Goal: Task Accomplishment & Management: Manage account settings

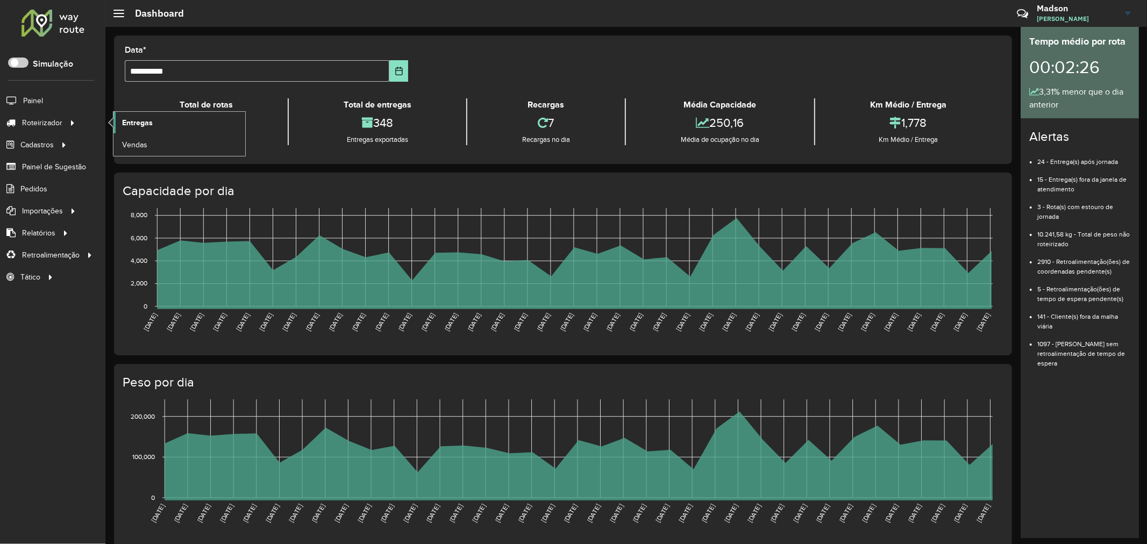
click at [131, 124] on span "Entregas" at bounding box center [137, 122] width 31 height 11
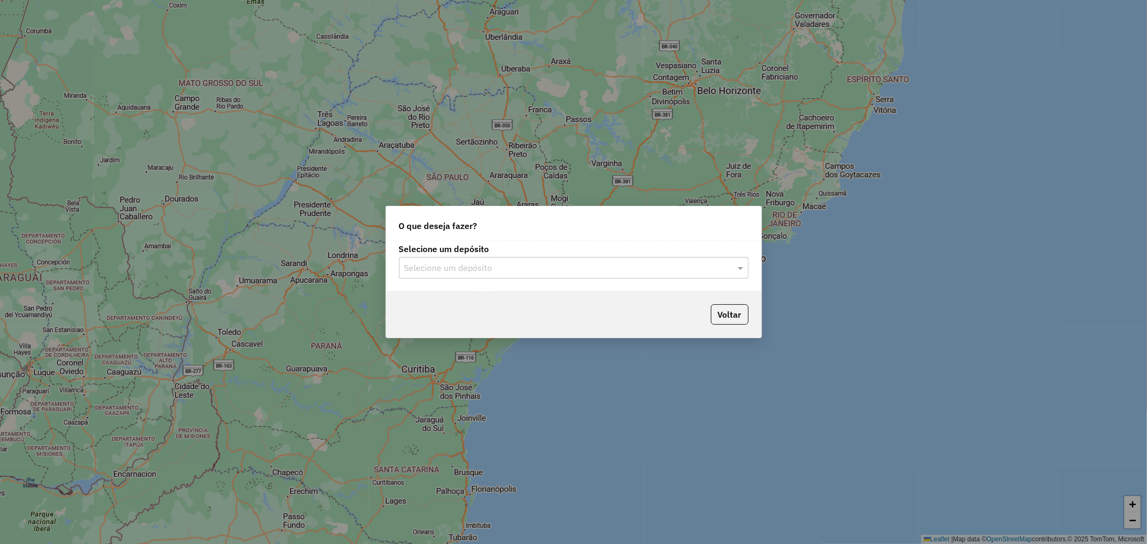
click at [469, 271] on input "text" at bounding box center [562, 268] width 317 height 13
click at [427, 301] on span "Santabier" at bounding box center [421, 298] width 35 height 9
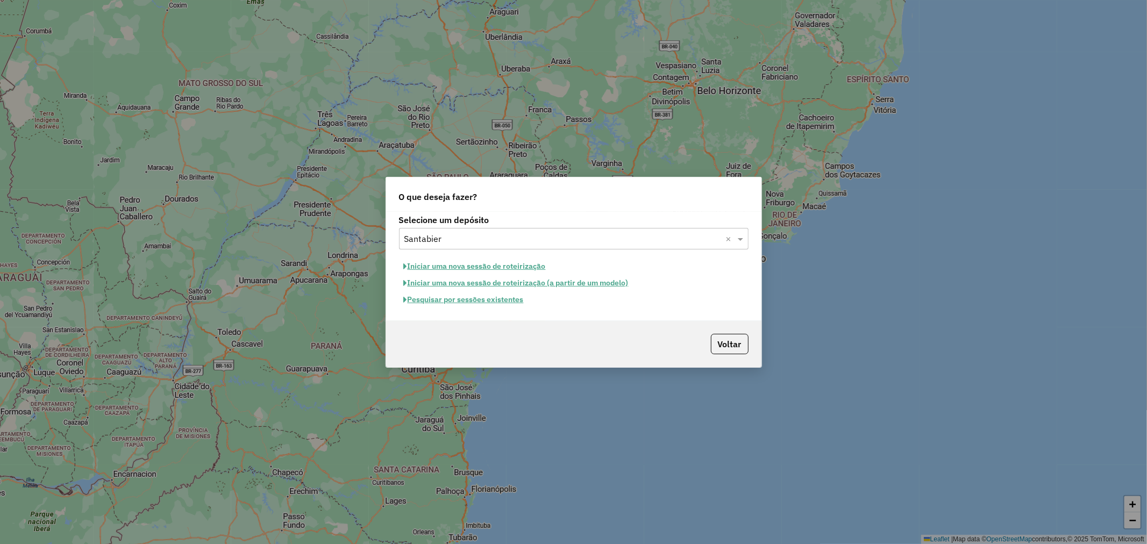
click at [466, 304] on button "Pesquisar por sessões existentes" at bounding box center [464, 299] width 130 height 17
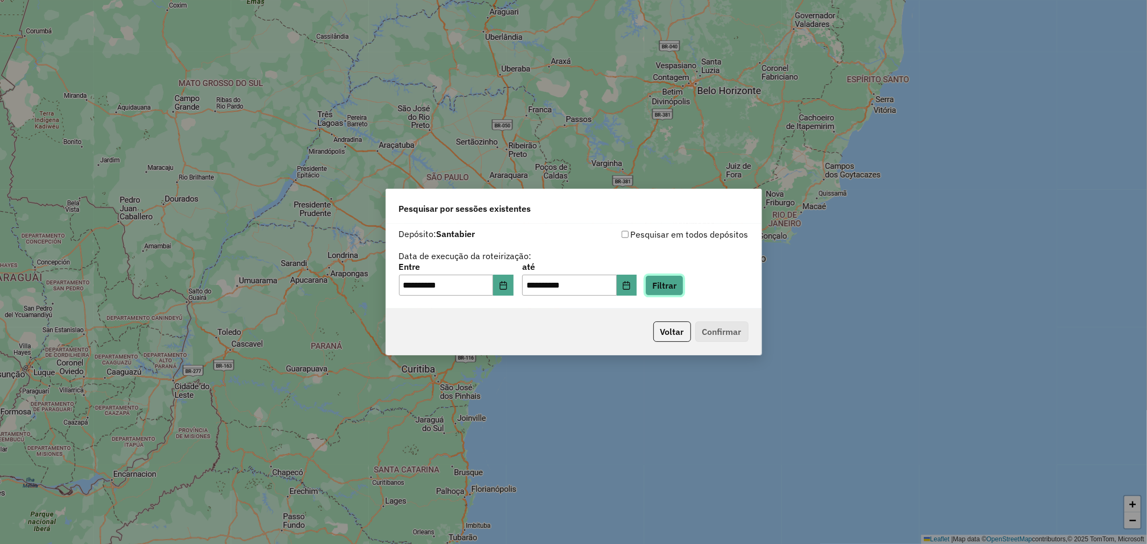
click at [669, 288] on button "Filtrar" at bounding box center [664, 285] width 38 height 20
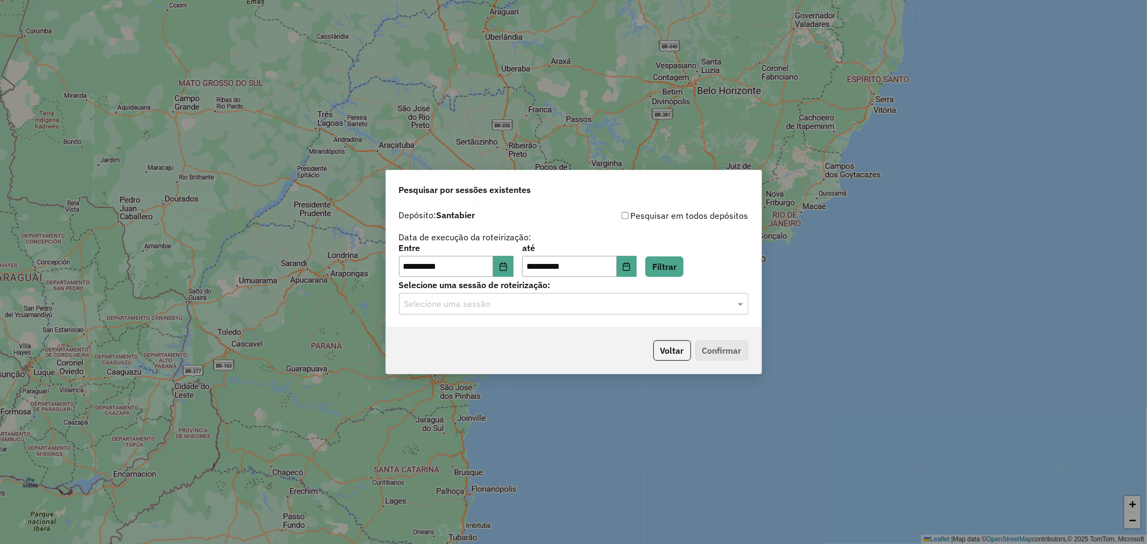
click at [530, 307] on input "text" at bounding box center [562, 304] width 317 height 13
click at [509, 334] on div "978201 - 12/08/2025 18:51" at bounding box center [573, 335] width 348 height 18
click at [718, 349] on button "Confirmar" at bounding box center [721, 350] width 53 height 20
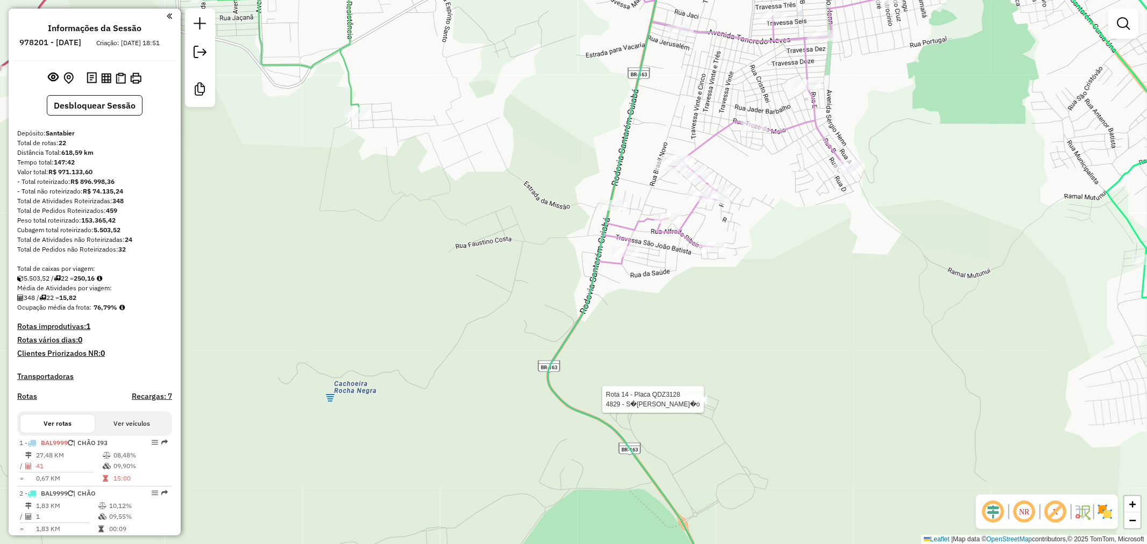
select select "**********"
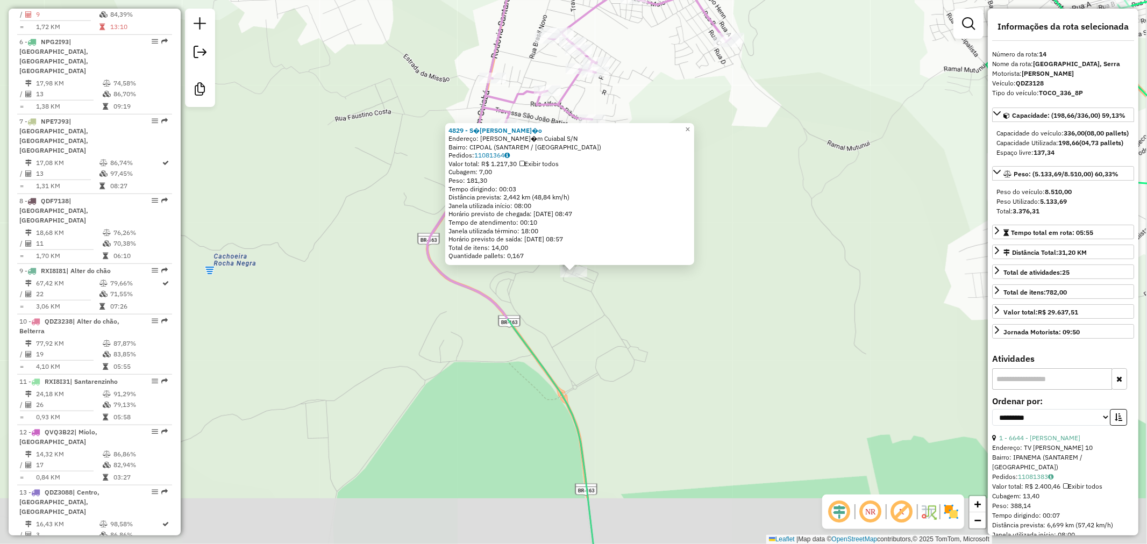
scroll to position [1170, 0]
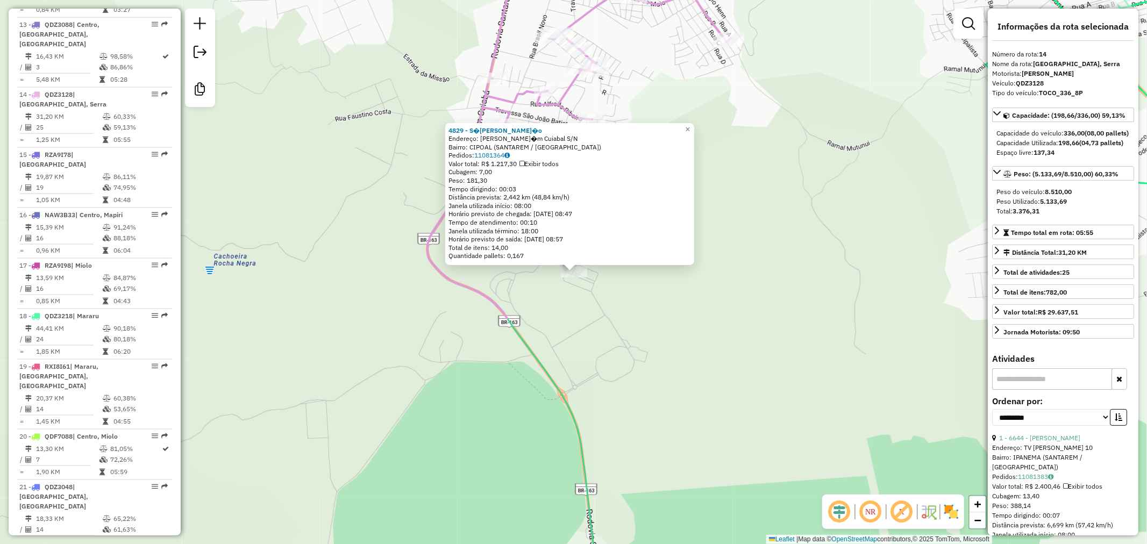
click at [631, 312] on div "4829 - S�rgio Maia Falc�o Endereço: ROD Rod Santar�m Cuiabal S/N Bairro: CIPOAL…" at bounding box center [573, 272] width 1147 height 544
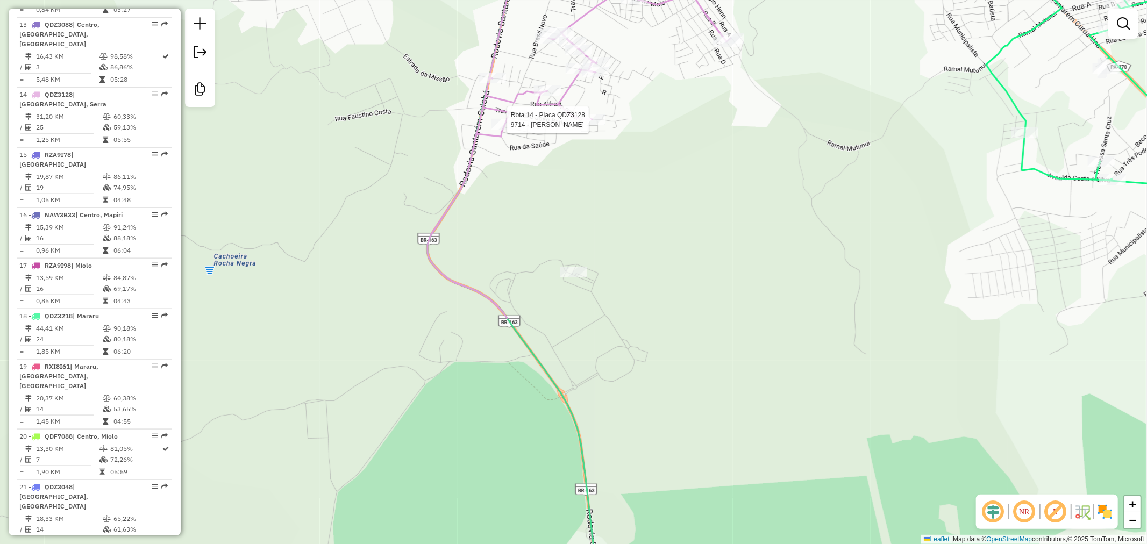
select select "**********"
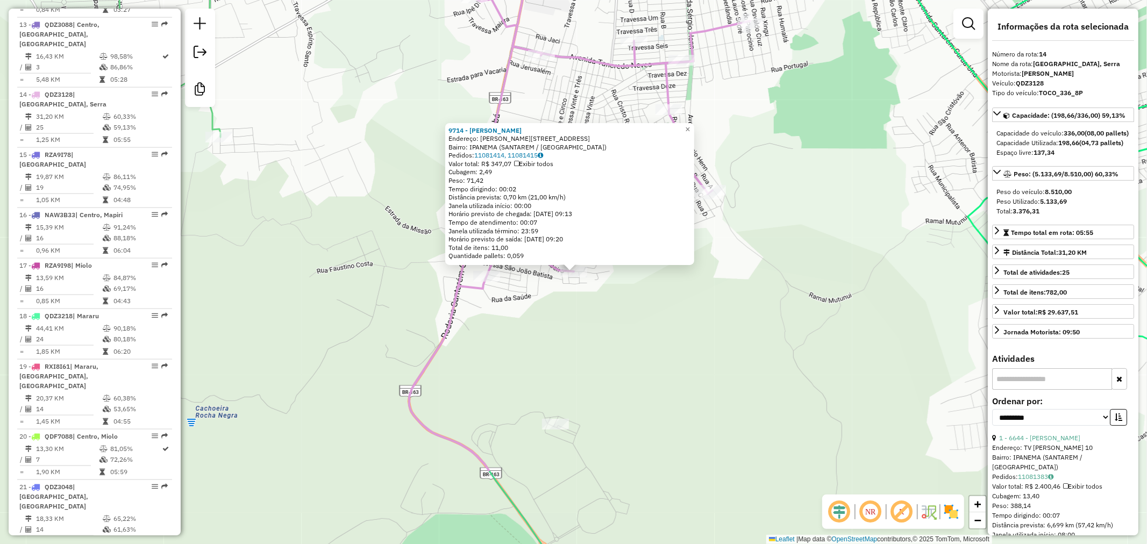
click at [647, 382] on div "9714 - JESUALDO LUIZ Endereço: R ALFREDO RIBEIRO 17 Bairro: IPANEMA (SANTAREM /…" at bounding box center [573, 272] width 1147 height 544
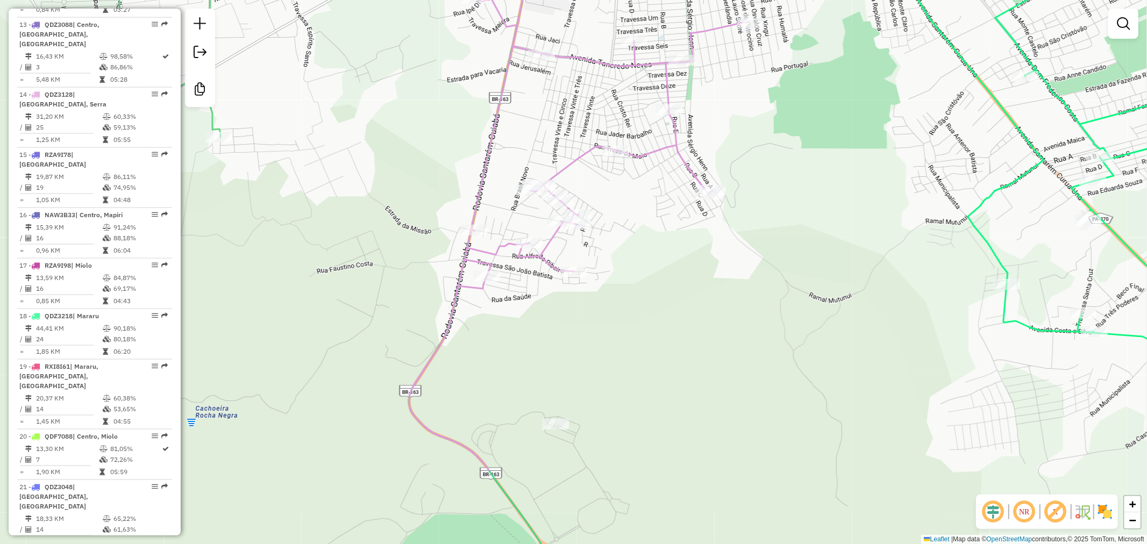
drag, startPoint x: 675, startPoint y: 538, endPoint x: 619, endPoint y: 301, distance: 243.7
click at [625, 320] on div "Rota 14 - Placa QDZ3128 4829 - S�rgio Maia Falc�o Janela de atendimento Grade d…" at bounding box center [573, 272] width 1147 height 544
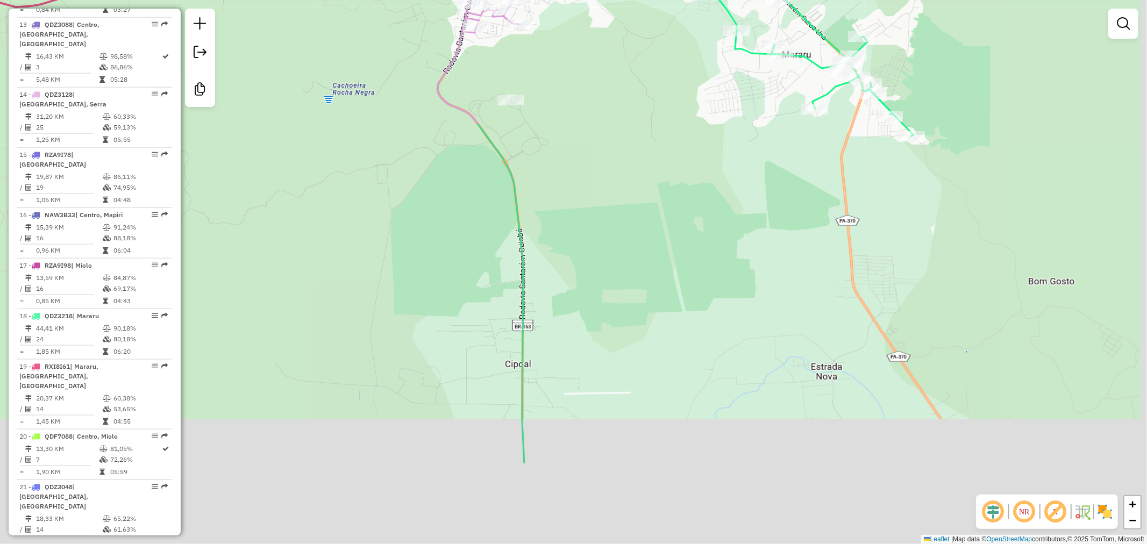
drag, startPoint x: 638, startPoint y: 286, endPoint x: 632, endPoint y: 255, distance: 31.8
click at [633, 261] on div "Janela de atendimento Grade de atendimento Capacidade Transportadoras Veículos …" at bounding box center [573, 272] width 1147 height 544
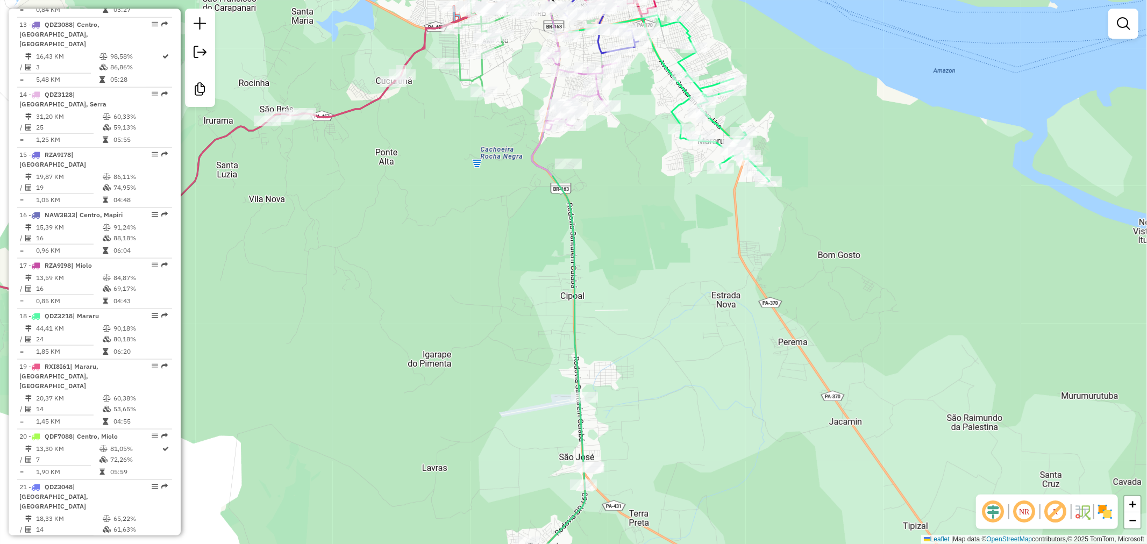
click at [620, 444] on div "Janela de atendimento Grade de atendimento Capacidade Transportadoras Veículos …" at bounding box center [573, 272] width 1147 height 544
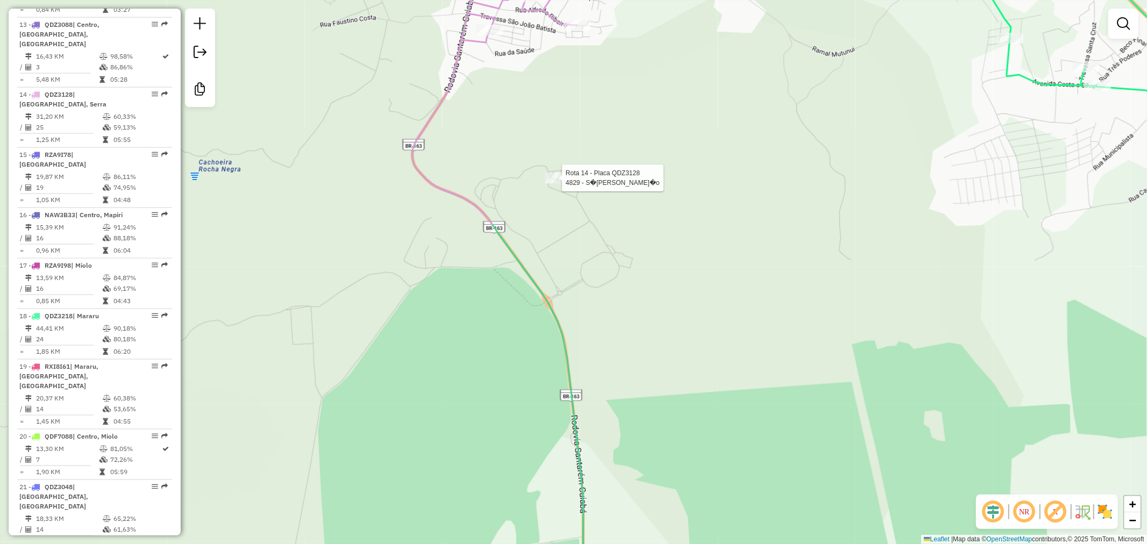
select select "**********"
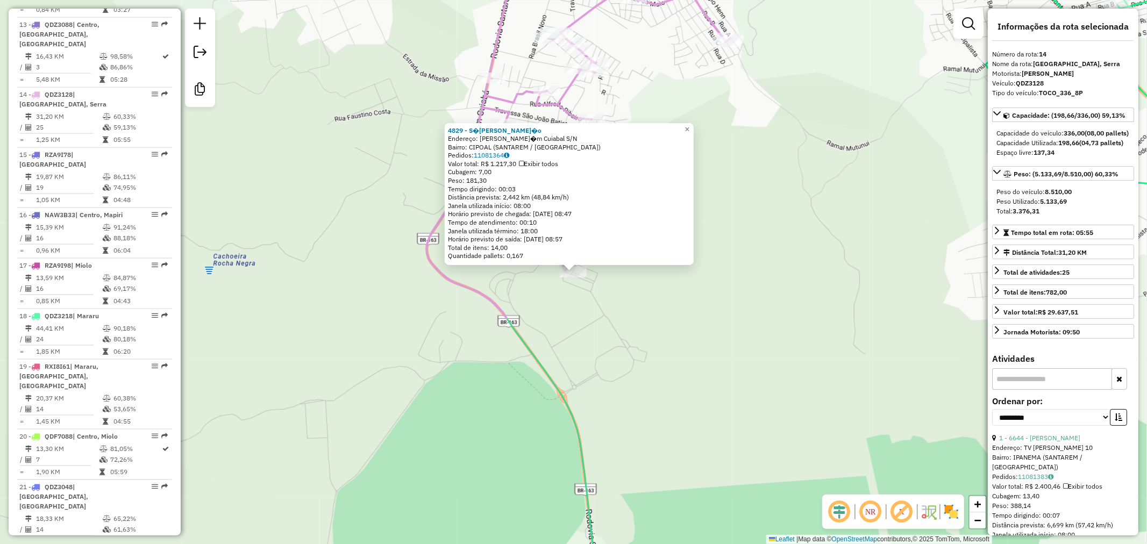
click at [588, 335] on div "Rota 14 - Placa QDZ3128 4829 - S�rgio Maia Falc�o 4829 - S�rgio Maia Falc�o End…" at bounding box center [573, 272] width 1147 height 544
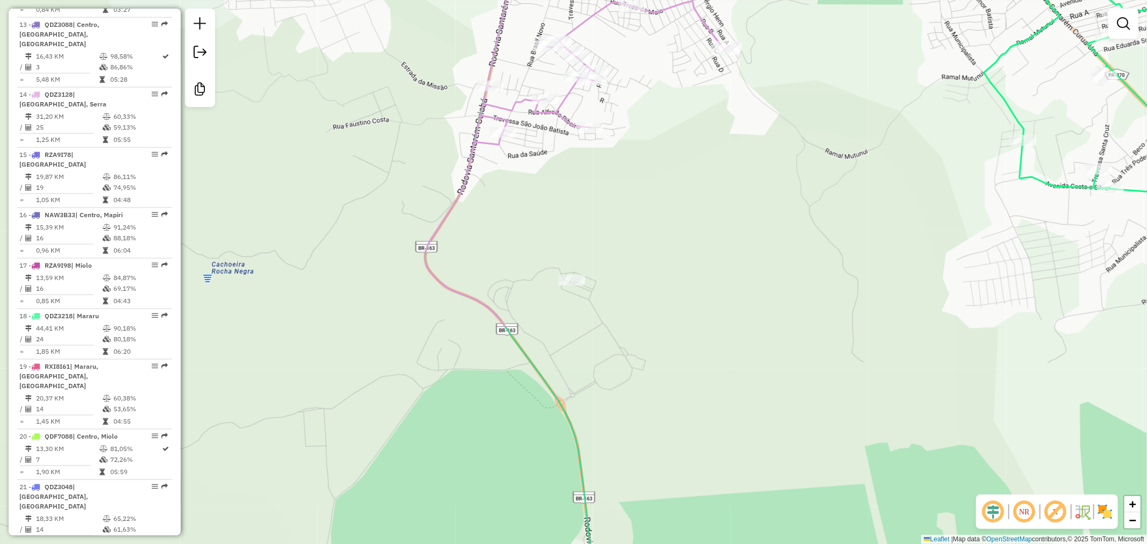
drag, startPoint x: 566, startPoint y: 176, endPoint x: 559, endPoint y: 222, distance: 46.8
click at [559, 222] on div "Janela de atendimento Grade de atendimento Capacidade Transportadoras Veículos …" at bounding box center [573, 272] width 1147 height 544
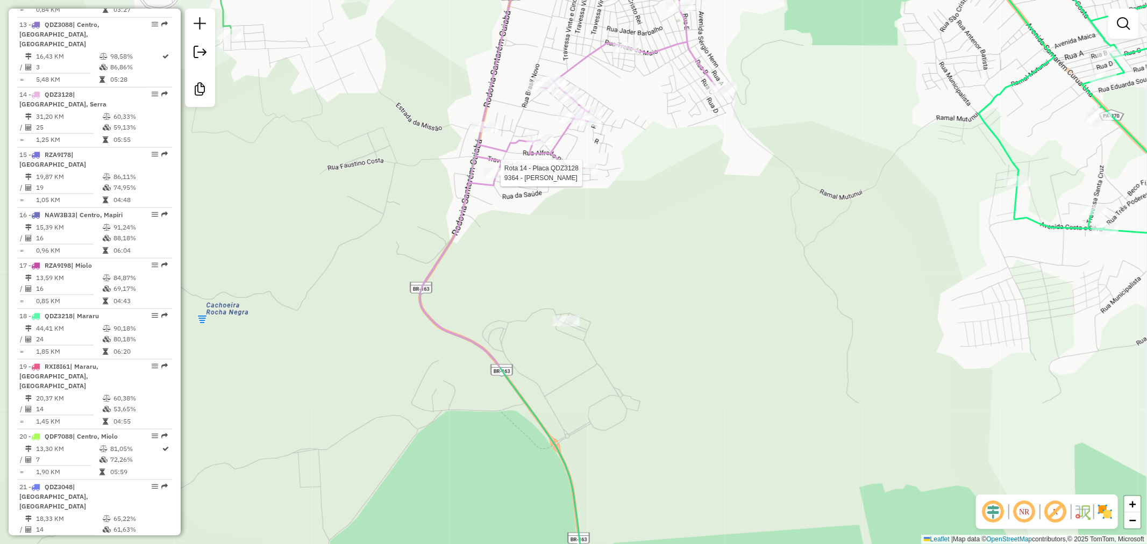
select select "**********"
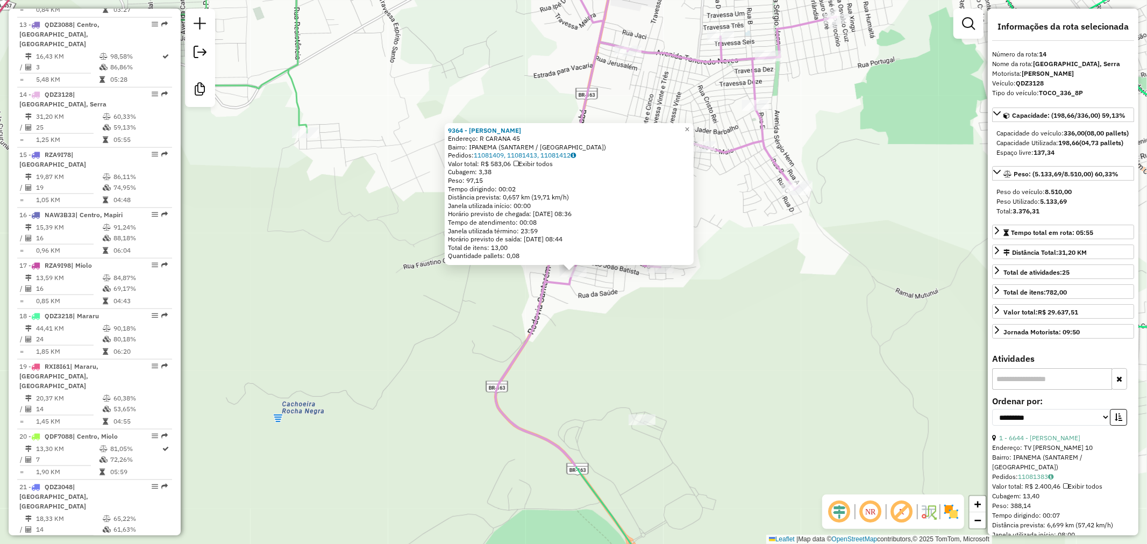
click at [669, 313] on div "9364 - ANA RABELO Endereço: R CARANA 45 Bairro: IPANEMA (SANTAREM / PA) Pedidos…" at bounding box center [573, 272] width 1147 height 544
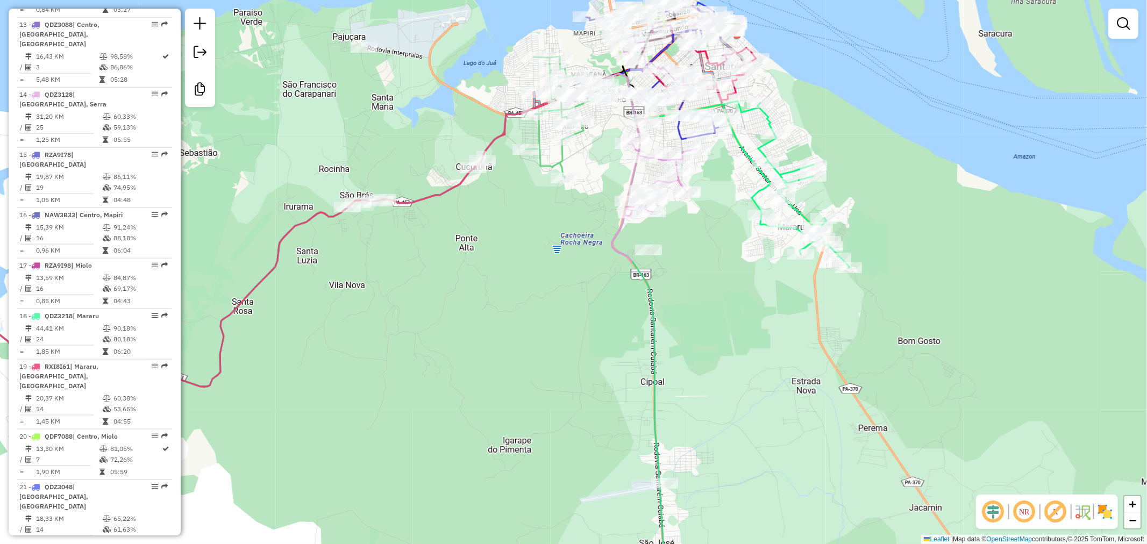
drag, startPoint x: 695, startPoint y: 216, endPoint x: 687, endPoint y: 214, distance: 7.7
click at [687, 214] on div "Janela de atendimento Grade de atendimento Capacidade Transportadoras Veículos …" at bounding box center [573, 272] width 1147 height 544
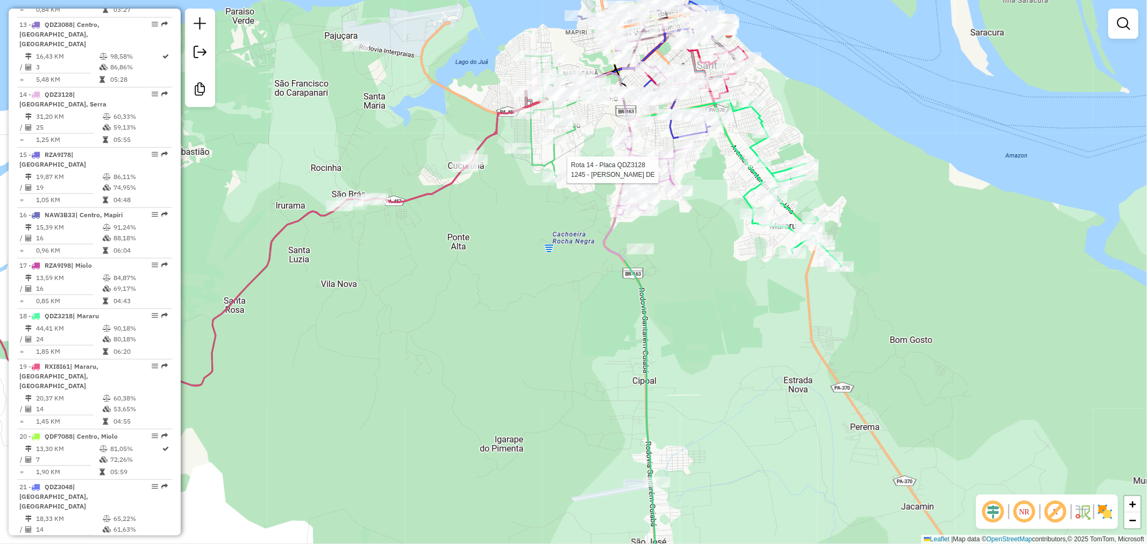
select select "**********"
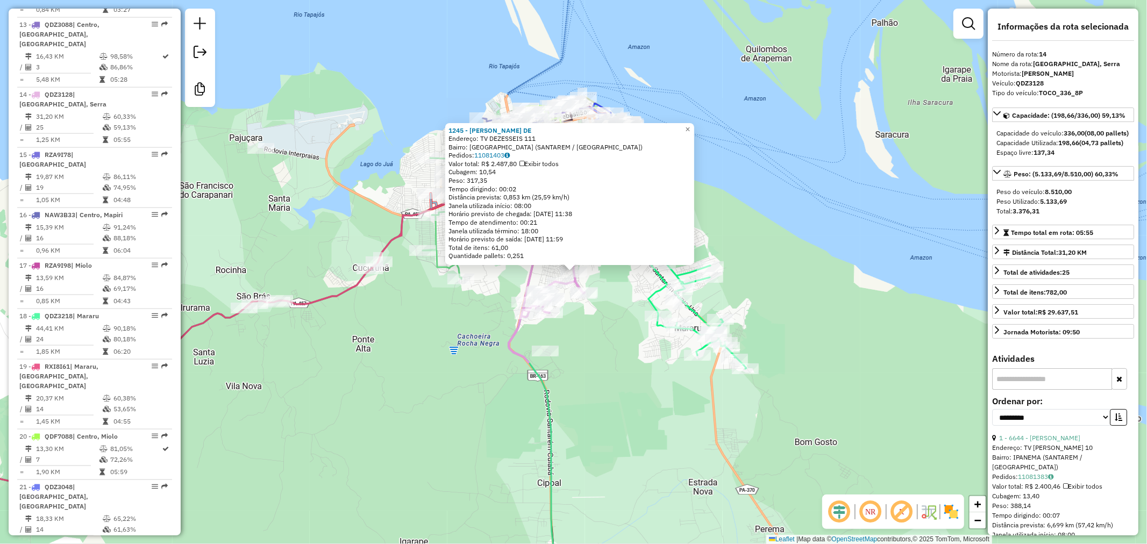
click at [611, 341] on div "Rota 14 - Placa QDZ3128 4829 - S�rgio Maia Falc�o 1245 - MARIA NATIVIDADE DE En…" at bounding box center [573, 272] width 1147 height 544
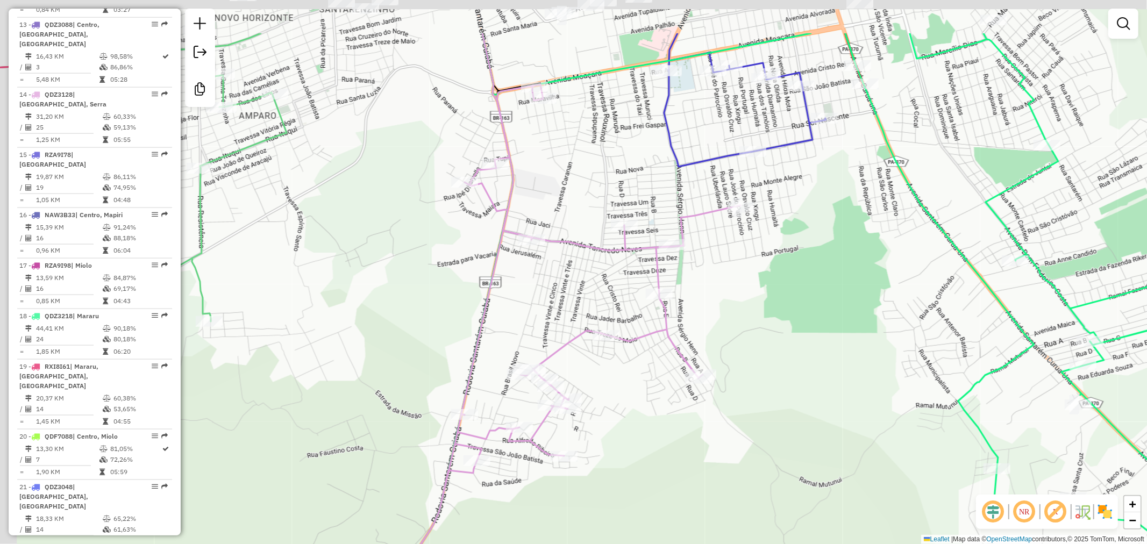
drag, startPoint x: 452, startPoint y: 200, endPoint x: 527, endPoint y: 287, distance: 115.1
click at [527, 287] on div "Janela de atendimento Grade de atendimento Capacidade Transportadoras Veículos …" at bounding box center [573, 272] width 1147 height 544
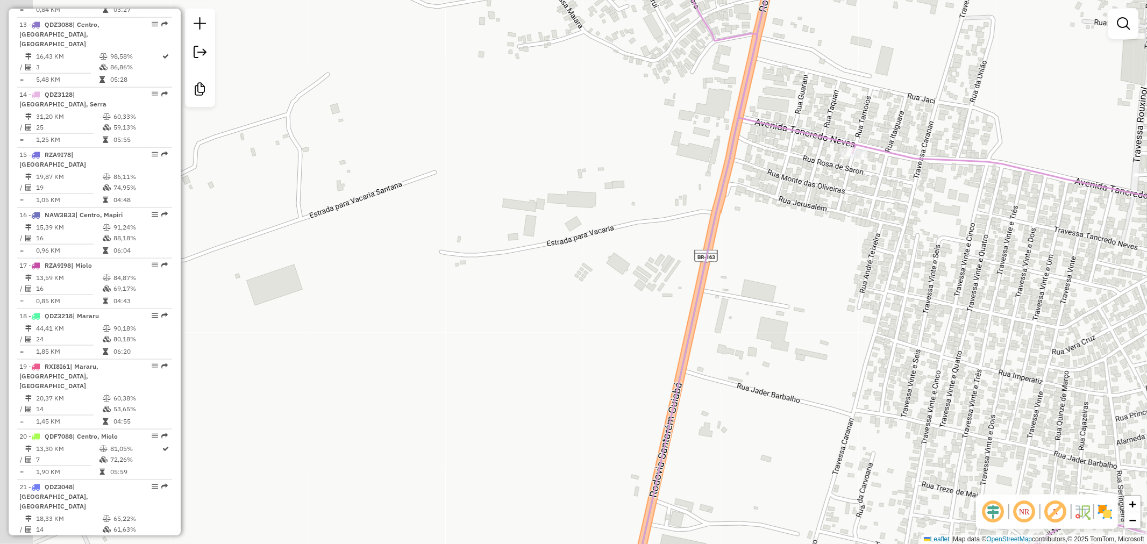
drag, startPoint x: 390, startPoint y: 271, endPoint x: 511, endPoint y: 281, distance: 121.3
click at [511, 281] on div "Janela de atendimento Grade de atendimento Capacidade Transportadoras Veículos …" at bounding box center [573, 272] width 1147 height 544
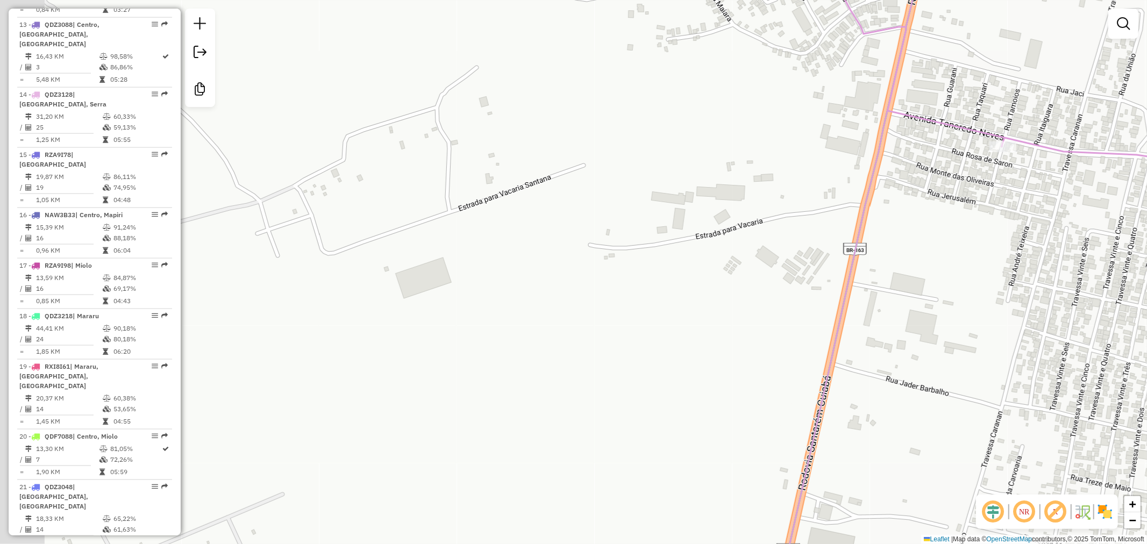
drag, startPoint x: 374, startPoint y: 231, endPoint x: 510, endPoint y: 224, distance: 135.7
click at [510, 224] on div "Janela de atendimento Grade de atendimento Capacidade Transportadoras Veículos …" at bounding box center [573, 272] width 1147 height 544
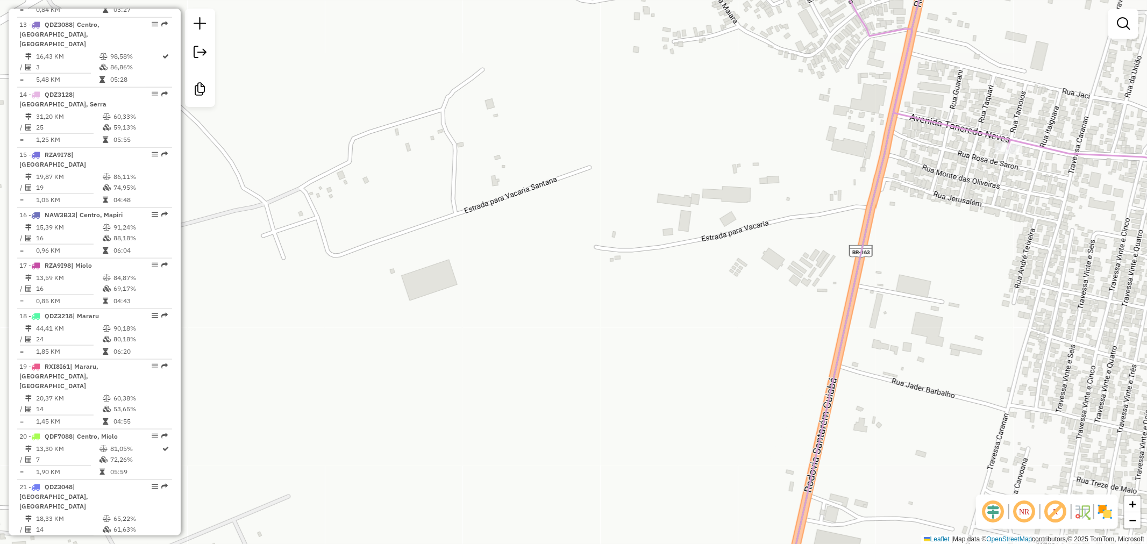
drag, startPoint x: 481, startPoint y: 251, endPoint x: 581, endPoint y: 276, distance: 103.1
click at [581, 276] on div "Janela de atendimento Grade de atendimento Capacidade Transportadoras Veículos …" at bounding box center [573, 272] width 1147 height 544
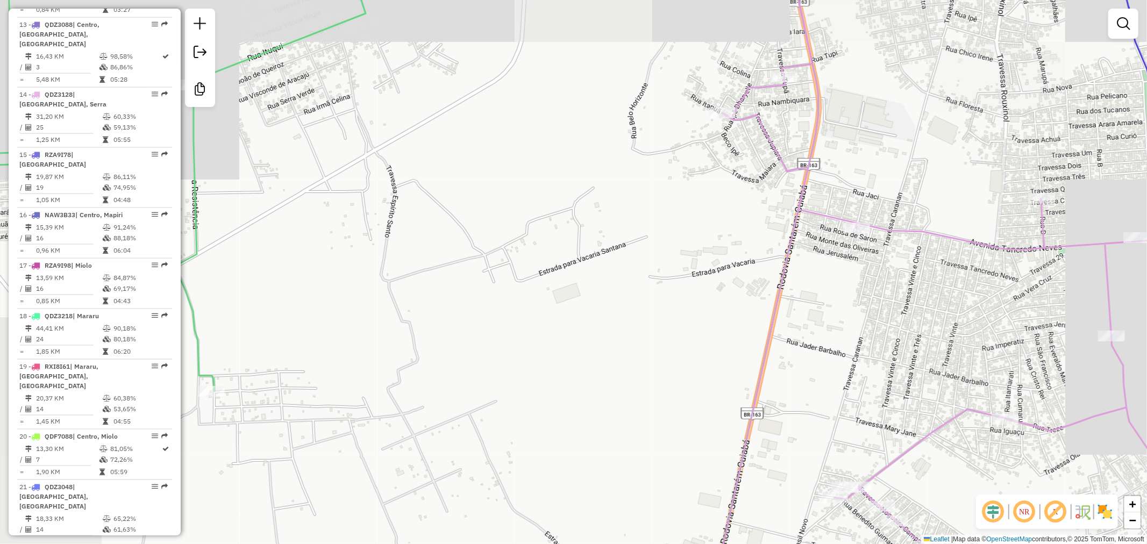
drag, startPoint x: 460, startPoint y: 305, endPoint x: 475, endPoint y: 309, distance: 15.5
click at [475, 309] on div "Janela de atendimento Grade de atendimento Capacidade Transportadoras Veículos …" at bounding box center [573, 272] width 1147 height 544
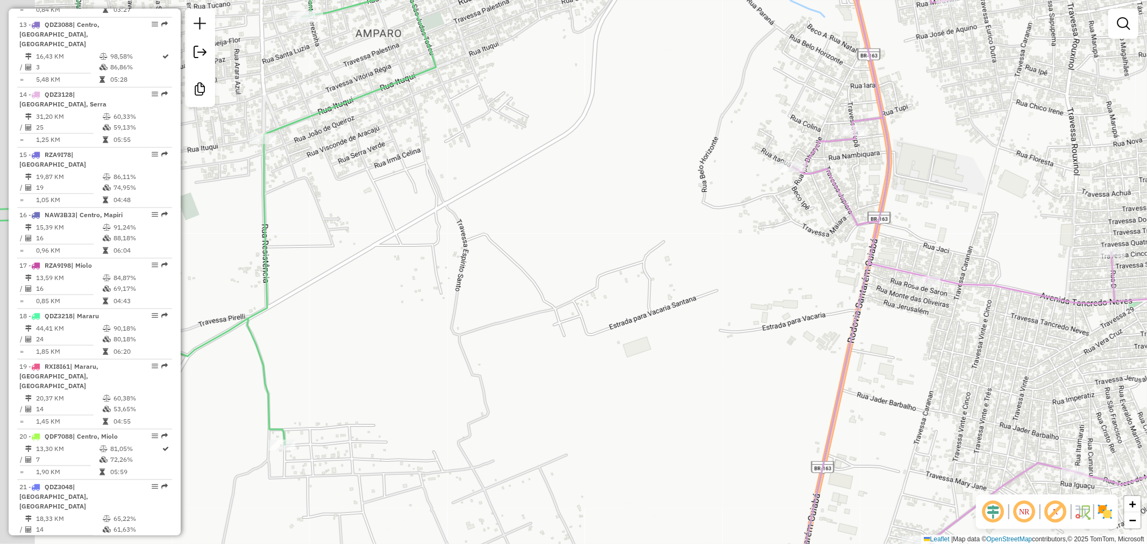
drag, startPoint x: 474, startPoint y: 284, endPoint x: 541, endPoint y: 339, distance: 86.3
click at [554, 335] on div "Janela de atendimento Grade de atendimento Capacidade Transportadoras Veículos …" at bounding box center [573, 272] width 1147 height 544
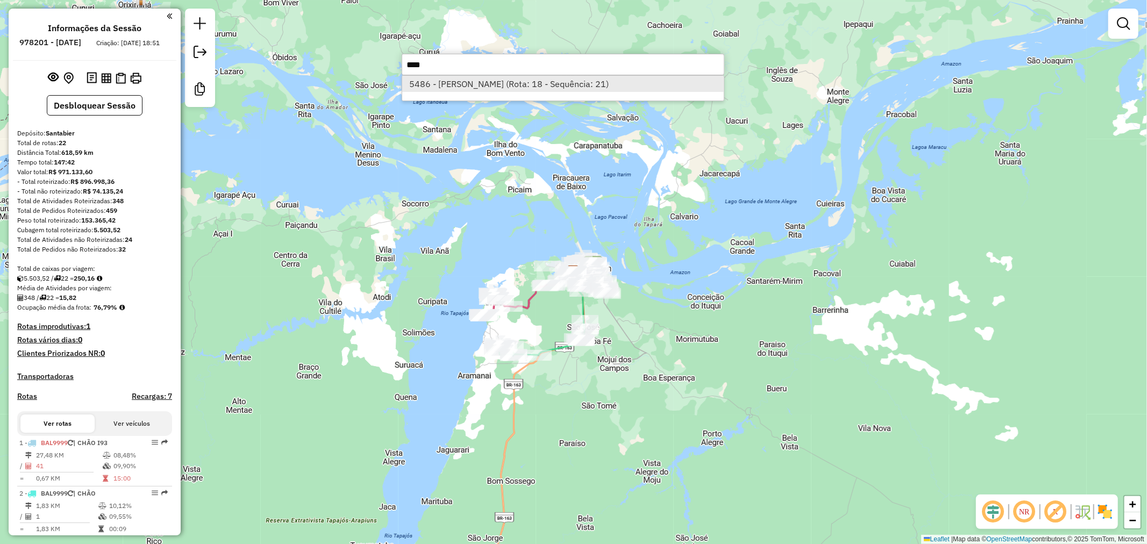
type input "****"
click at [490, 80] on li "5486 - Debora Maria Dos San (Rota: 18 - Sequência: 21)" at bounding box center [562, 84] width 321 height 16
select select "**********"
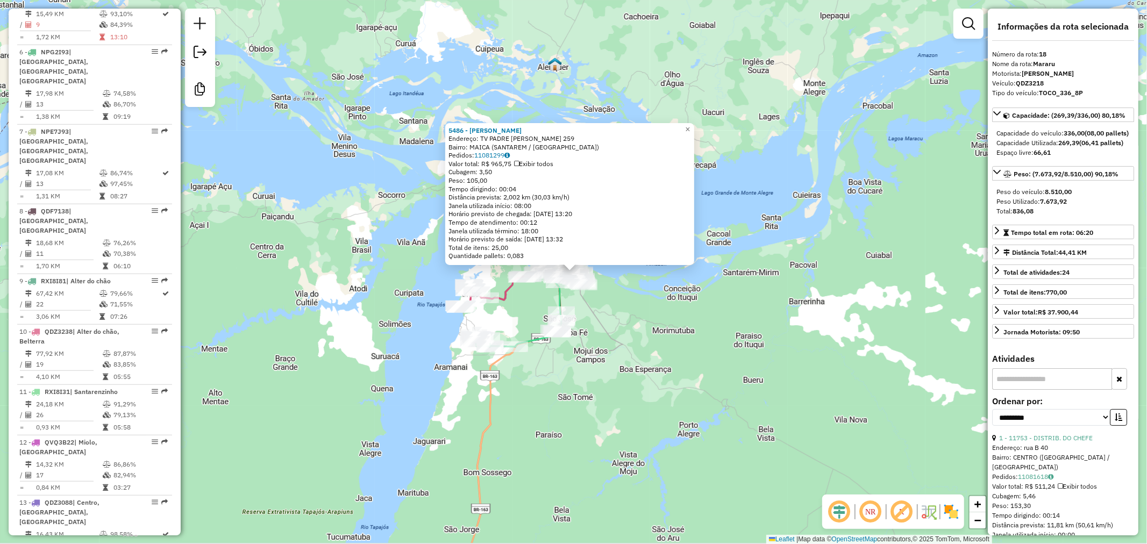
scroll to position [1314, 0]
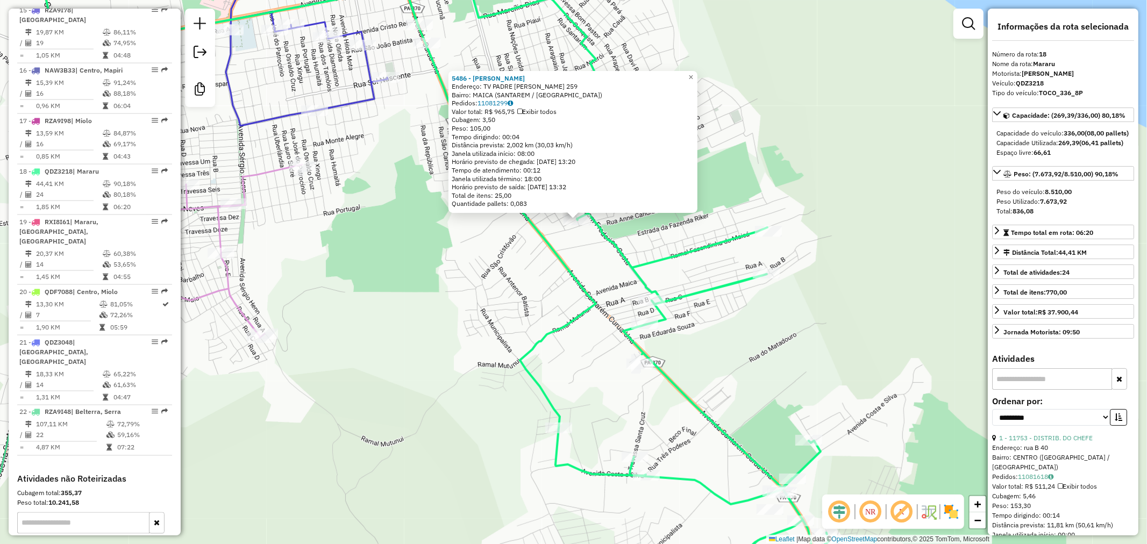
click at [583, 232] on div "5486 - Debora Maria Dos San Endereço: TV PADRE CICERO 259 Bairro: MAICA (SANTAR…" at bounding box center [573, 272] width 1147 height 544
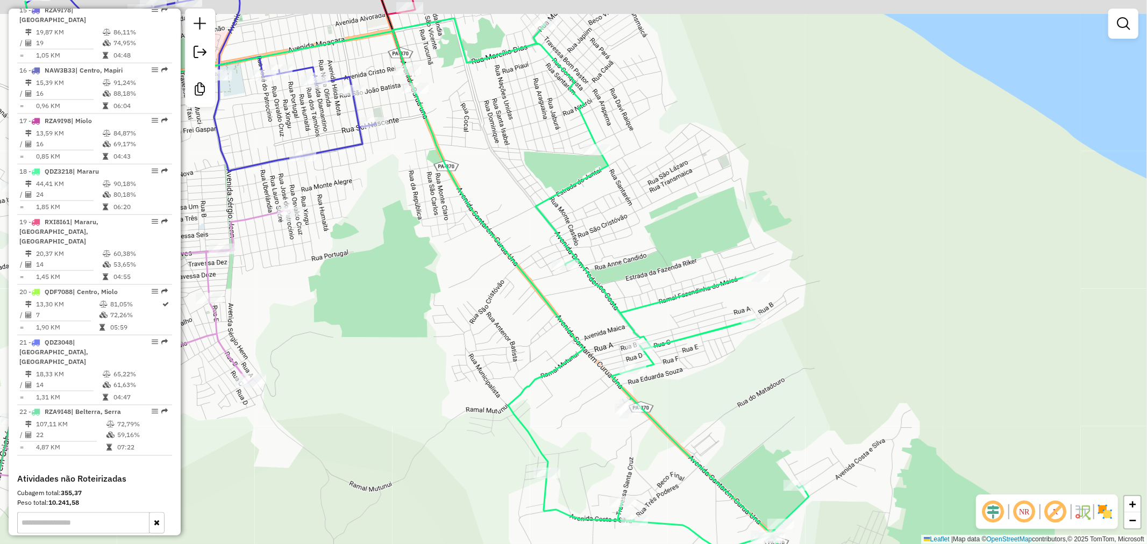
drag, startPoint x: 529, startPoint y: 165, endPoint x: 517, endPoint y: 211, distance: 47.2
click at [517, 211] on div "Janela de atendimento Grade de atendimento Capacidade Transportadoras Veículos …" at bounding box center [573, 272] width 1147 height 544
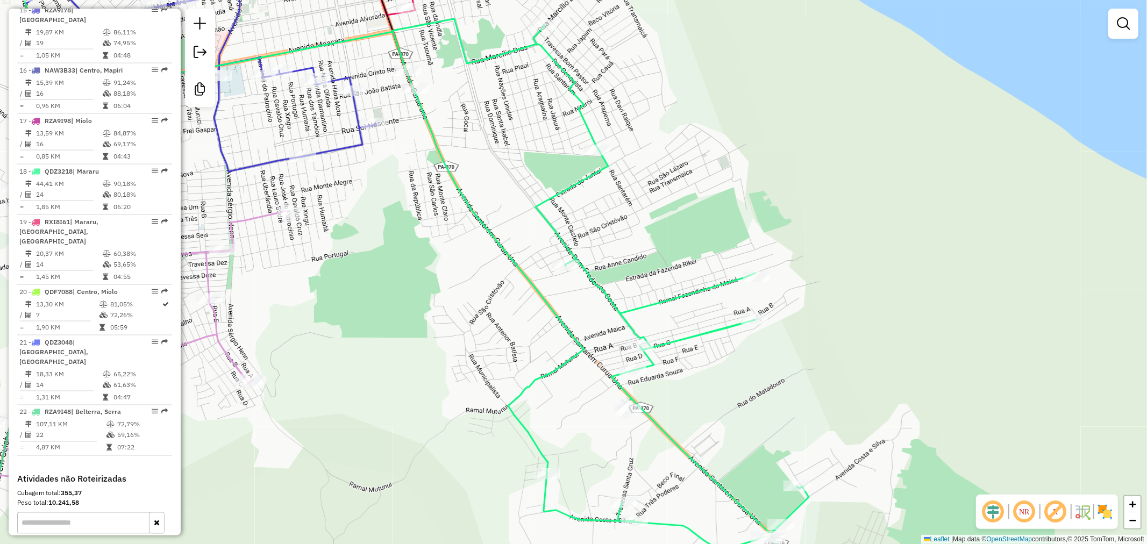
drag, startPoint x: 667, startPoint y: 170, endPoint x: 644, endPoint y: 194, distance: 32.7
click at [644, 194] on div "Janela de atendimento Grade de atendimento Capacidade Transportadoras Veículos …" at bounding box center [573, 272] width 1147 height 544
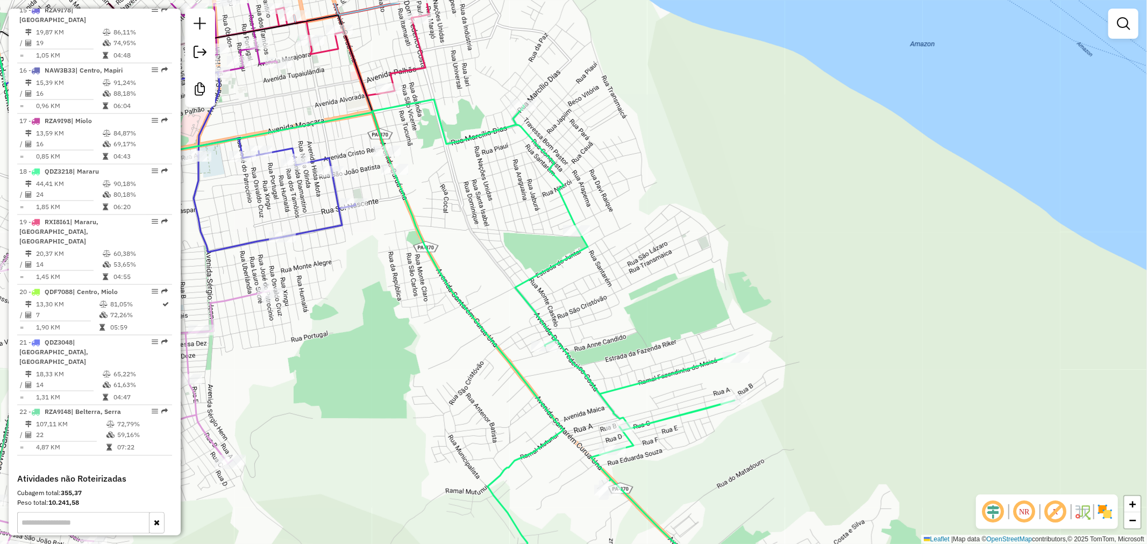
drag, startPoint x: 495, startPoint y: 207, endPoint x: 501, endPoint y: 277, distance: 70.2
click at [501, 277] on div "Janela de atendimento Grade de atendimento Capacidade Transportadoras Veículos …" at bounding box center [573, 272] width 1147 height 544
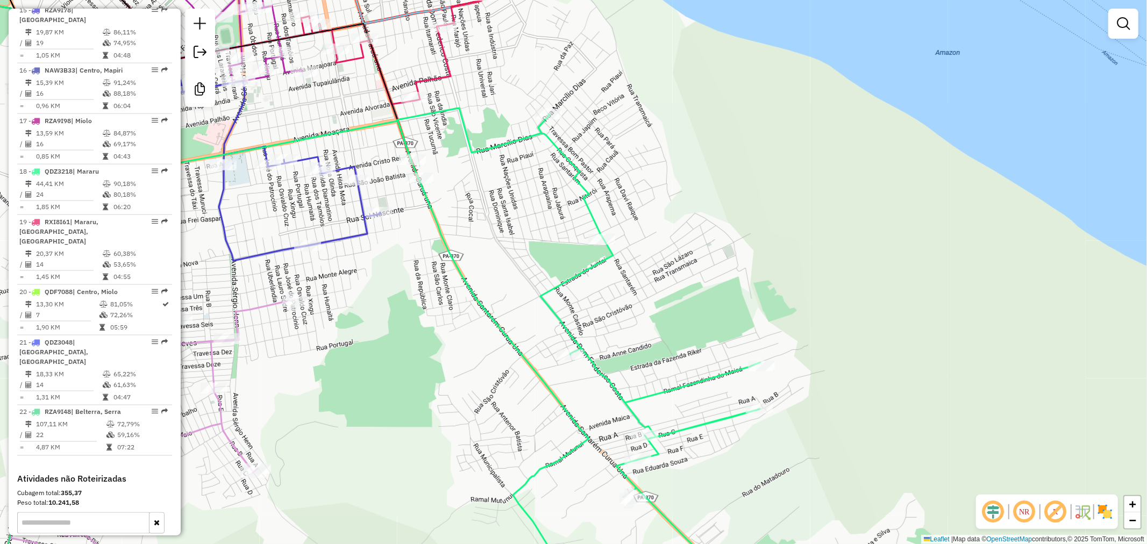
drag, startPoint x: 501, startPoint y: 277, endPoint x: 590, endPoint y: 267, distance: 89.8
click at [590, 267] on div "Janela de atendimento Grade de atendimento Capacidade Transportadoras Veículos …" at bounding box center [573, 272] width 1147 height 544
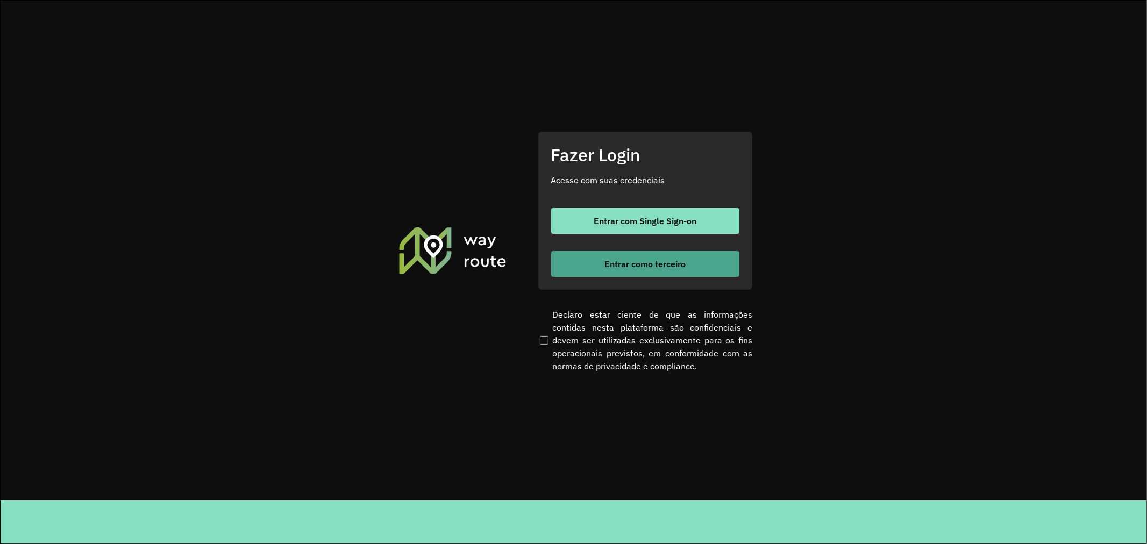
click at [683, 256] on button "Entrar como terceiro" at bounding box center [645, 264] width 188 height 26
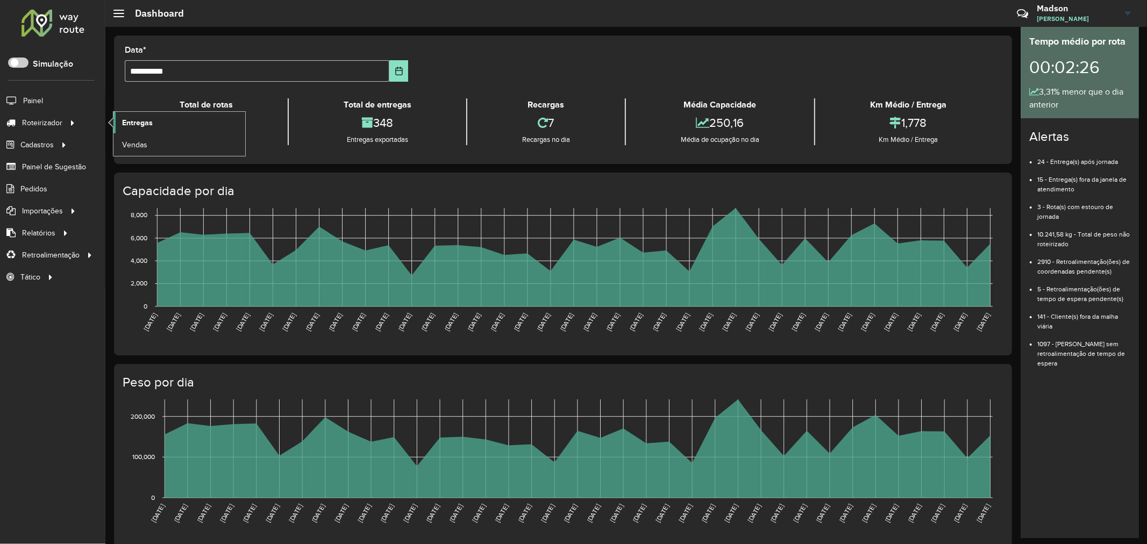
click at [144, 123] on span "Entregas" at bounding box center [137, 122] width 31 height 11
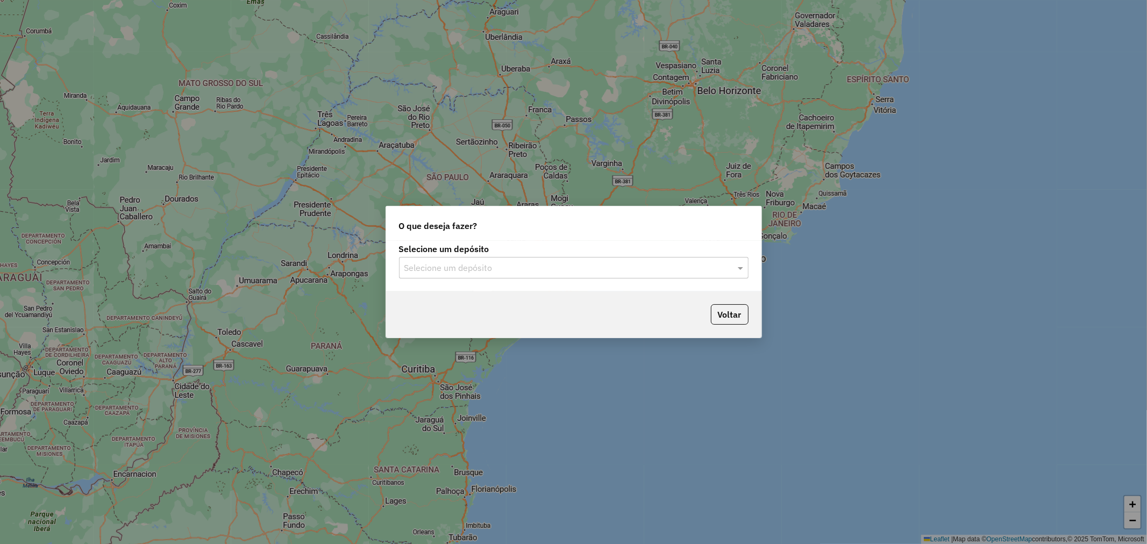
click at [563, 270] on input "text" at bounding box center [562, 268] width 317 height 13
click at [516, 299] on div "Santabier" at bounding box center [573, 299] width 348 height 18
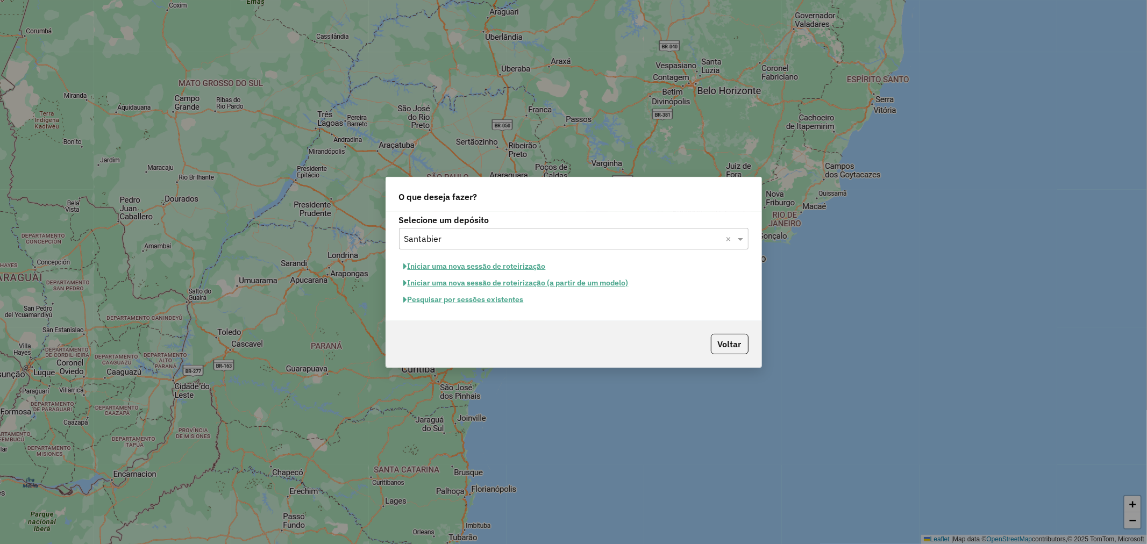
click at [487, 300] on button "Pesquisar por sessões existentes" at bounding box center [464, 299] width 130 height 17
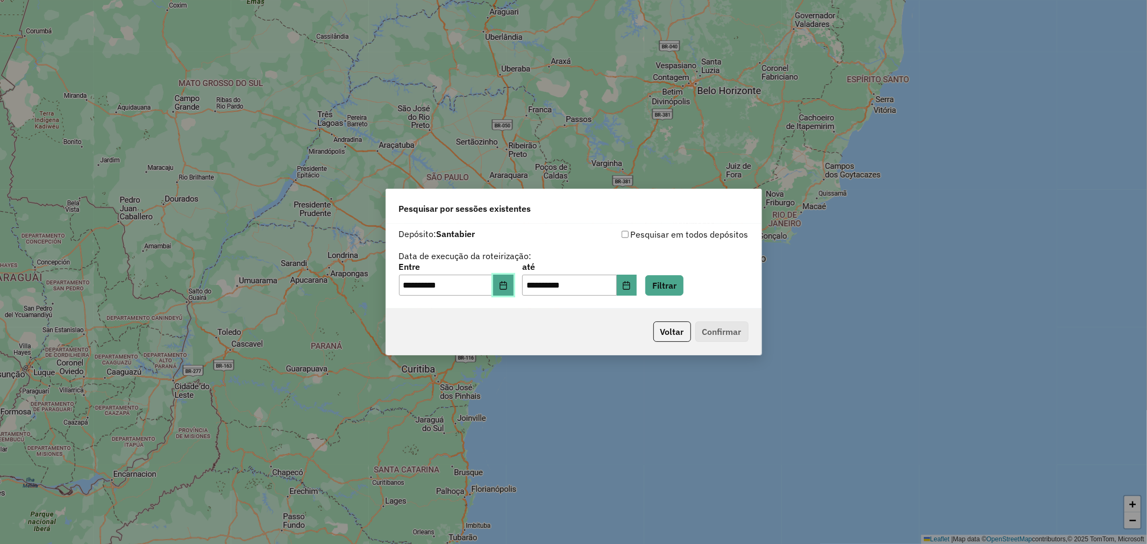
click at [507, 286] on icon "Choose Date" at bounding box center [503, 285] width 9 height 9
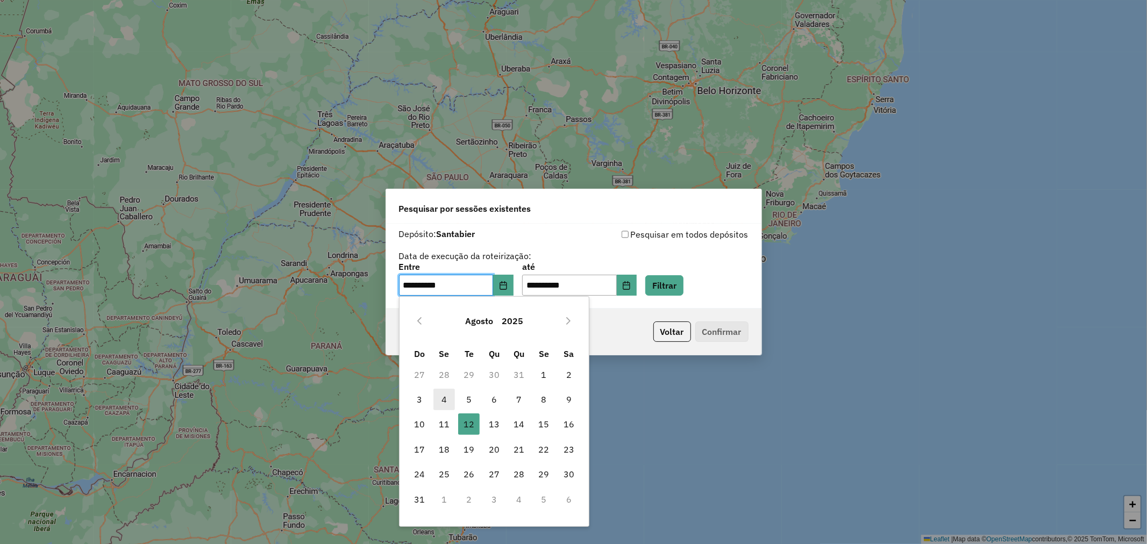
click at [451, 397] on span "4" at bounding box center [444, 400] width 22 height 22
type input "**********"
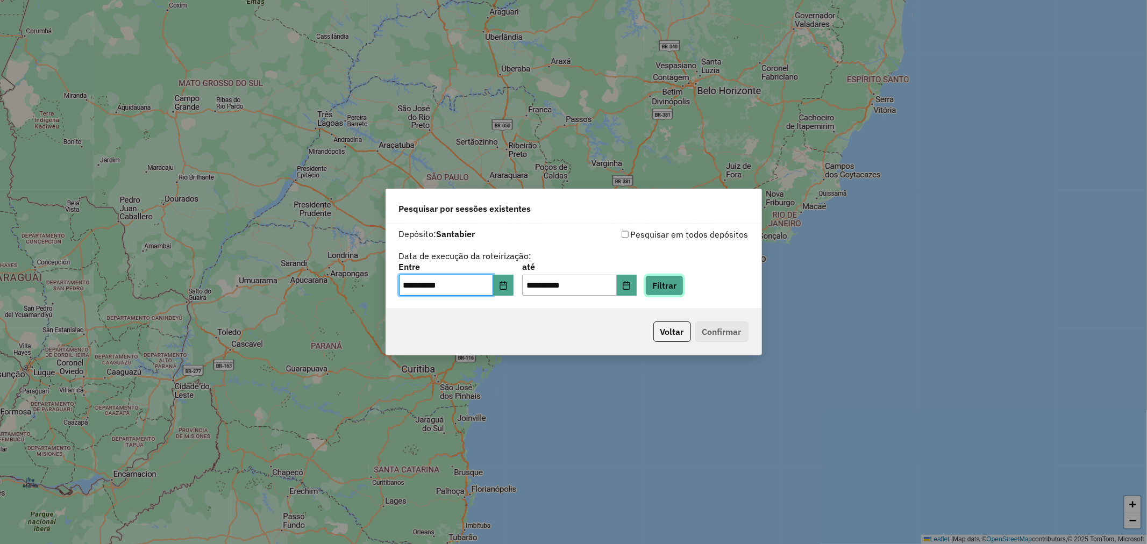
click at [681, 287] on button "Filtrar" at bounding box center [664, 285] width 38 height 20
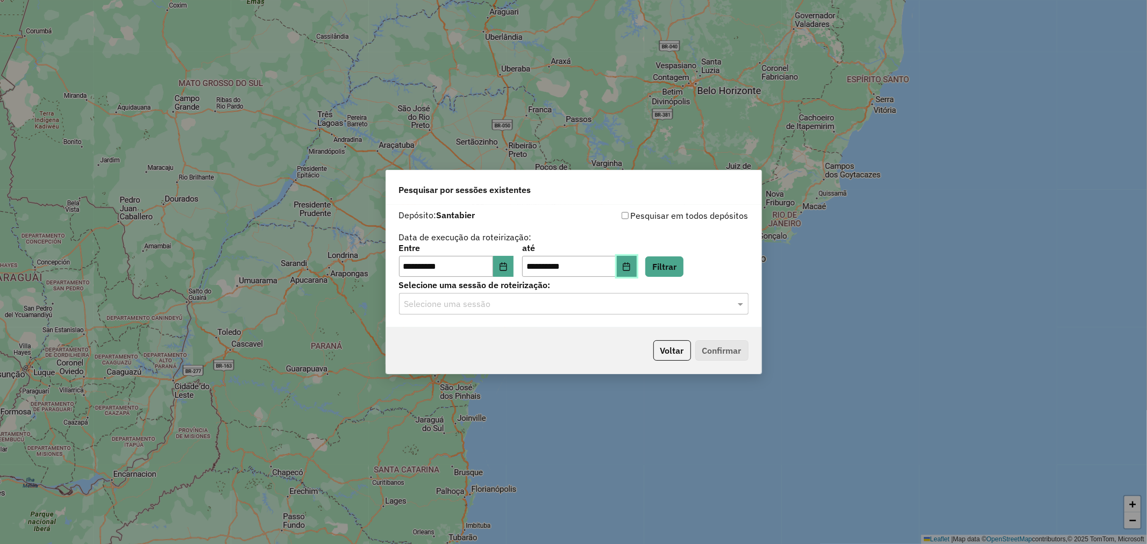
click at [630, 270] on icon "Choose Date" at bounding box center [626, 266] width 7 height 9
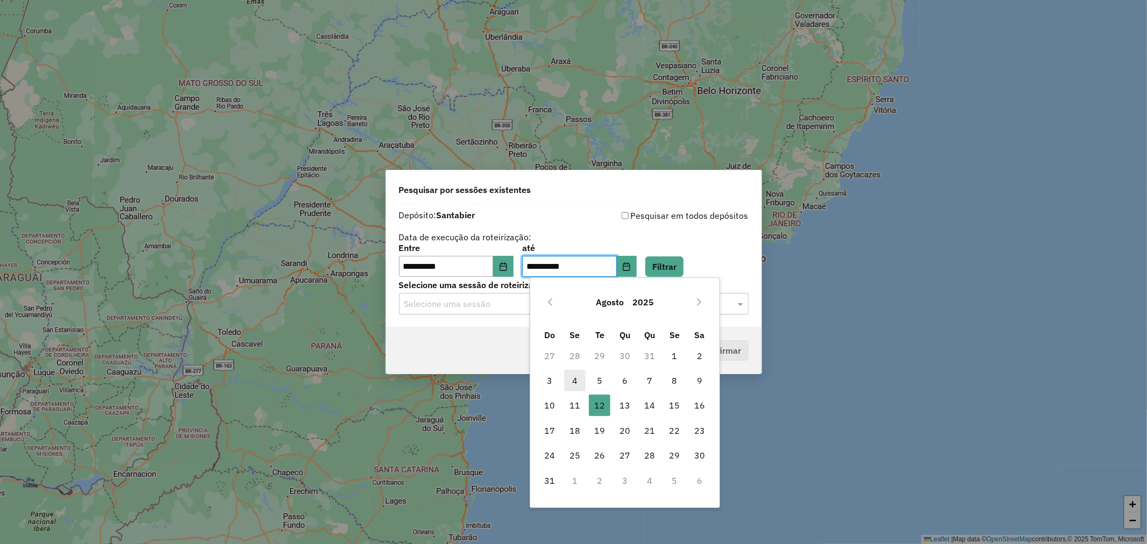
click at [573, 377] on span "4" at bounding box center [575, 381] width 22 height 22
type input "**********"
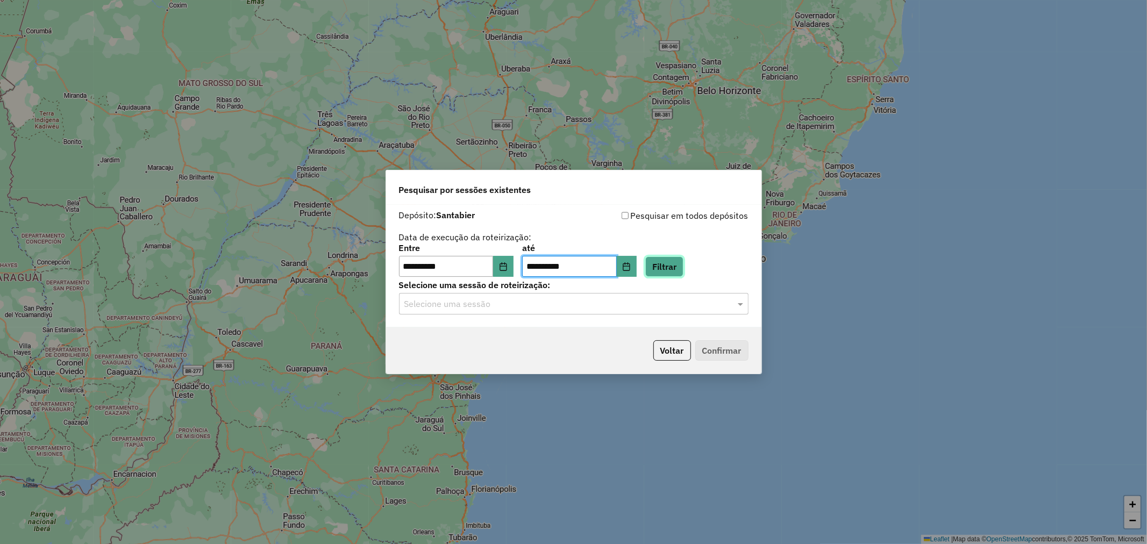
click at [676, 263] on button "Filtrar" at bounding box center [664, 266] width 38 height 20
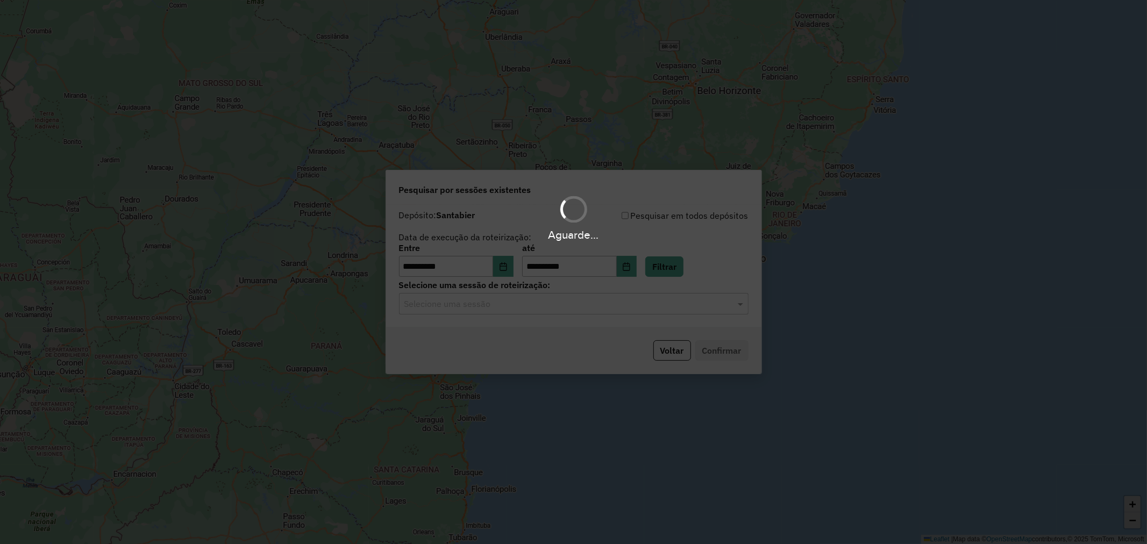
click at [540, 305] on div "Aguarde..." at bounding box center [573, 272] width 1147 height 544
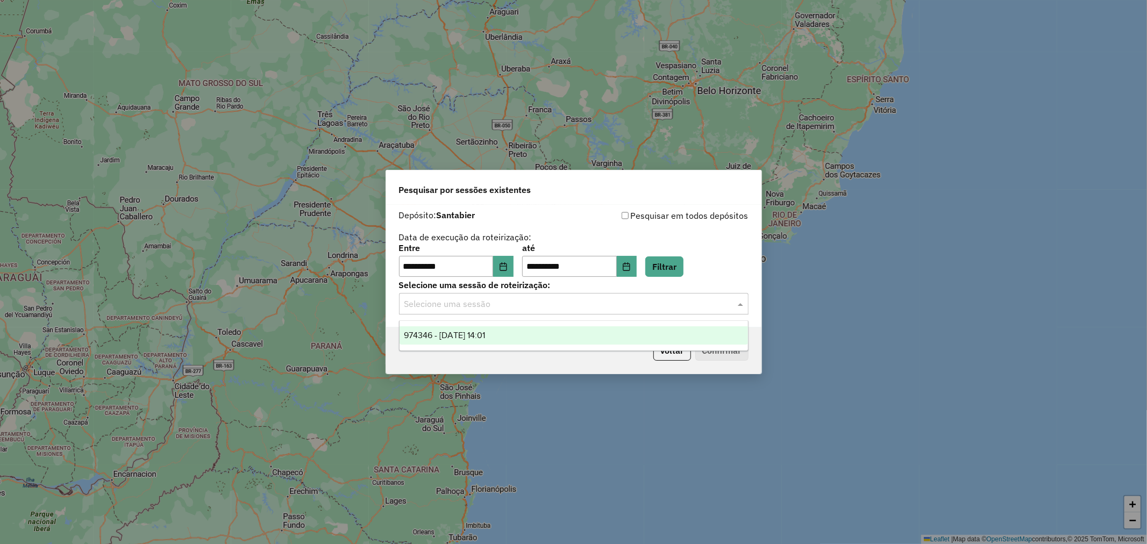
click at [538, 305] on input "text" at bounding box center [562, 304] width 317 height 13
click at [518, 328] on div "974346 - 04/08/2025 14:01" at bounding box center [573, 335] width 348 height 18
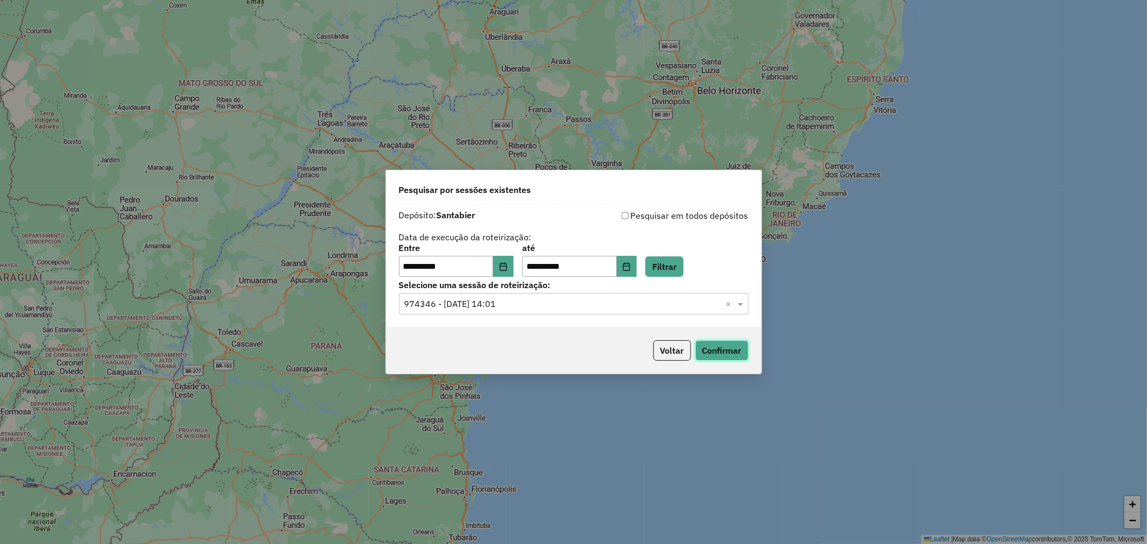
click at [706, 346] on button "Confirmar" at bounding box center [721, 350] width 53 height 20
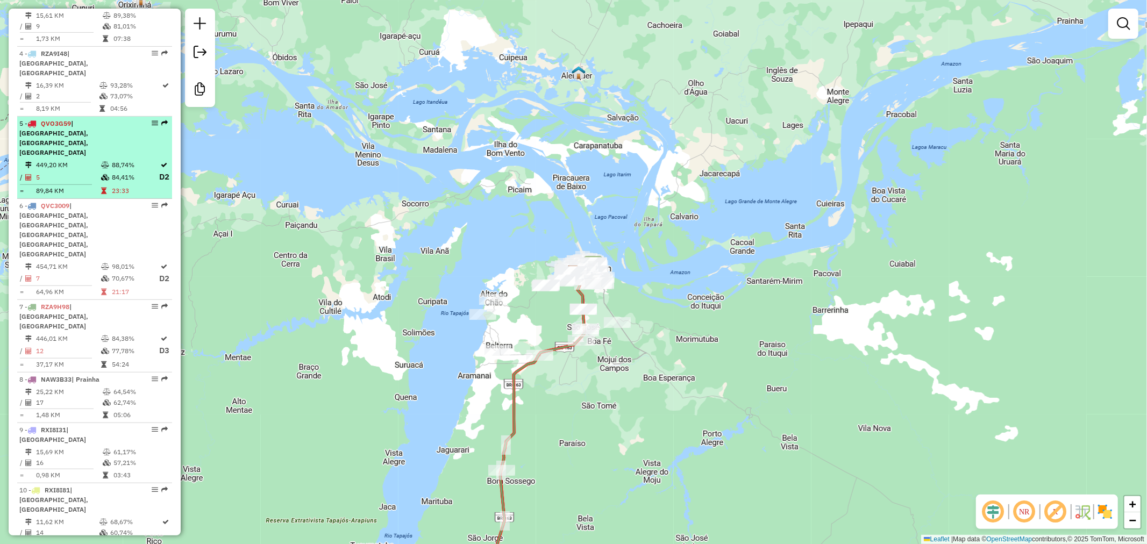
scroll to position [597, 0]
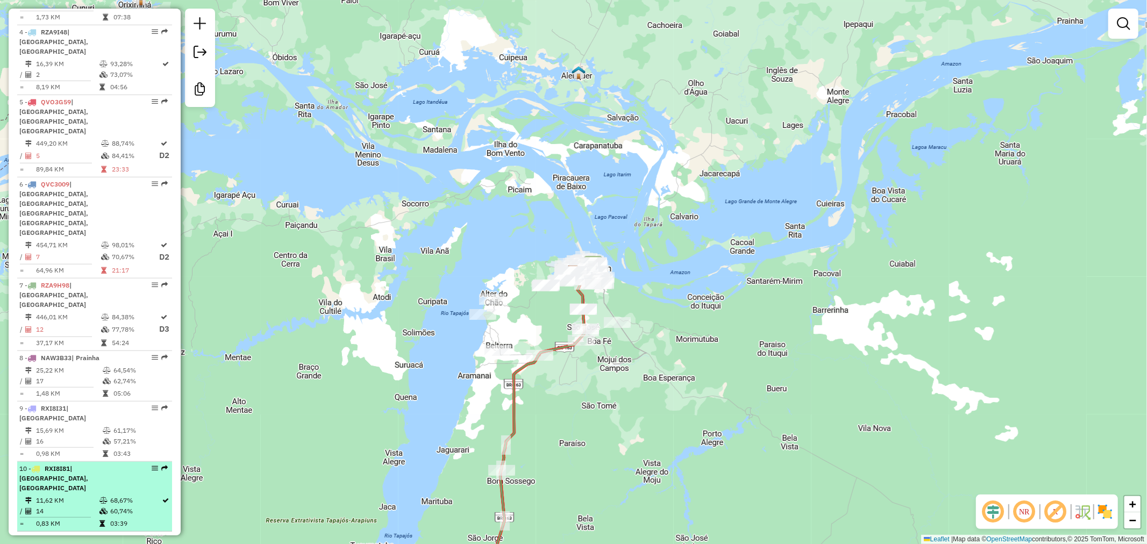
click at [84, 495] on td "11,62 KM" at bounding box center [66, 500] width 63 height 11
select select "**********"
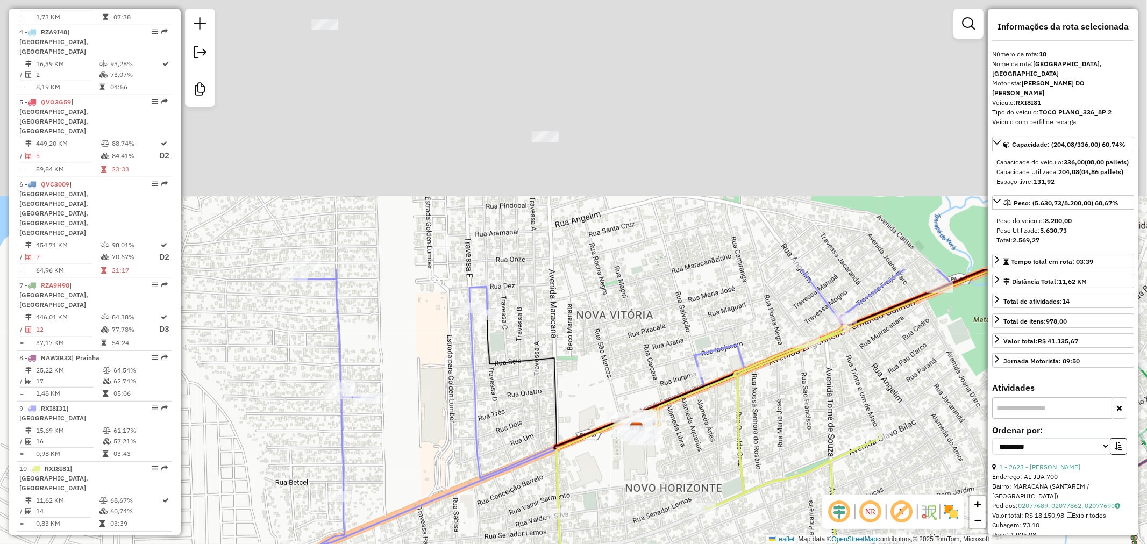
drag, startPoint x: 656, startPoint y: 156, endPoint x: 660, endPoint y: 481, distance: 324.7
click at [660, 481] on div "Janela de atendimento Grade de atendimento Capacidade Transportadoras Veículos …" at bounding box center [573, 272] width 1147 height 544
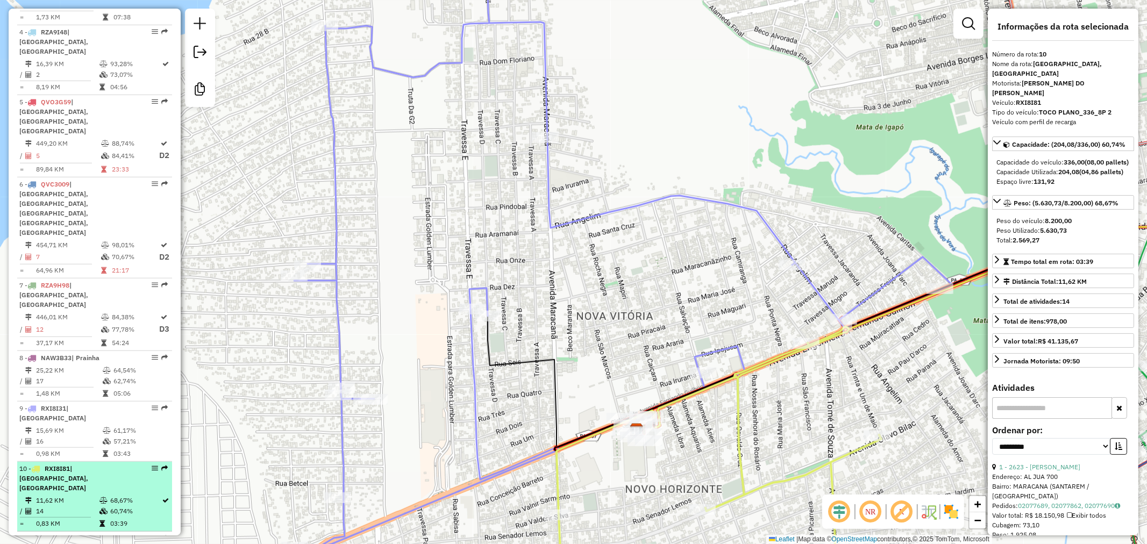
click at [88, 464] on div "10 - RXI8I81 | Maracanã, Santarenzinho" at bounding box center [76, 478] width 114 height 29
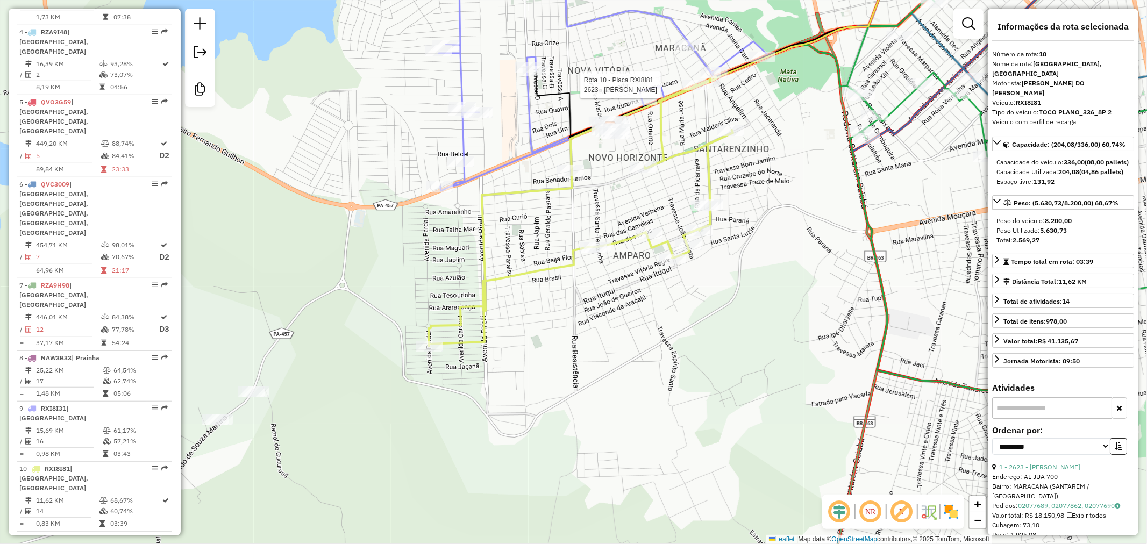
click at [695, 90] on div at bounding box center [695, 85] width 27 height 11
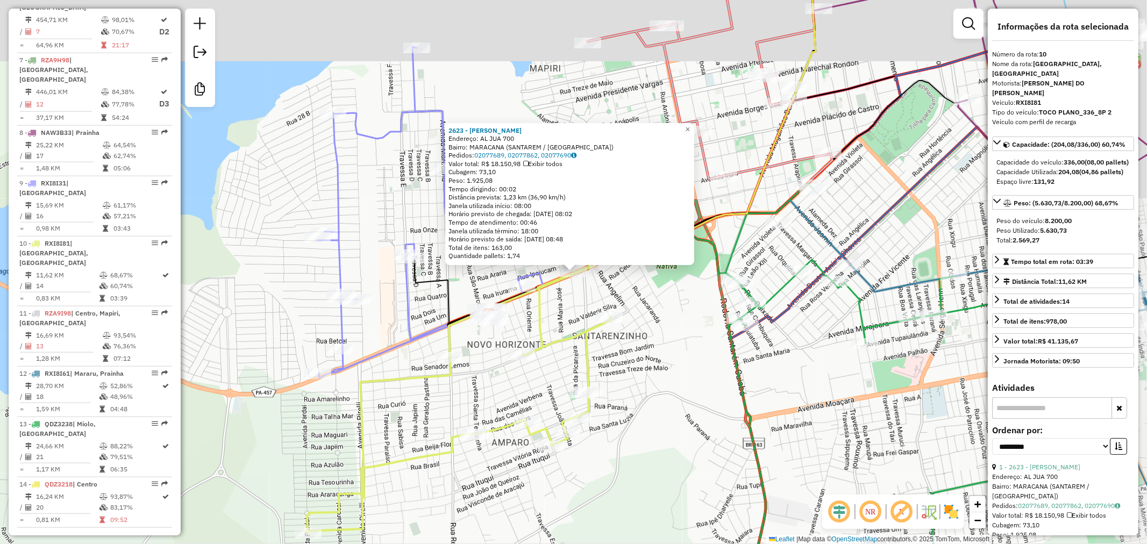
scroll to position [885, 0]
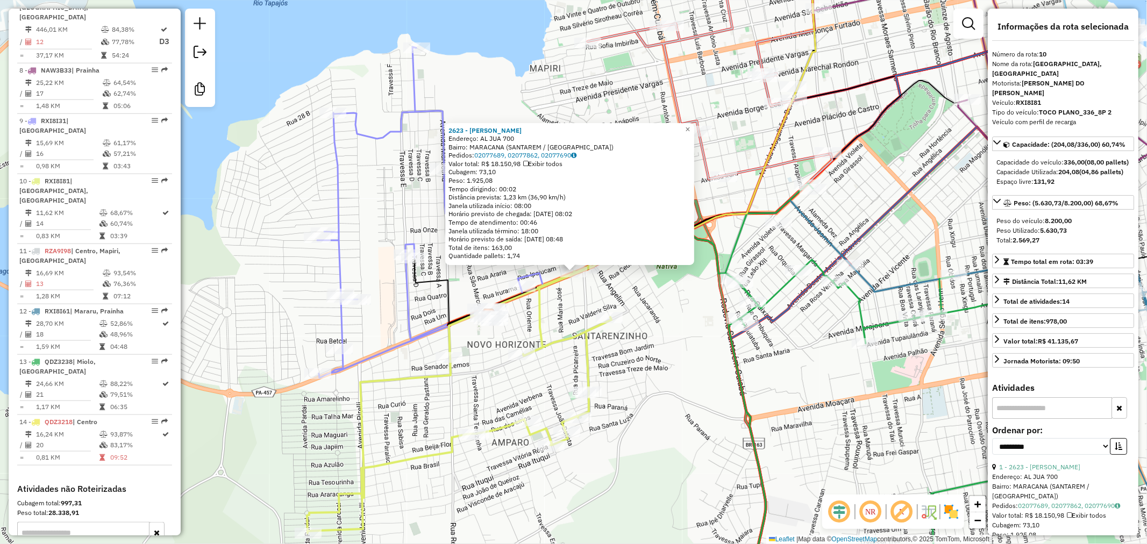
click at [667, 339] on div "2623 - ROBSON EMANOEL BENTE Endereço: AL JUA 700 Bairro: MARACANA (SANTAREM / P…" at bounding box center [573, 272] width 1147 height 544
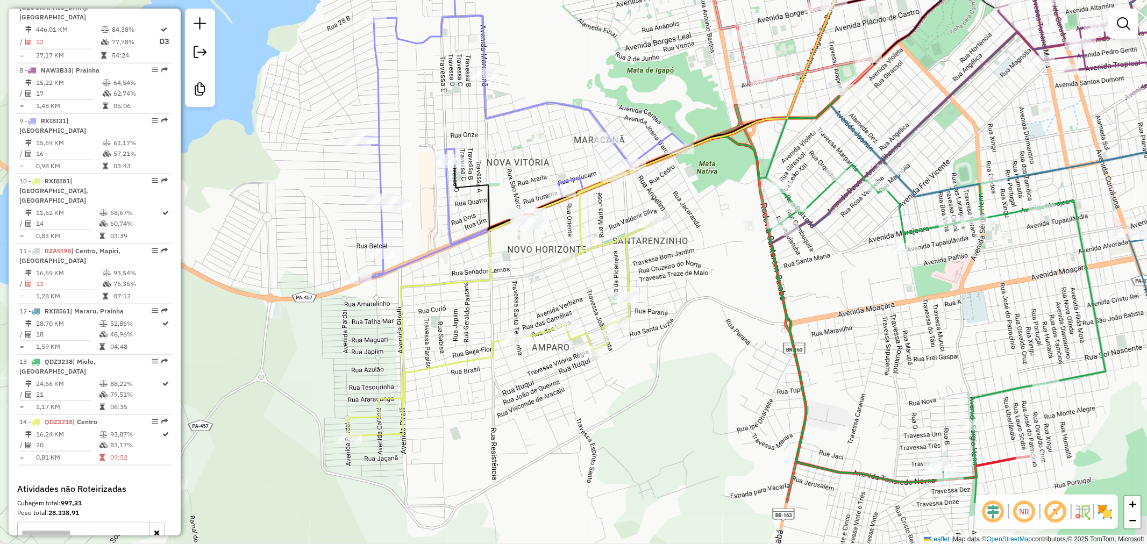
drag, startPoint x: 595, startPoint y: 506, endPoint x: 656, endPoint y: 344, distance: 173.3
click at [656, 348] on div "Janela de atendimento Grade de atendimento Capacidade Transportadoras Veículos …" at bounding box center [573, 272] width 1147 height 544
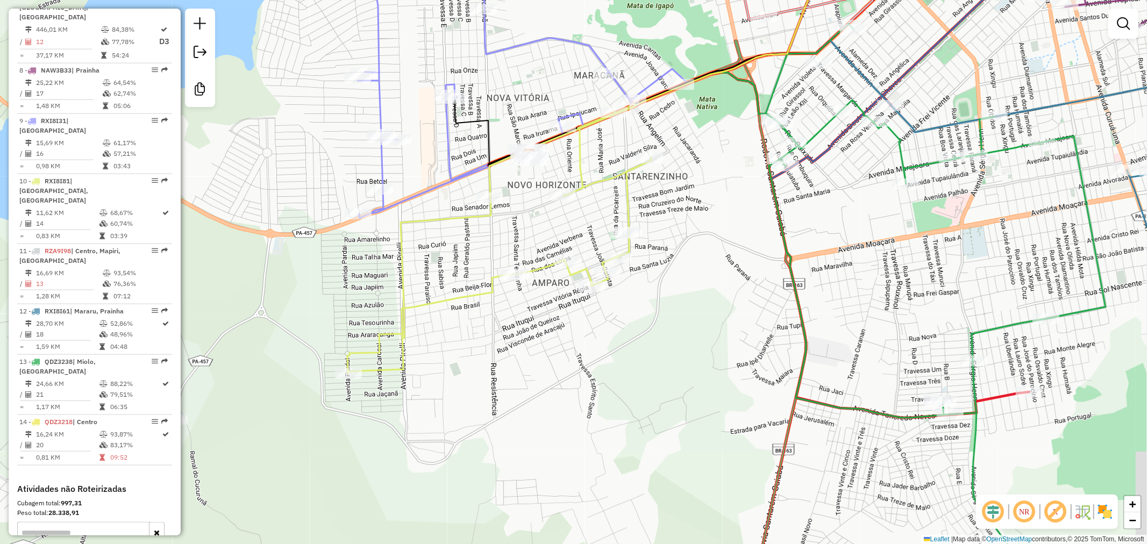
drag, startPoint x: 445, startPoint y: 136, endPoint x: 421, endPoint y: 152, distance: 28.8
click at [421, 152] on div "Janela de atendimento Grade de atendimento Capacidade Transportadoras Veículos …" at bounding box center [573, 272] width 1147 height 544
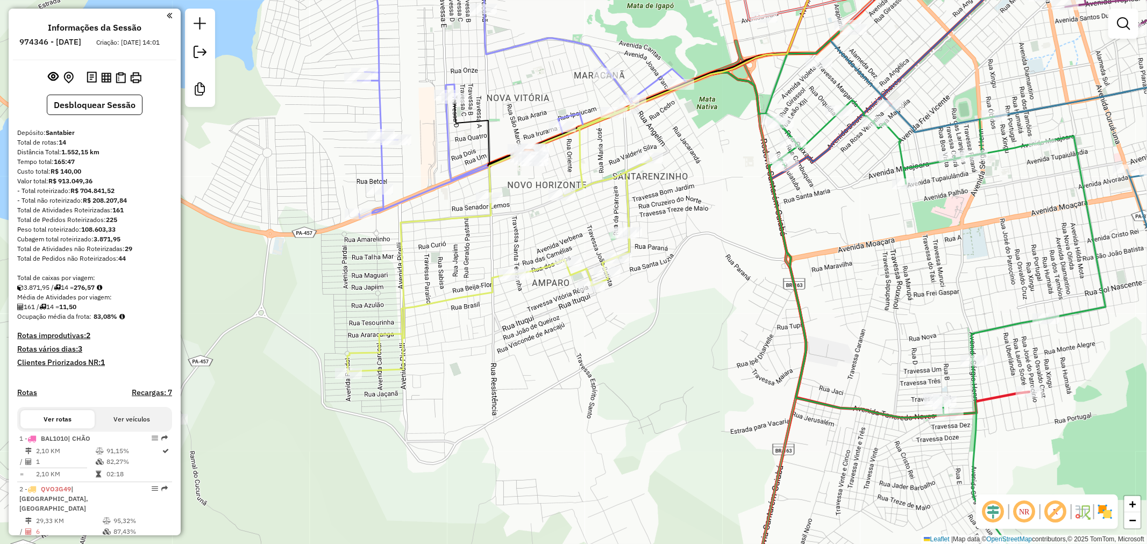
scroll to position [0, 0]
click at [124, 263] on strong "44" at bounding box center [122, 259] width 8 height 8
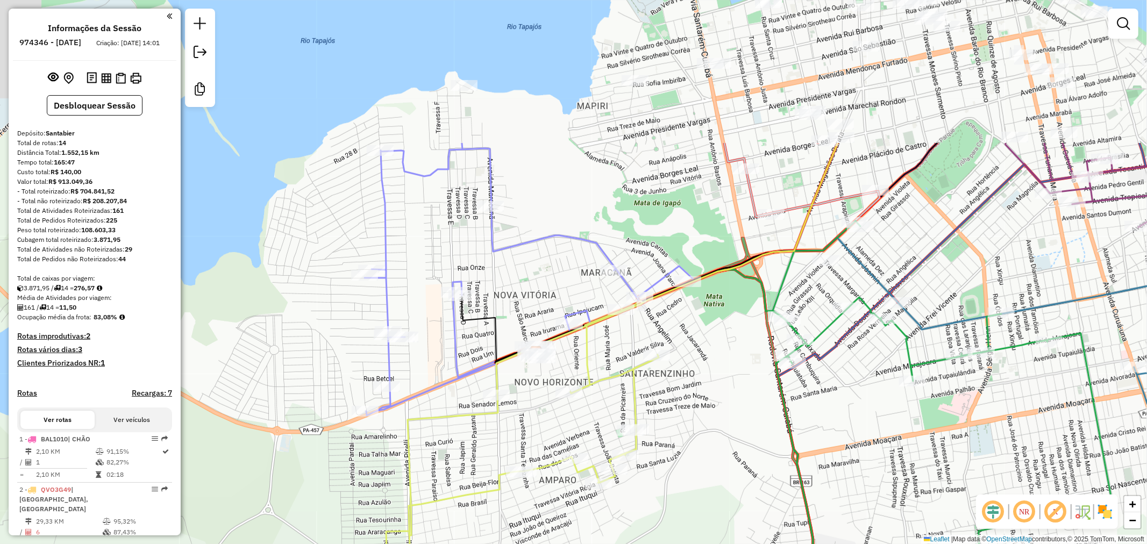
drag, startPoint x: 307, startPoint y: 247, endPoint x: 314, endPoint y: 445, distance: 197.4
click at [314, 445] on div "Janela de atendimento Grade de atendimento Capacidade Transportadoras Veículos …" at bounding box center [573, 272] width 1147 height 544
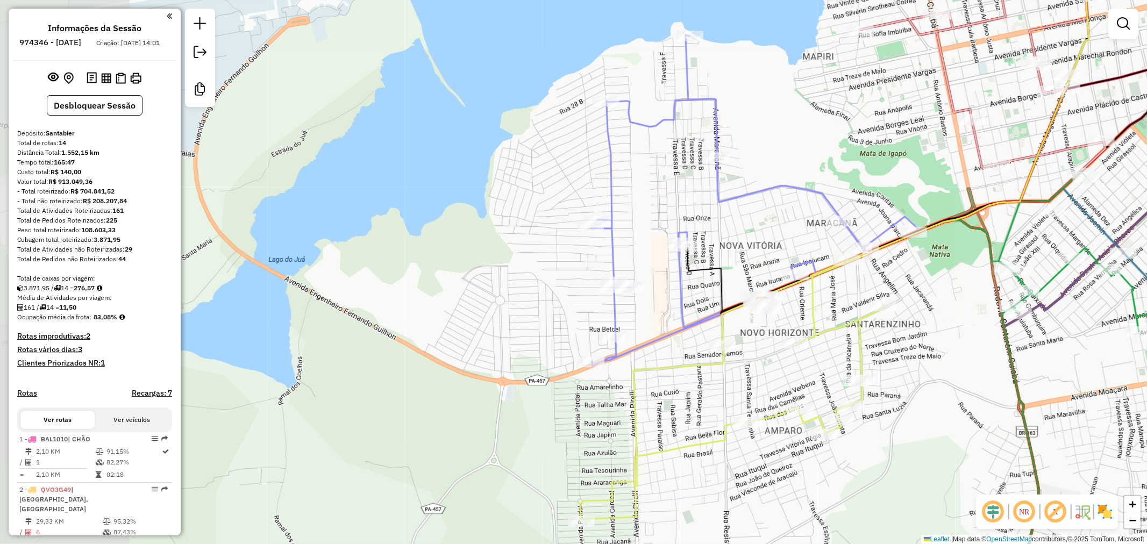
drag, startPoint x: 296, startPoint y: 344, endPoint x: 521, endPoint y: 295, distance: 231.1
click at [521, 295] on div "Janela de atendimento Grade de atendimento Capacidade Transportadoras Veículos …" at bounding box center [573, 272] width 1147 height 544
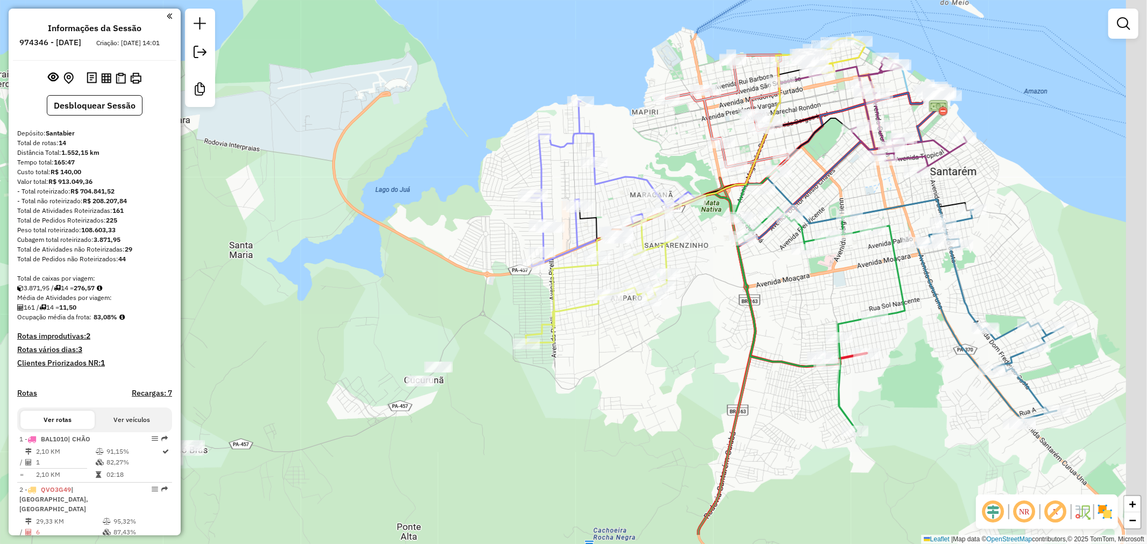
drag, startPoint x: 528, startPoint y: 363, endPoint x: 502, endPoint y: 299, distance: 68.5
click at [502, 289] on div "Janela de atendimento Grade de atendimento Capacidade Transportadoras Veículos …" at bounding box center [573, 272] width 1147 height 544
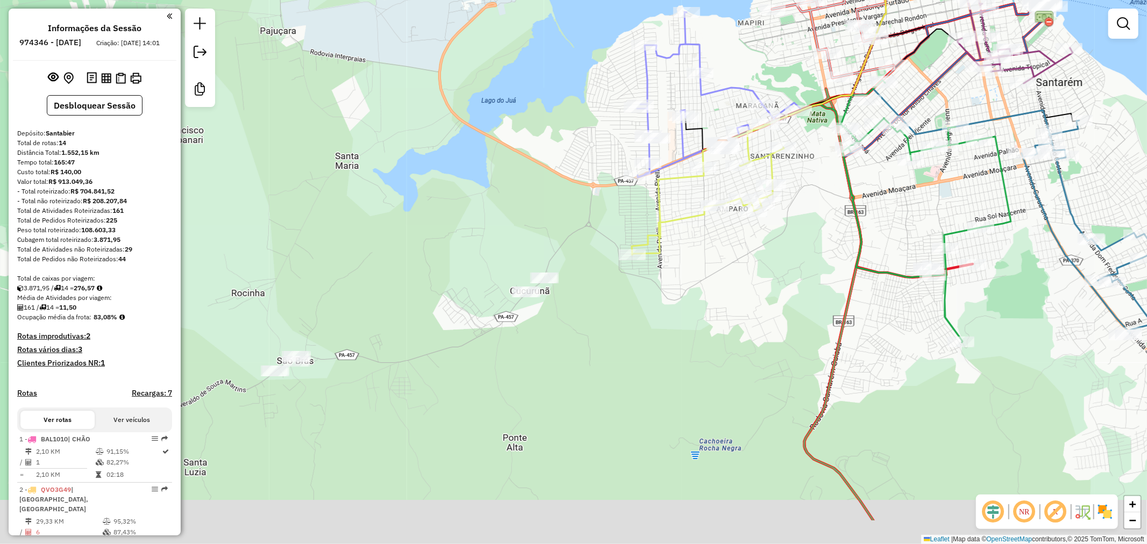
drag, startPoint x: 497, startPoint y: 409, endPoint x: 627, endPoint y: 317, distance: 159.0
click at [624, 318] on div "Janela de atendimento Grade de atendimento Capacidade Transportadoras Veículos …" at bounding box center [573, 272] width 1147 height 544
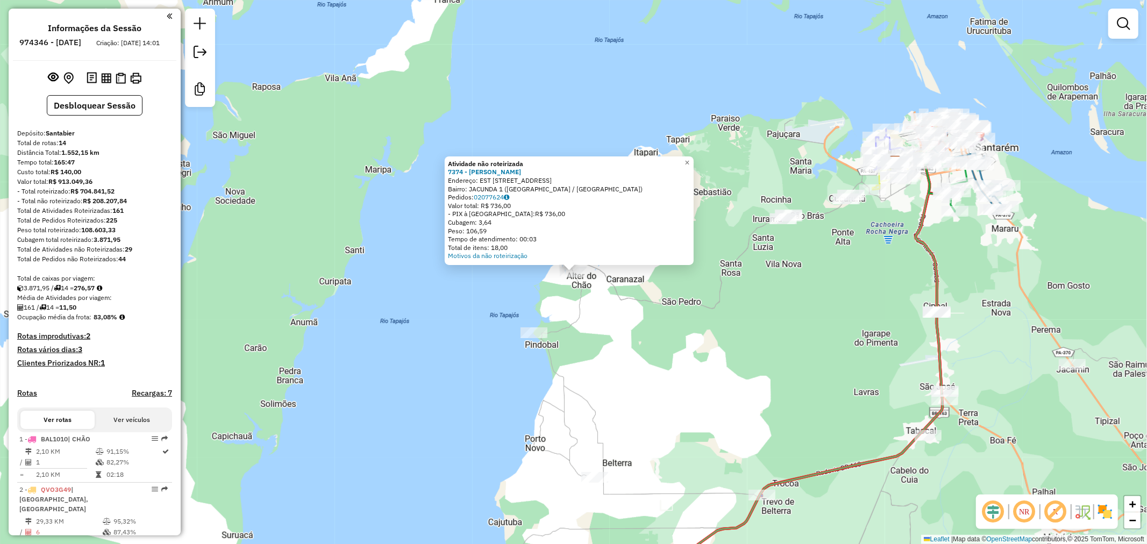
click at [781, 271] on div "Atividade não roteirizada 7374 - Gilbert Felipe Lobat Endereço: EST Estrada Do …" at bounding box center [573, 272] width 1147 height 544
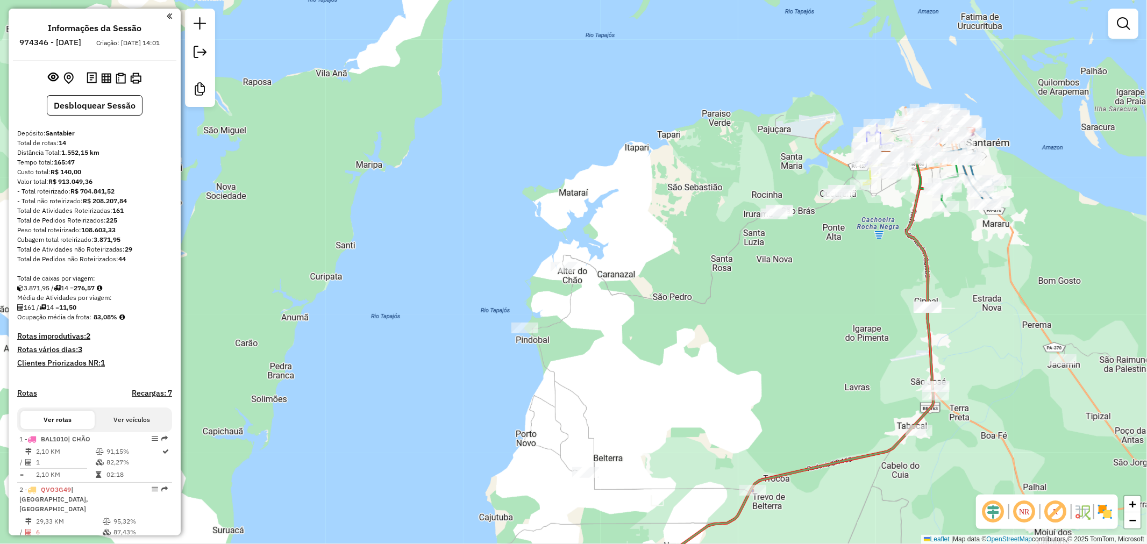
drag, startPoint x: 807, startPoint y: 282, endPoint x: 485, endPoint y: 168, distance: 341.8
click at [485, 168] on div "Janela de atendimento Grade de atendimento Capacidade Transportadoras Veículos …" at bounding box center [573, 272] width 1147 height 544
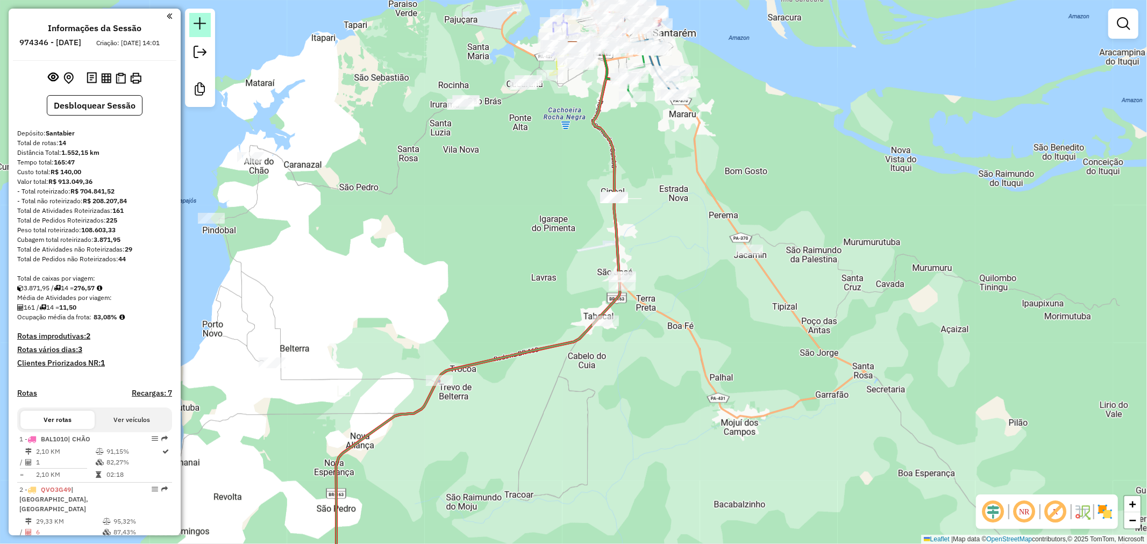
click at [205, 29] on em at bounding box center [200, 23] width 13 height 13
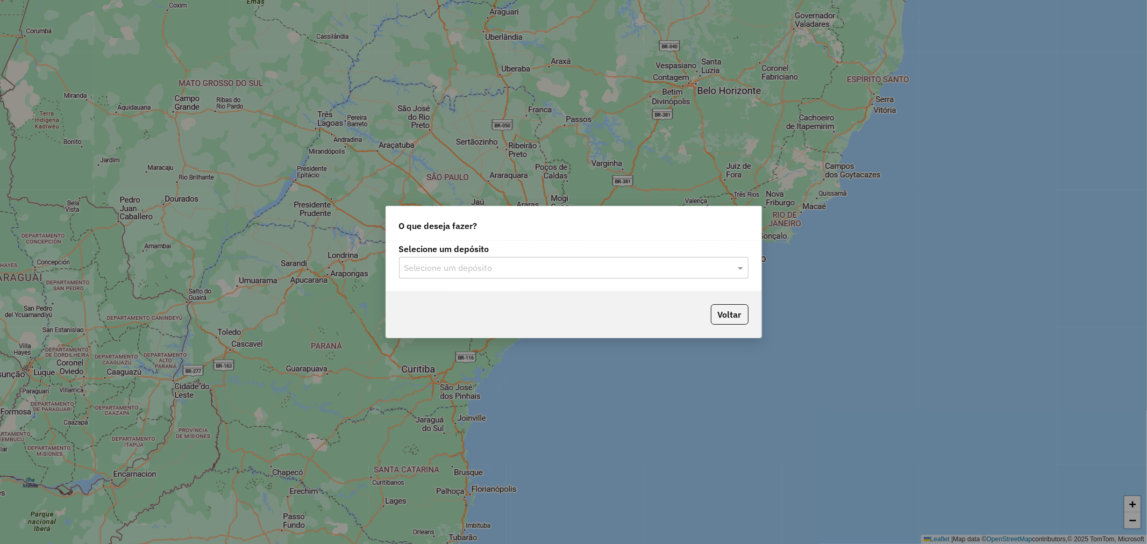
click at [583, 273] on input "text" at bounding box center [562, 268] width 317 height 13
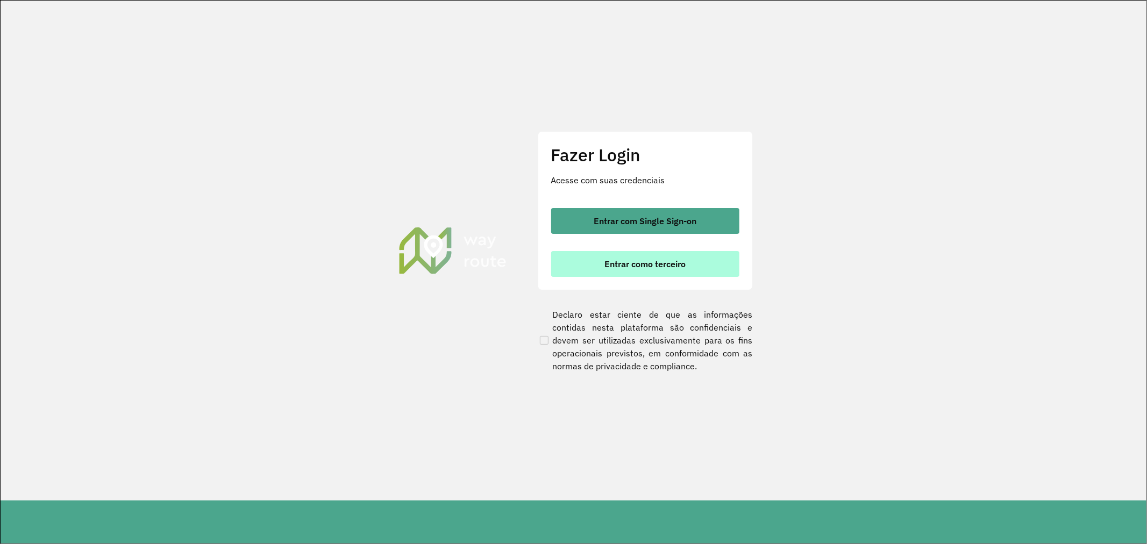
click at [659, 260] on span "Entrar como terceiro" at bounding box center [644, 264] width 81 height 9
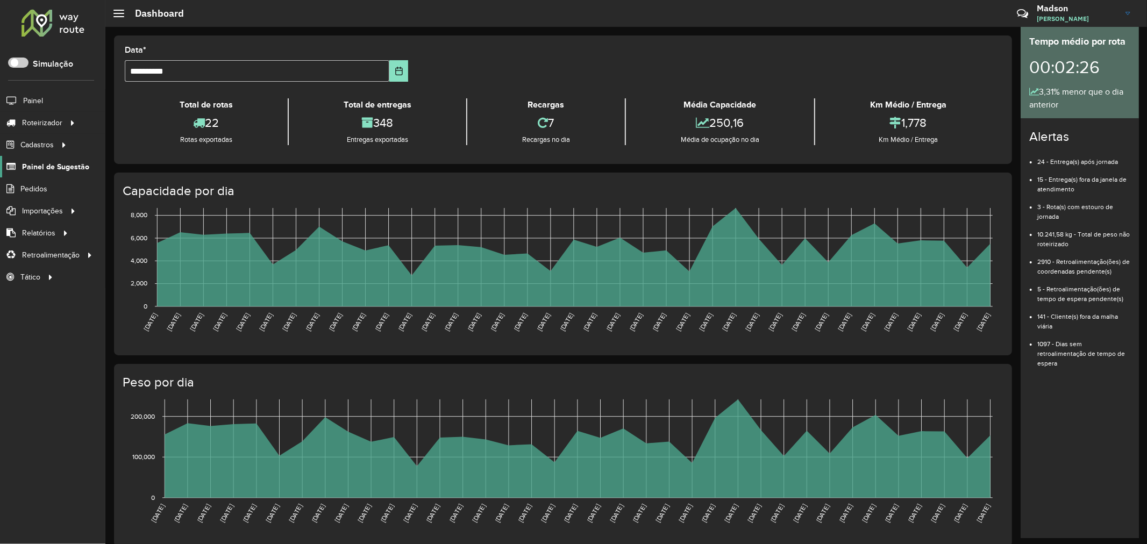
click at [58, 169] on span "Painel de Sugestão" at bounding box center [55, 166] width 67 height 11
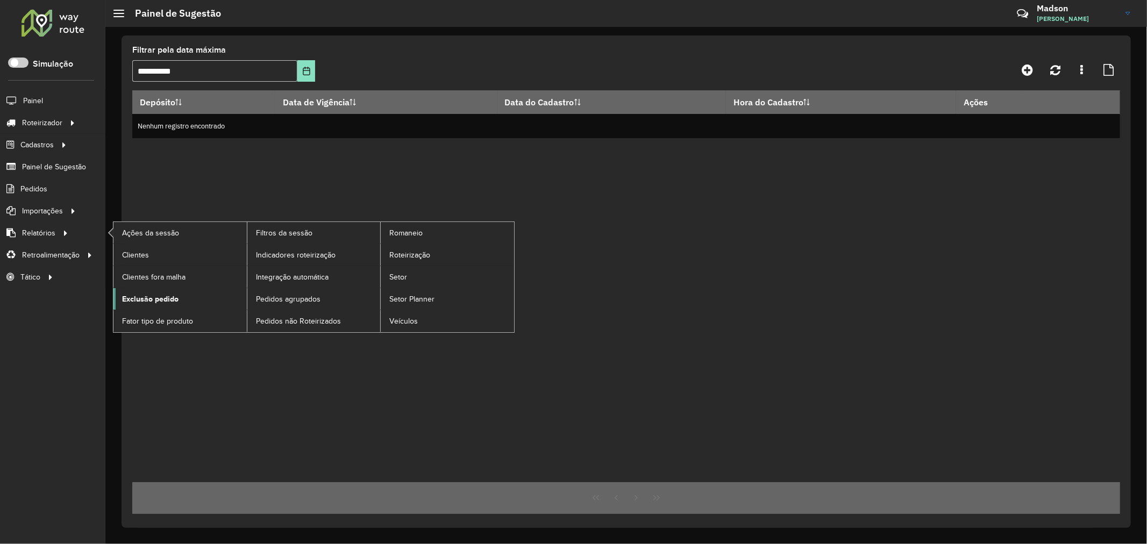
click at [168, 300] on span "Exclusão pedido" at bounding box center [150, 299] width 56 height 11
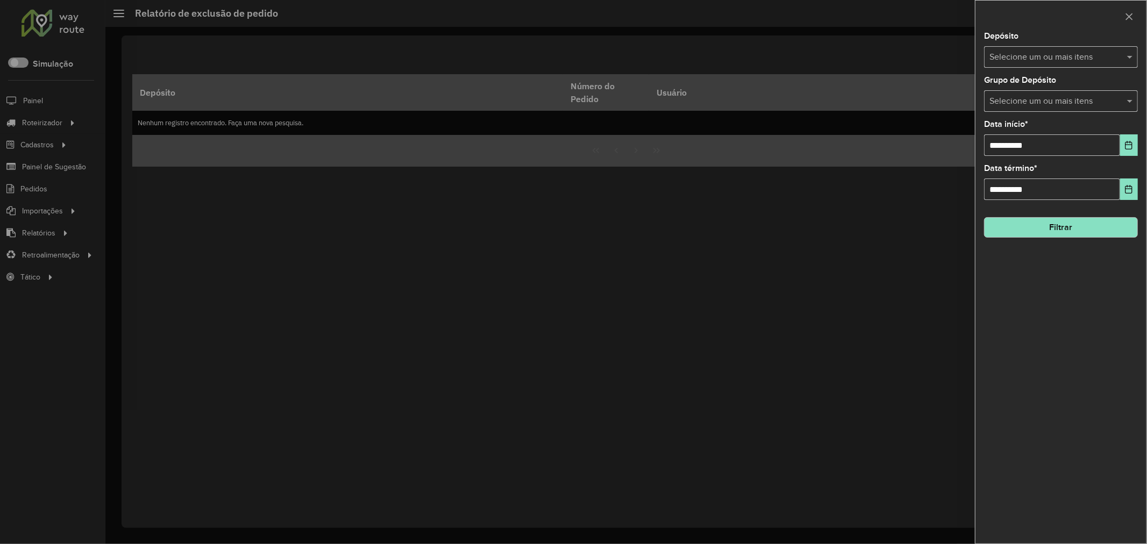
click at [58, 245] on div at bounding box center [573, 272] width 1147 height 544
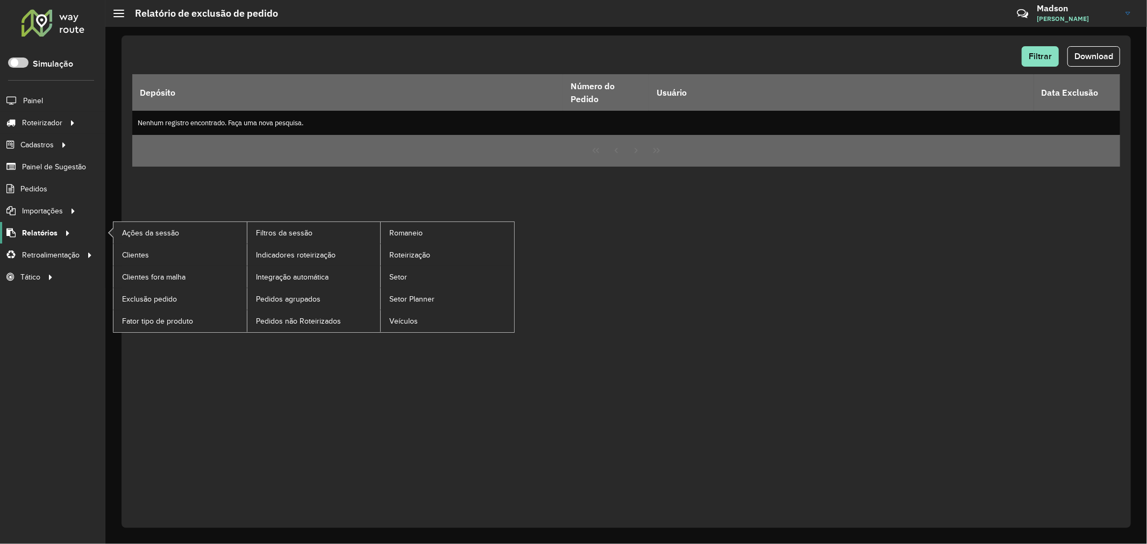
click at [61, 235] on icon at bounding box center [65, 232] width 9 height 16
click at [395, 270] on link "Setor" at bounding box center [447, 277] width 133 height 22
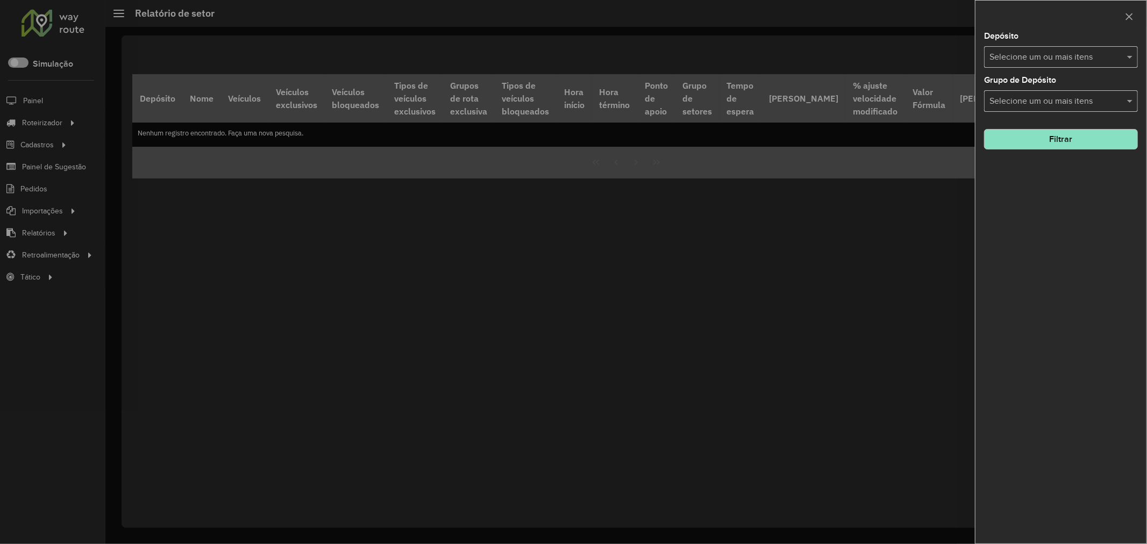
click at [1030, 63] on input "text" at bounding box center [1055, 57] width 138 height 13
click at [1007, 105] on div "Santabier" at bounding box center [1060, 111] width 153 height 18
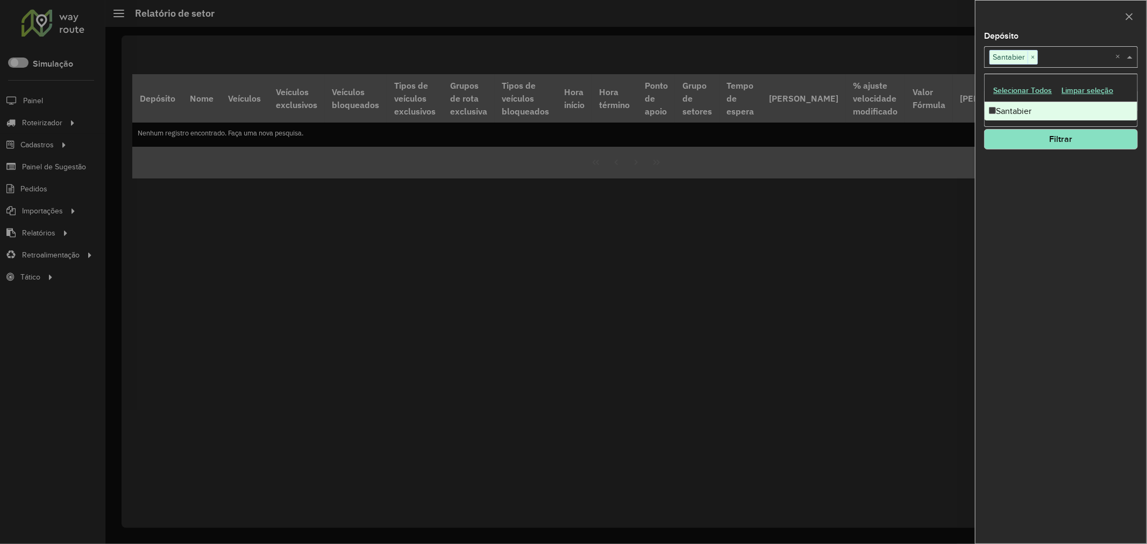
click at [1026, 146] on button "Filtrar" at bounding box center [1061, 139] width 154 height 20
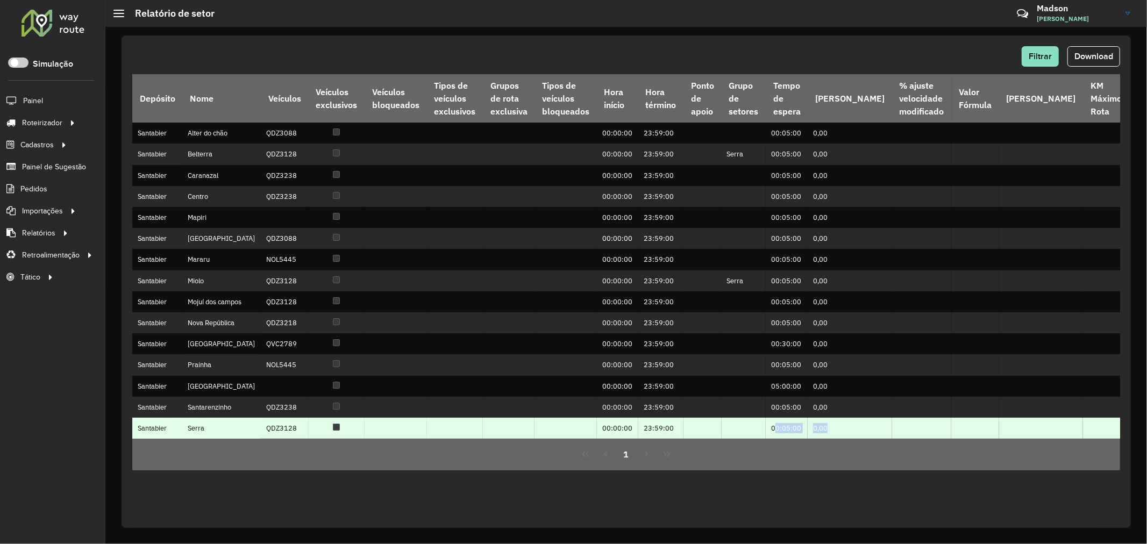
drag, startPoint x: 753, startPoint y: 459, endPoint x: 885, endPoint y: 453, distance: 131.8
click at [886, 439] on tr "Santabier Serra QDZ3128 00:00:00 23:59:00 00:05:00 0,00 -" at bounding box center [774, 428] width 1284 height 21
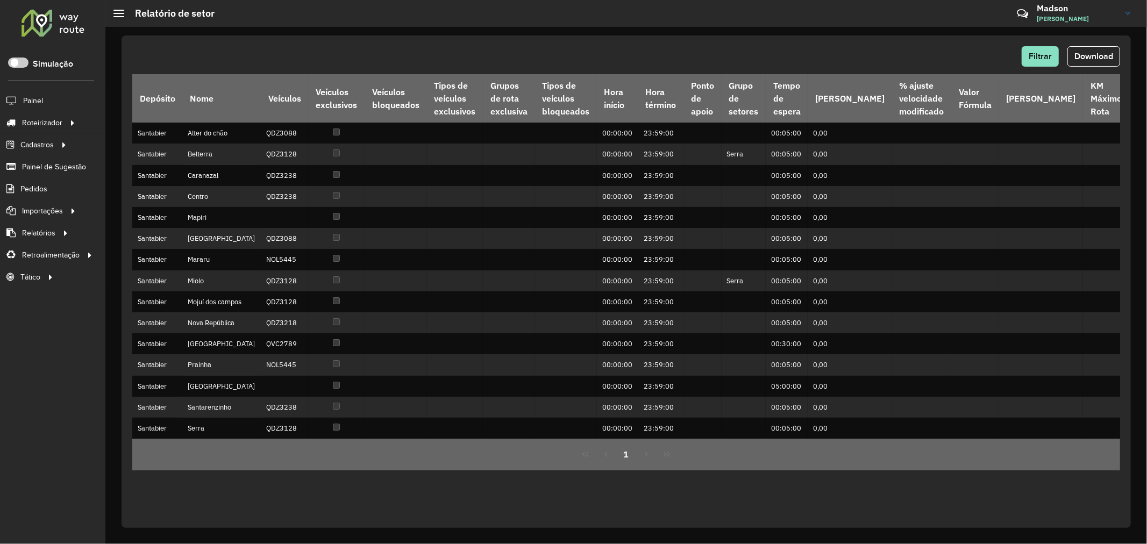
click at [872, 466] on div "1" at bounding box center [626, 455] width 988 height 32
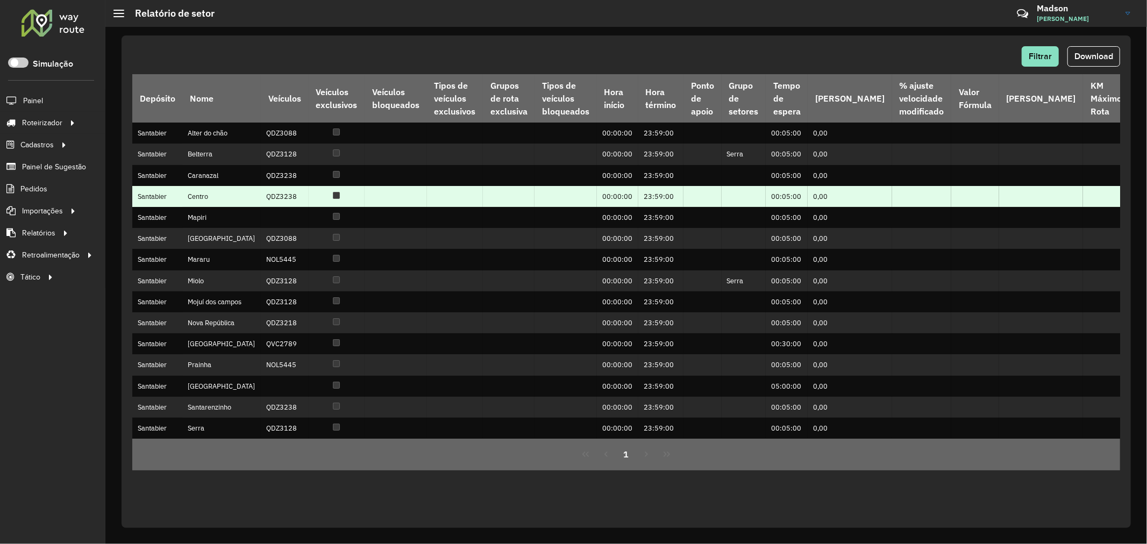
click at [599, 189] on td "00:00:00" at bounding box center [617, 196] width 41 height 21
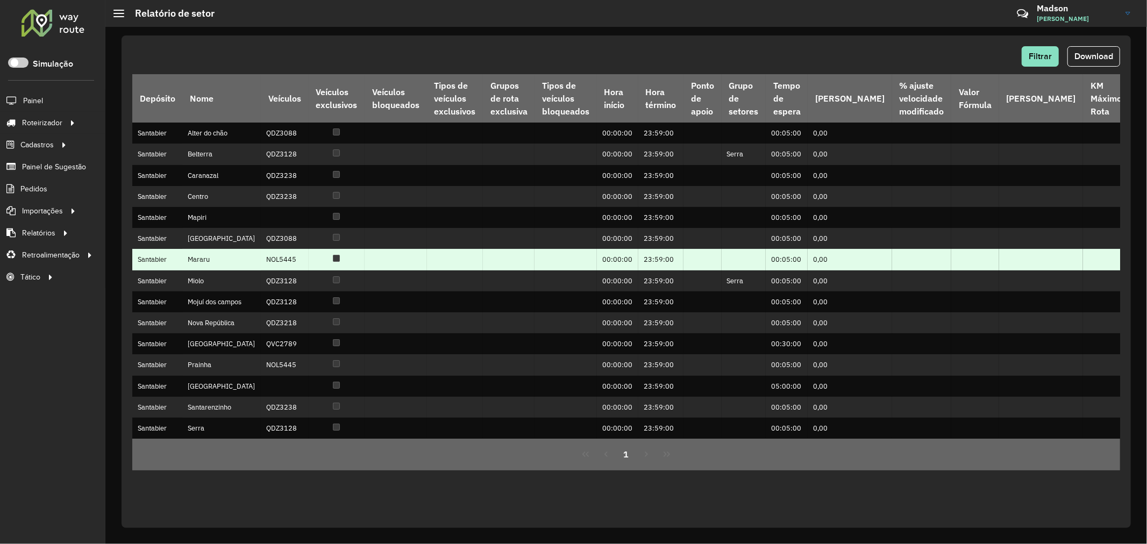
click at [766, 263] on td "00:05:00" at bounding box center [787, 259] width 42 height 21
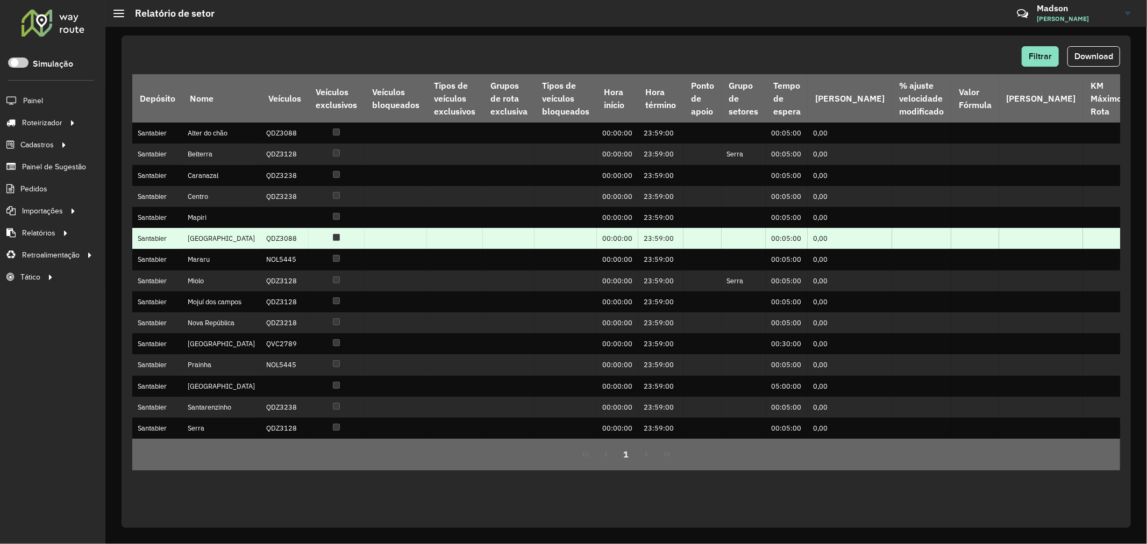
drag, startPoint x: 739, startPoint y: 269, endPoint x: 726, endPoint y: 242, distance: 29.6
click at [721, 248] on td at bounding box center [743, 238] width 44 height 21
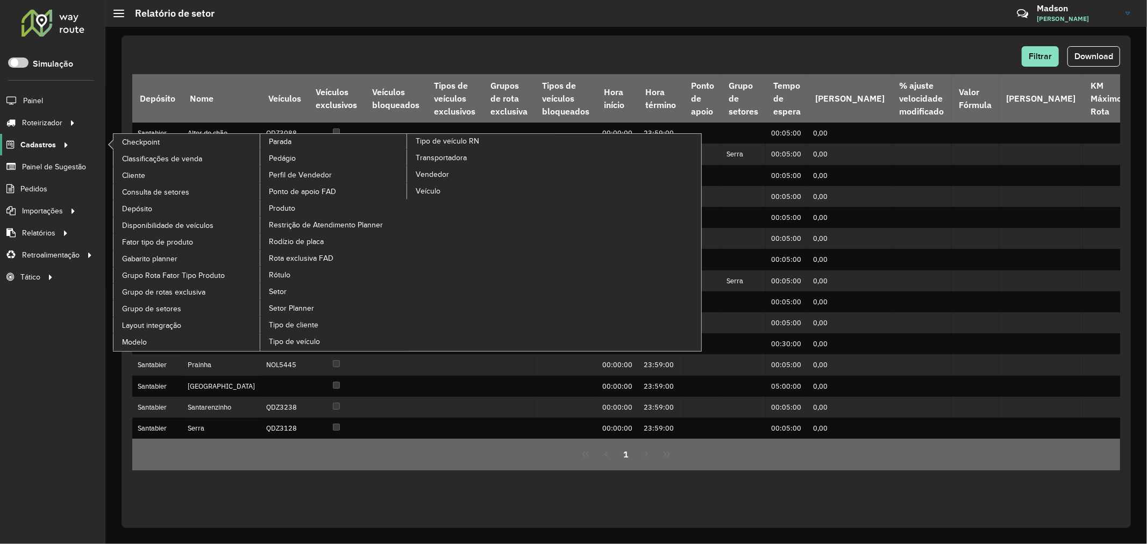
click at [61, 146] on icon at bounding box center [64, 144] width 9 height 16
click at [274, 297] on span "Setor" at bounding box center [278, 291] width 18 height 11
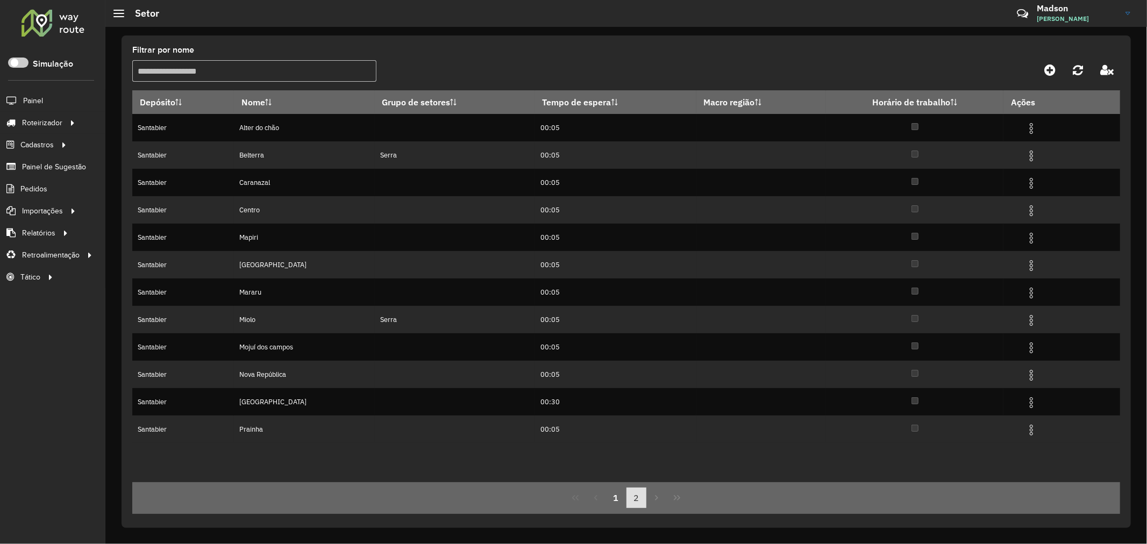
click at [646, 506] on button "2" at bounding box center [636, 498] width 20 height 20
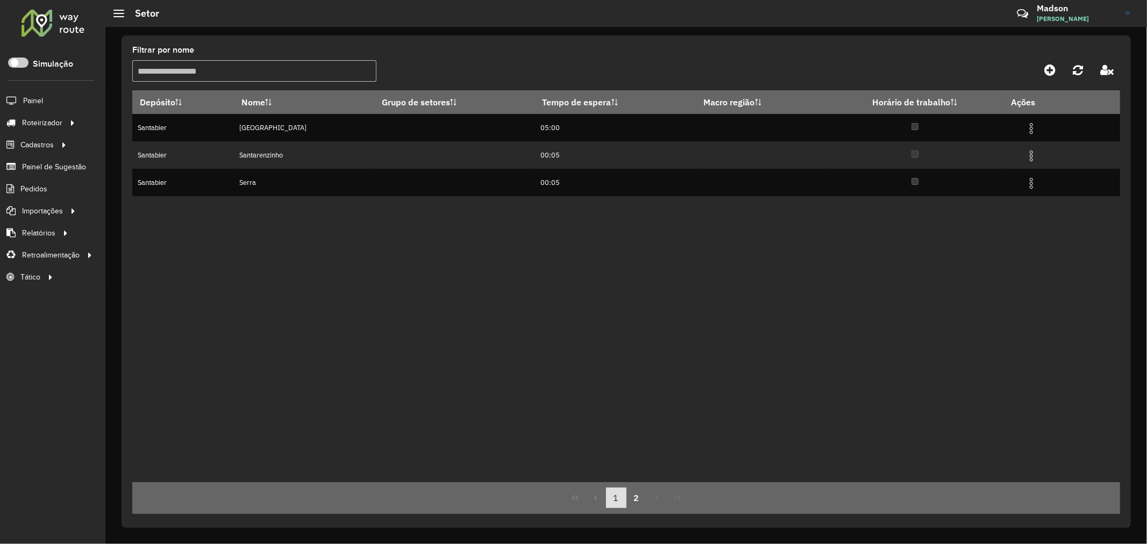
click at [611, 499] on button "1" at bounding box center [616, 498] width 20 height 20
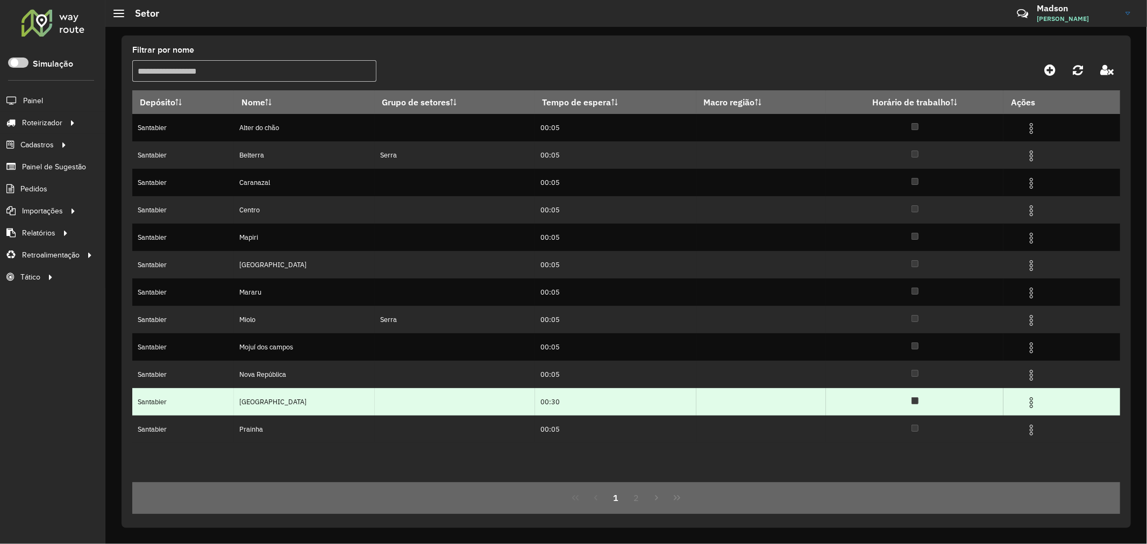
click at [1031, 401] on img at bounding box center [1031, 402] width 13 height 13
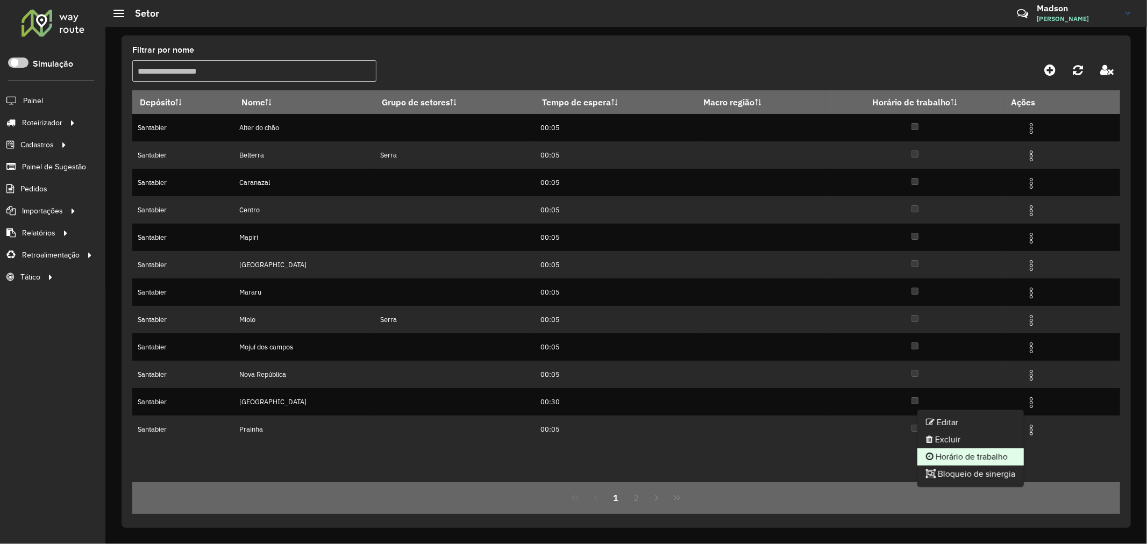
click at [978, 452] on li "Horário de trabalho" at bounding box center [970, 456] width 106 height 17
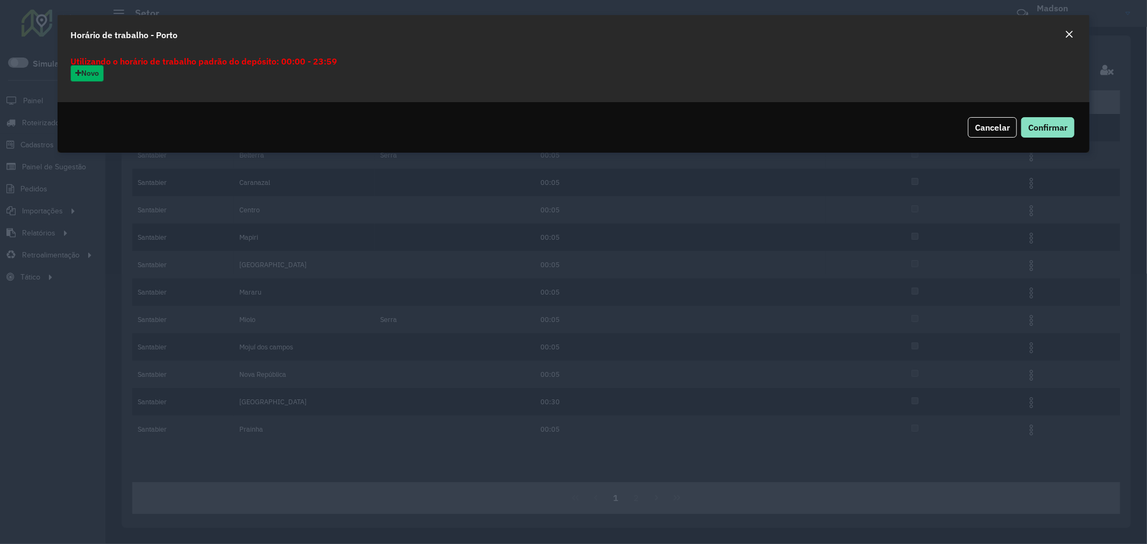
click at [104, 71] on button "Novo" at bounding box center [86, 73] width 33 height 17
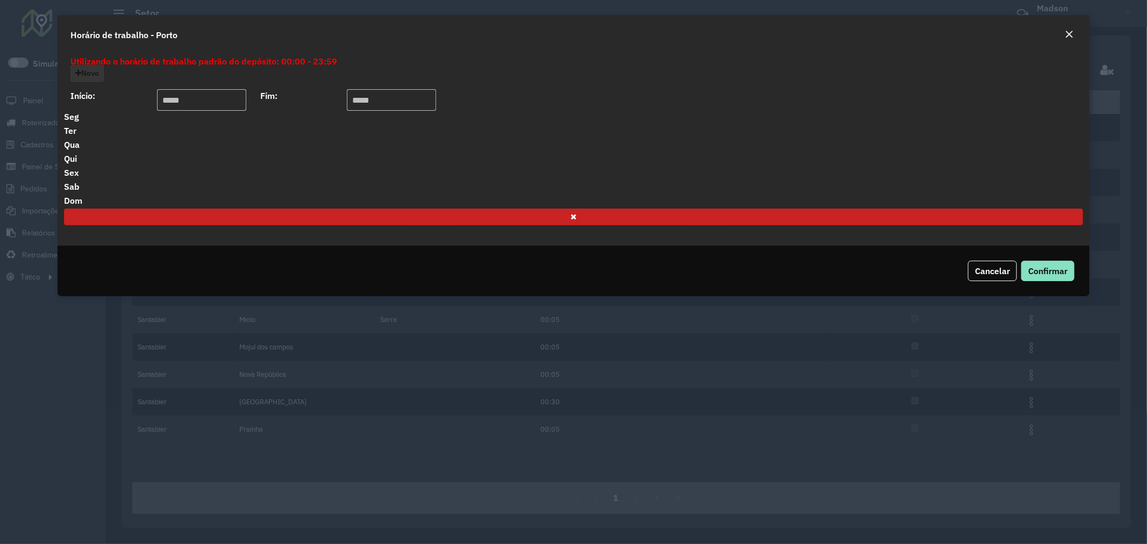
click at [1063, 34] on button "Close" at bounding box center [1068, 35] width 15 height 14
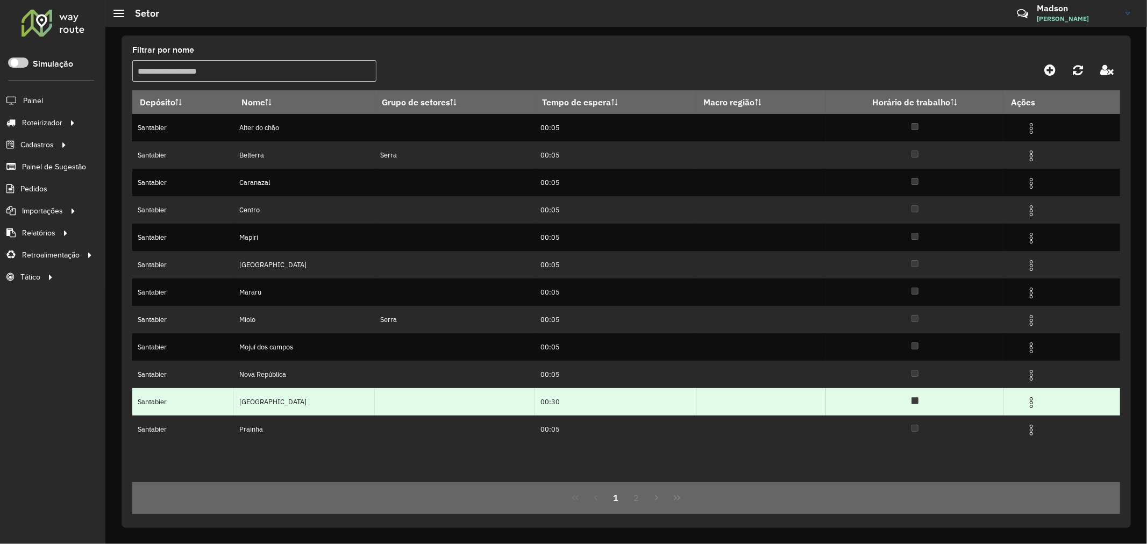
click at [1035, 402] on img at bounding box center [1031, 402] width 13 height 13
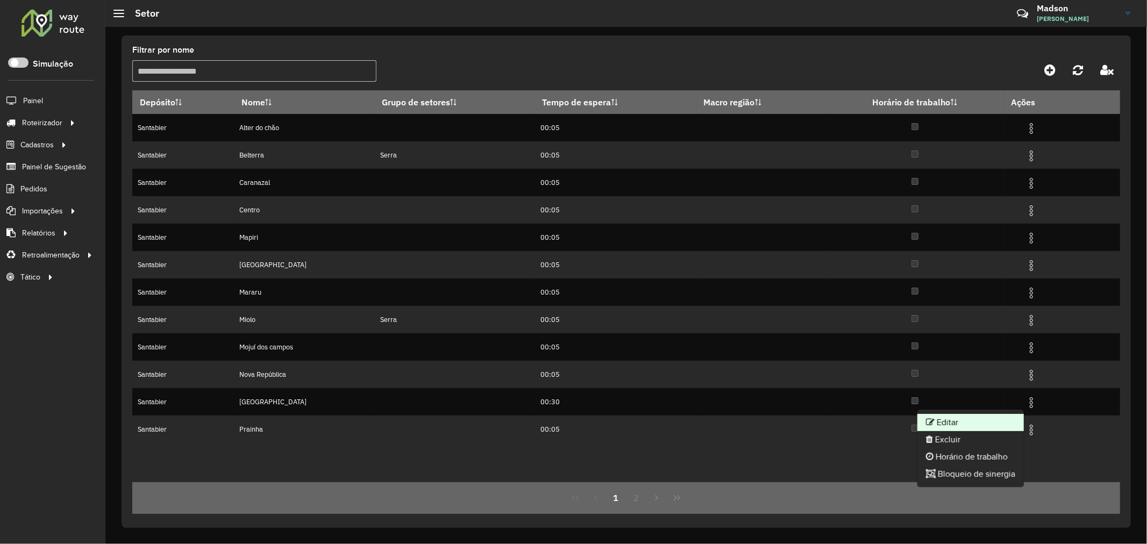
click at [954, 424] on li "Editar" at bounding box center [970, 422] width 106 height 17
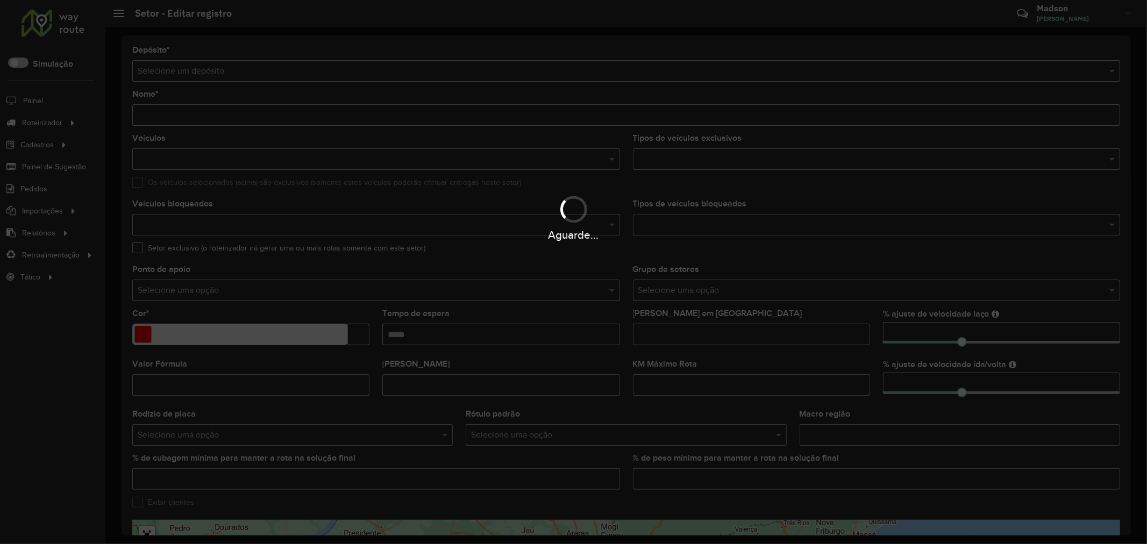
type input "*****"
type input "*******"
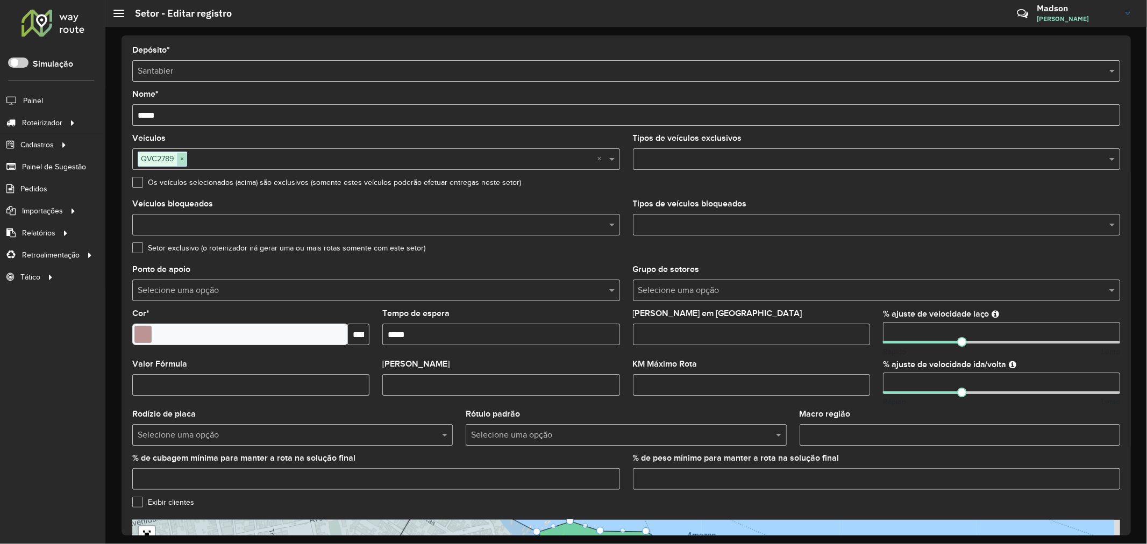
click at [185, 156] on span "×" at bounding box center [182, 159] width 10 height 13
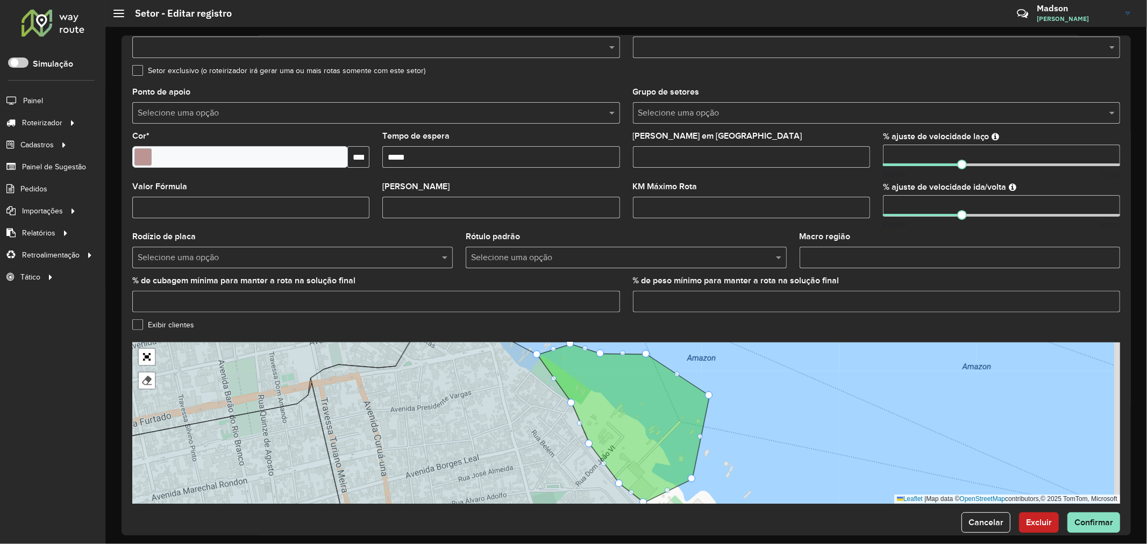
scroll to position [195, 0]
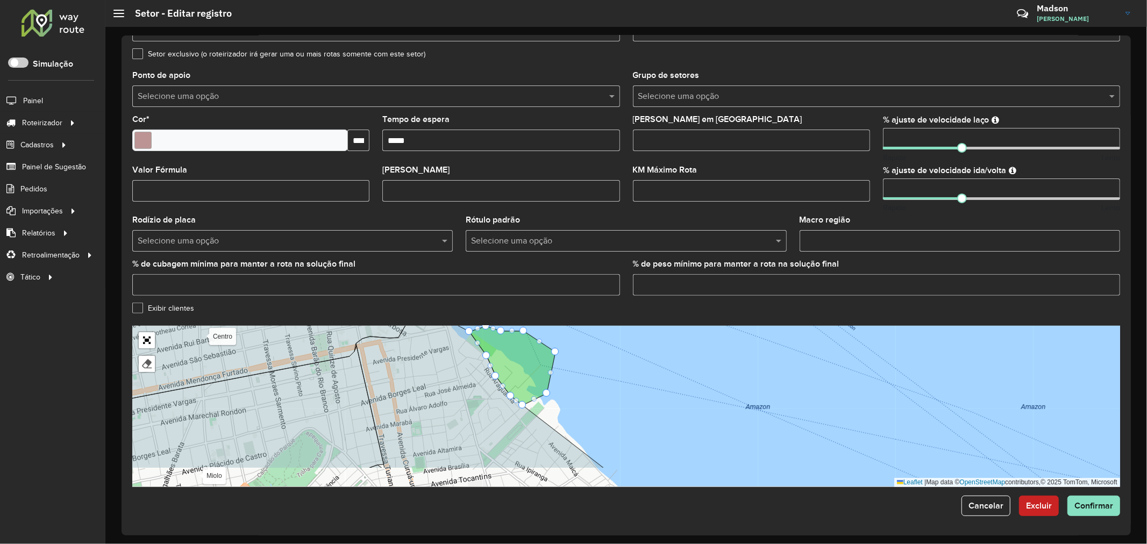
drag, startPoint x: 555, startPoint y: 420, endPoint x: 482, endPoint y: 385, distance: 81.8
click at [482, 385] on icon at bounding box center [480, 383] width 248 height 169
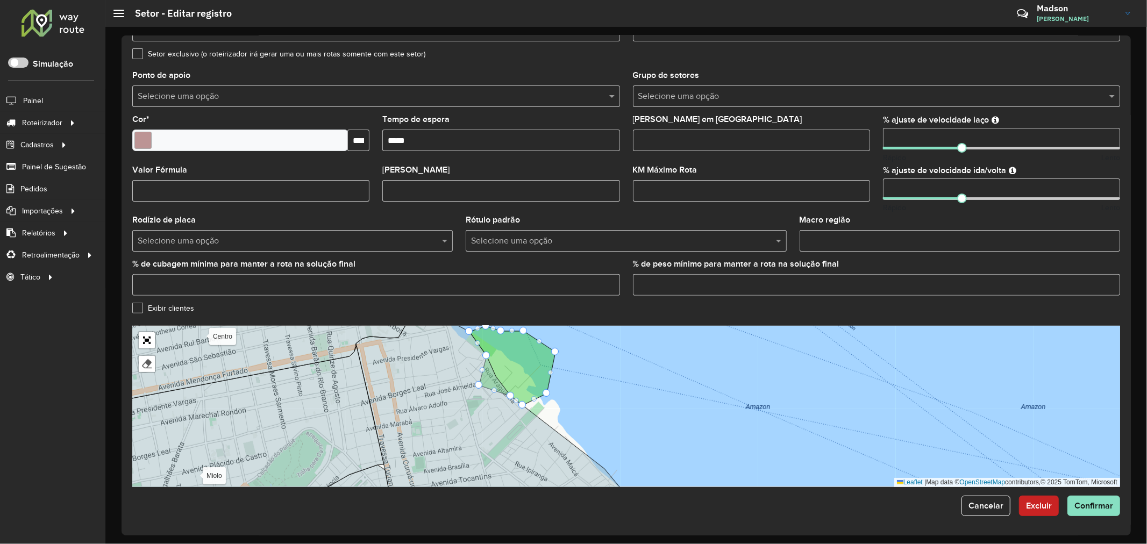
drag, startPoint x: 496, startPoint y: 375, endPoint x: 479, endPoint y: 384, distance: 19.0
drag, startPoint x: 485, startPoint y: 353, endPoint x: 449, endPoint y: 360, distance: 36.8
drag, startPoint x: 494, startPoint y: 375, endPoint x: 468, endPoint y: 400, distance: 35.7
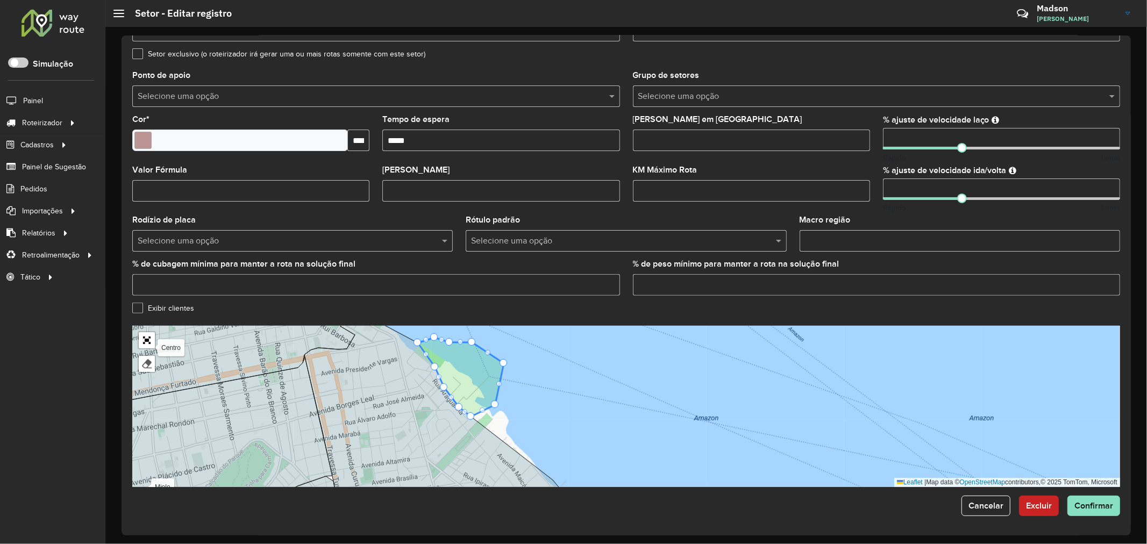
drag, startPoint x: 532, startPoint y: 415, endPoint x: 481, endPoint y: 428, distance: 53.3
click at [481, 428] on icon at bounding box center [442, 417] width 277 height 195
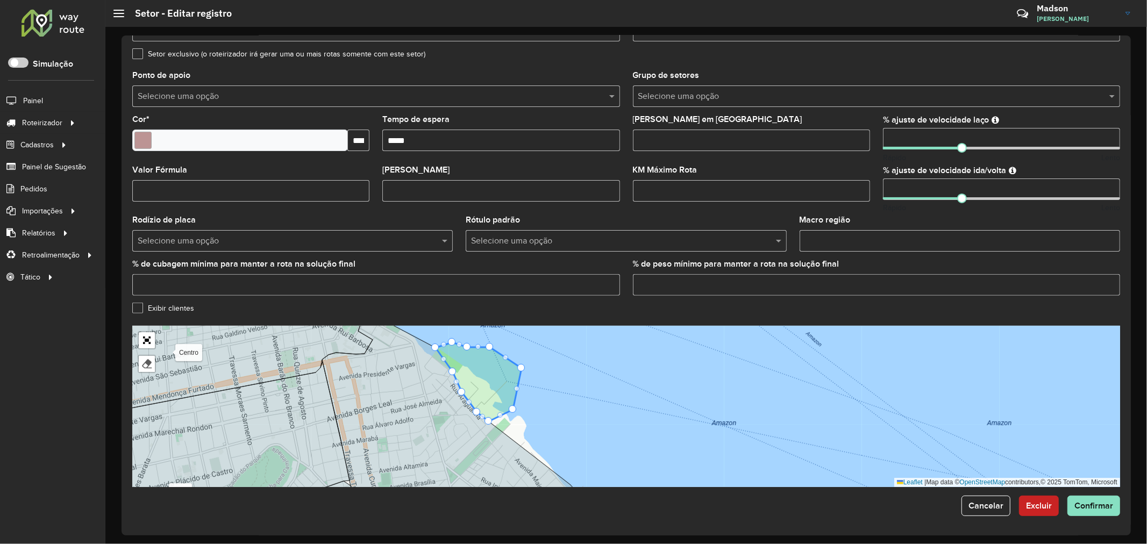
drag, startPoint x: 496, startPoint y: 410, endPoint x: 510, endPoint y: 413, distance: 14.2
click at [510, 413] on div "Alter do chão Belterra Caranazal Centro Mapiri Maracanã Mararu Miolo Mojuí dos …" at bounding box center [626, 406] width 988 height 161
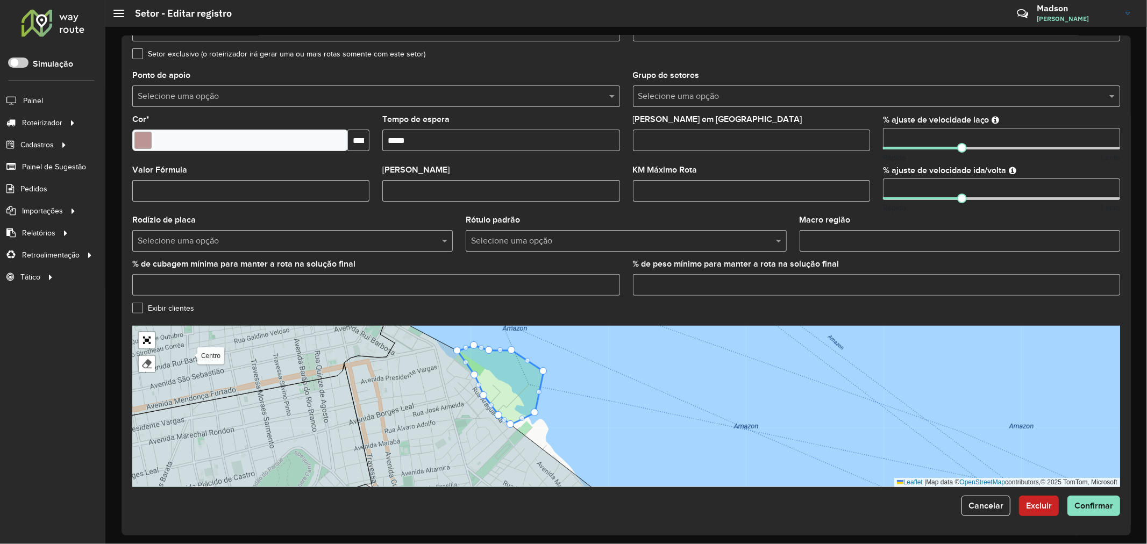
drag, startPoint x: 517, startPoint y: 412, endPoint x: 539, endPoint y: 415, distance: 22.8
click at [539, 415] on div "Alter do chão Belterra Caranazal Centro Mapiri Maracanã Mararu Miolo Mojuí dos …" at bounding box center [626, 406] width 988 height 161
drag, startPoint x: 534, startPoint y: 412, endPoint x: 565, endPoint y: 416, distance: 31.4
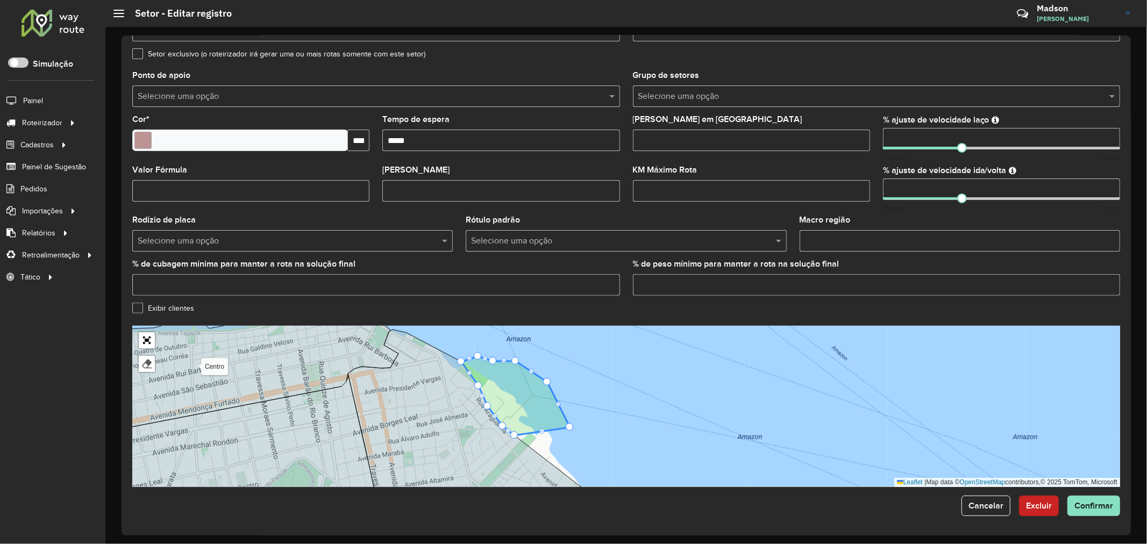
drag, startPoint x: 540, startPoint y: 424, endPoint x: 545, endPoint y: 437, distance: 14.3
click at [545, 437] on div "Alter do chão Belterra Caranazal Centro Mapiri Maracanã Mararu Miolo Mojuí dos …" at bounding box center [626, 406] width 988 height 161
click at [545, 440] on div "Alter do chão Belterra Caranazal Centro Mapiri Maracanã Mararu Miolo Mojuí dos …" at bounding box center [626, 406] width 988 height 161
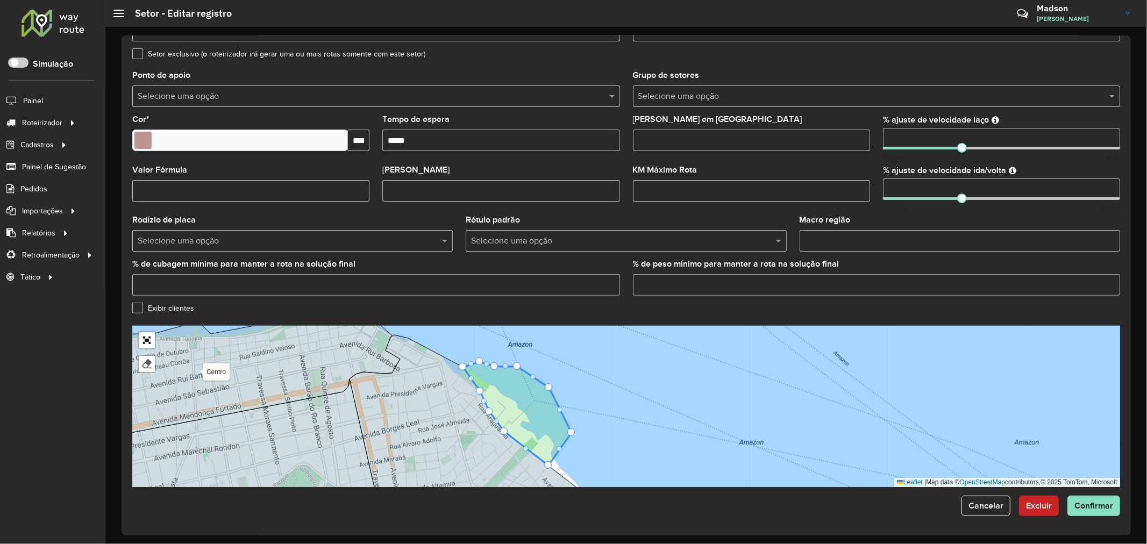
drag, startPoint x: 515, startPoint y: 441, endPoint x: 550, endPoint y: 461, distance: 40.9
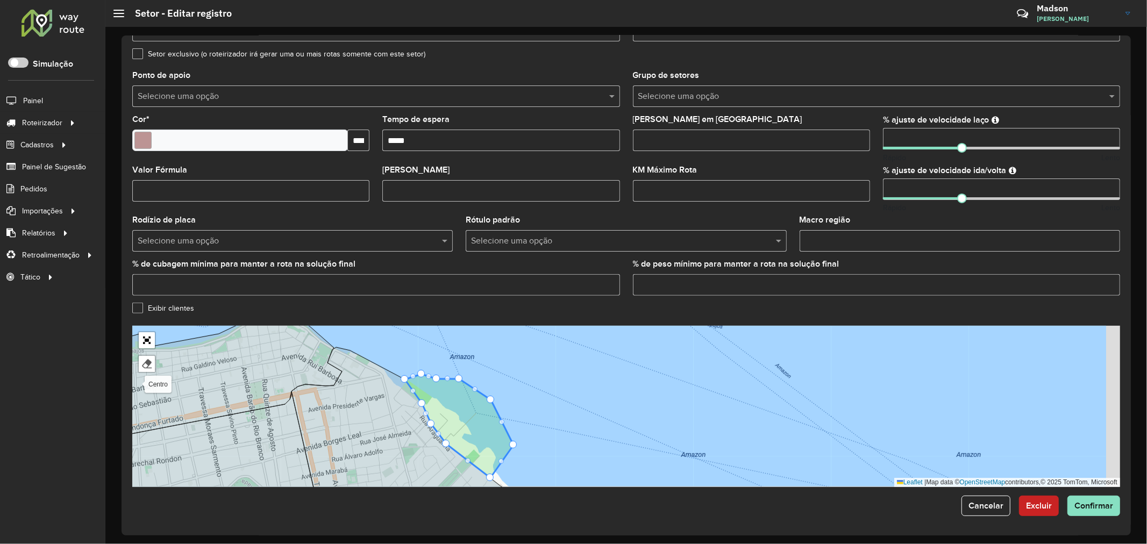
drag, startPoint x: 597, startPoint y: 379, endPoint x: 539, endPoint y: 391, distance: 59.4
click at [539, 391] on div "Alter do chão Belterra Caranazal Centro Mapiri Maracanã Mararu Miolo Mojuí dos …" at bounding box center [626, 406] width 988 height 161
click at [436, 142] on input "Tempo de espera" at bounding box center [500, 141] width 237 height 22
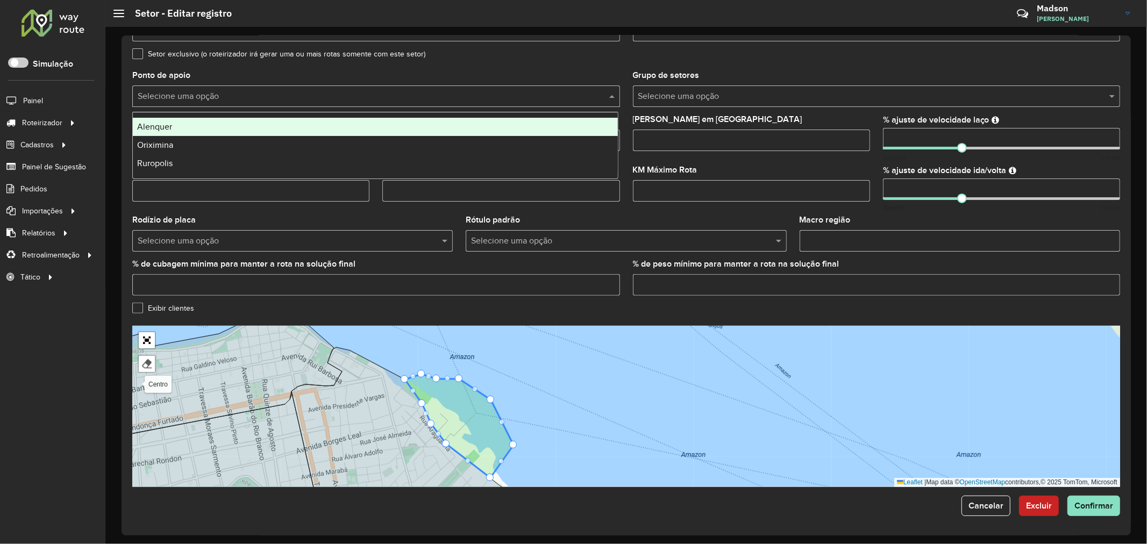
click at [554, 95] on input "text" at bounding box center [365, 96] width 455 height 13
click at [544, 66] on formly-field "Setor exclusivo (o roteirizador irá gerar uma ou mais rotas somente com este se…" at bounding box center [626, 61] width 1000 height 22
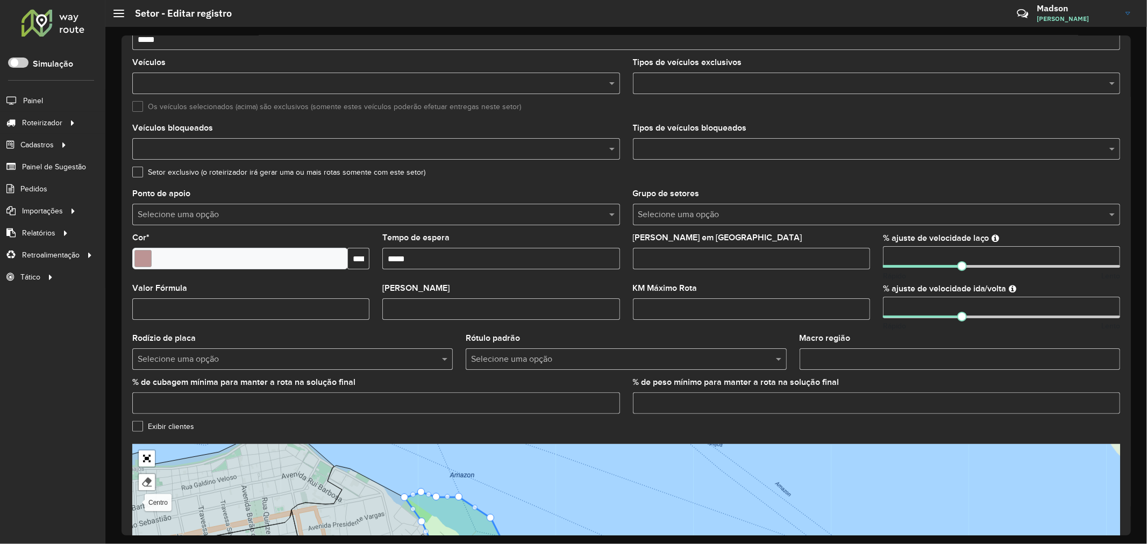
scroll to position [16, 0]
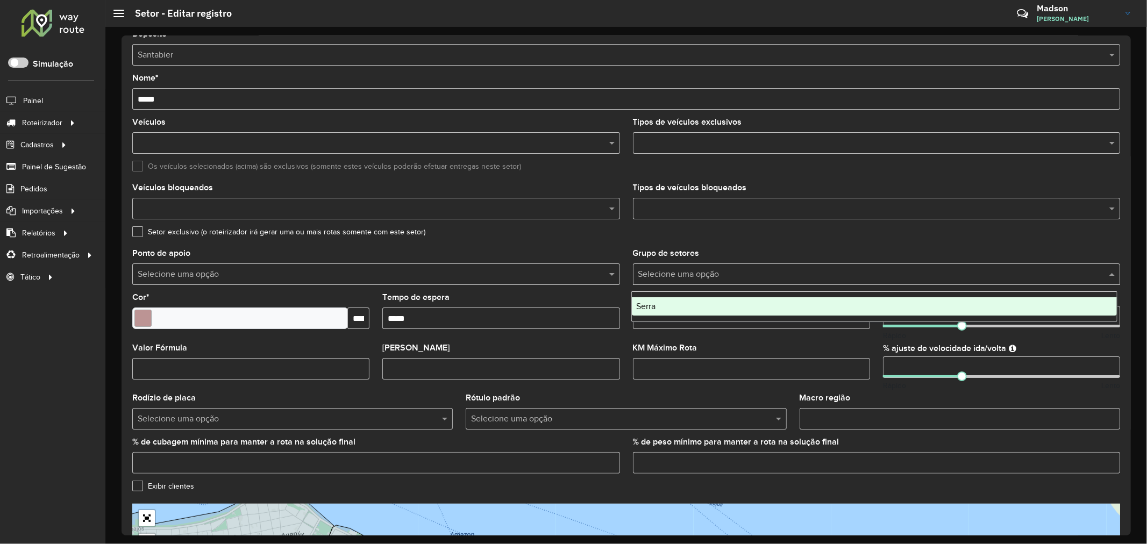
click at [692, 272] on input "text" at bounding box center [865, 274] width 455 height 13
click at [777, 237] on div "Setor exclusivo (o roteirizador irá gerar uma ou mais rotas somente com este se…" at bounding box center [626, 234] width 988 height 13
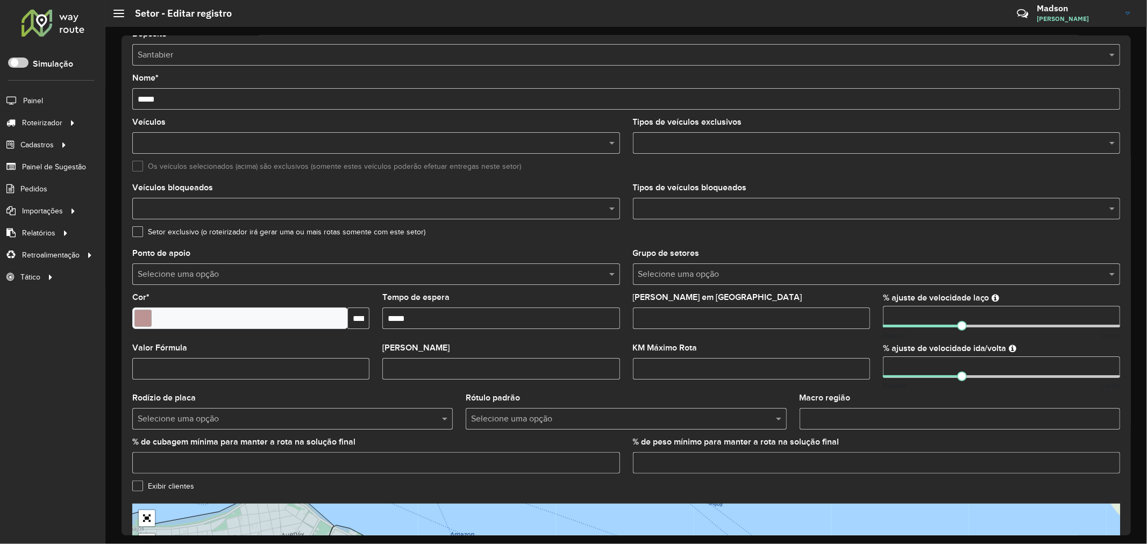
click at [498, 330] on formly-field "Tempo de espera" at bounding box center [501, 319] width 250 height 51
click at [488, 310] on input "Tempo de espera" at bounding box center [500, 319] width 237 height 22
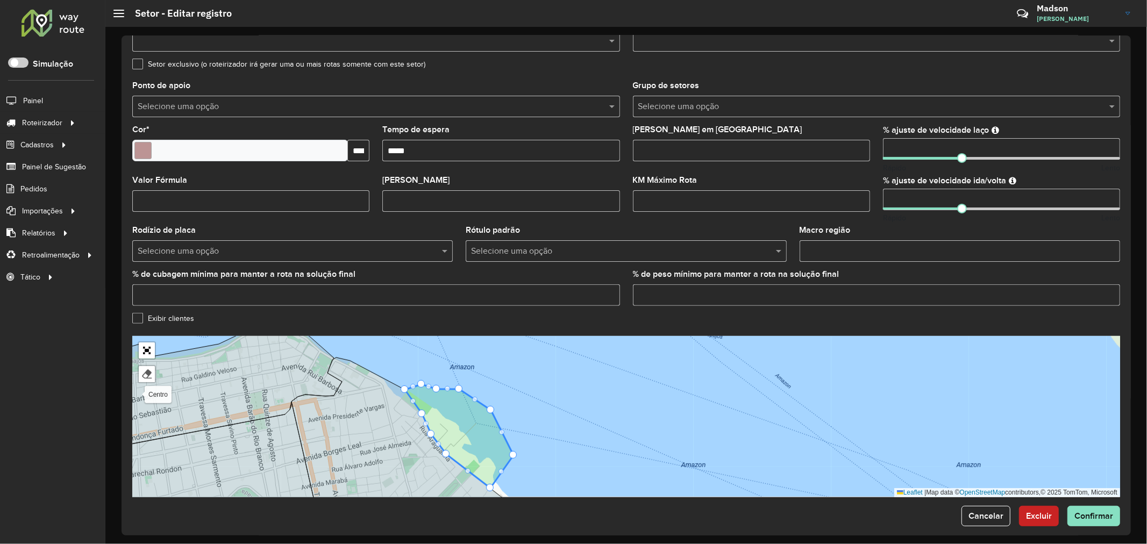
scroll to position [195, 0]
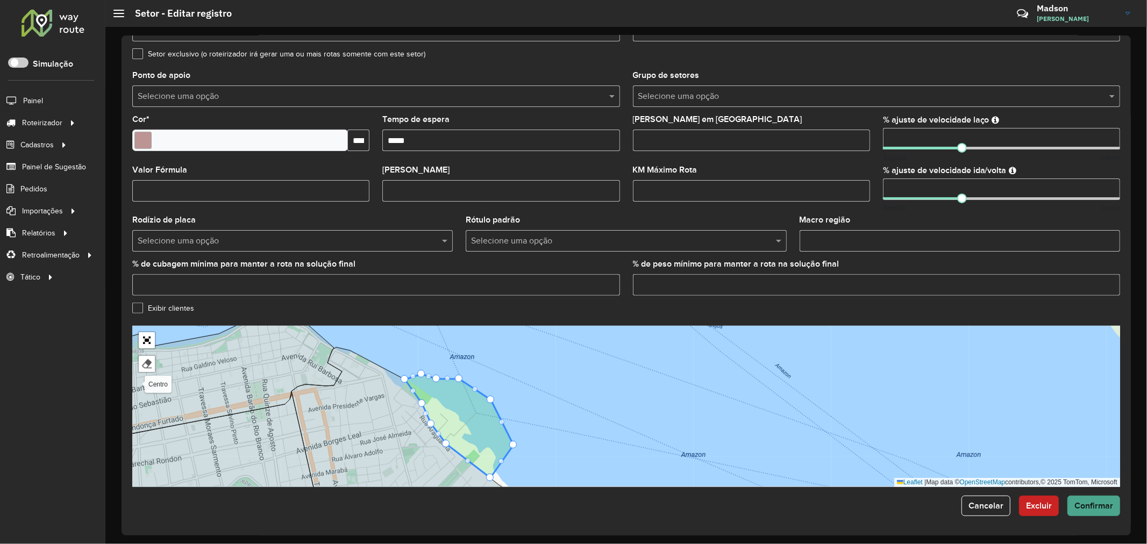
type input "*****"
click at [1085, 509] on span "Confirmar" at bounding box center [1093, 505] width 39 height 9
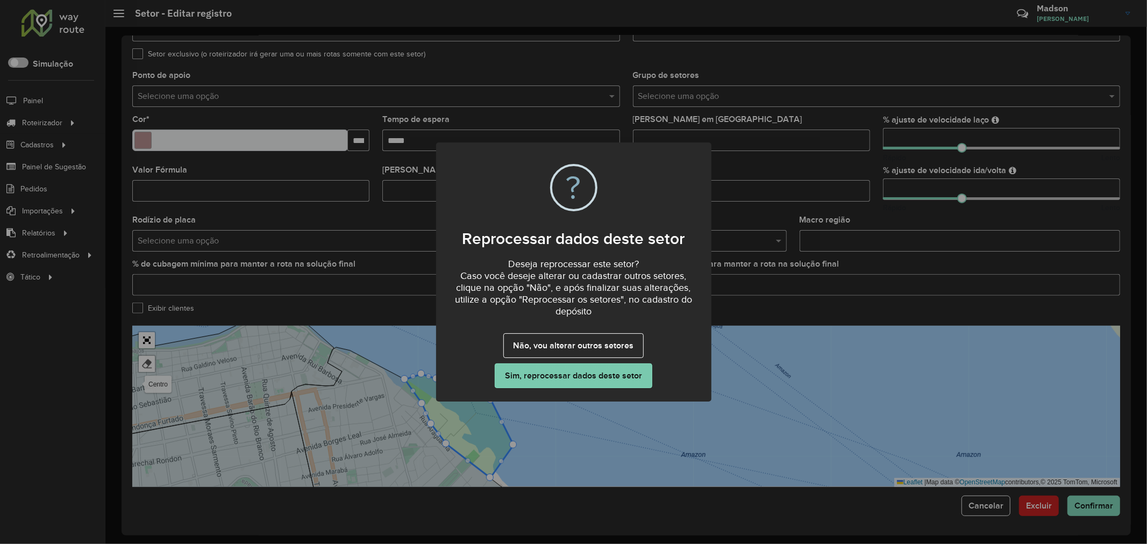
click at [578, 374] on button "Sim, reprocessar dados deste setor" at bounding box center [573, 375] width 157 height 25
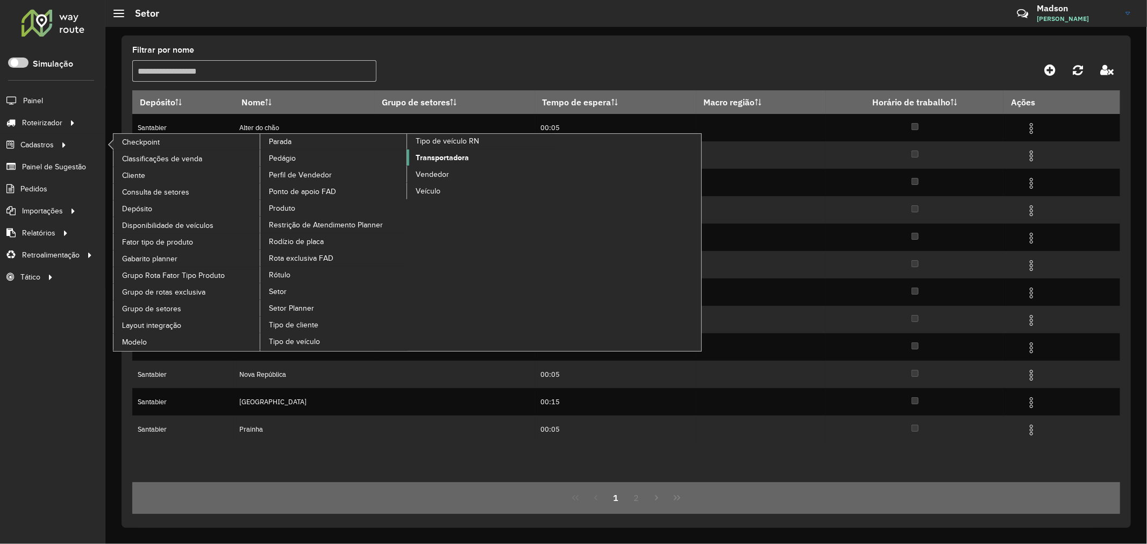
click at [426, 163] on span "Transportadora" at bounding box center [442, 157] width 53 height 11
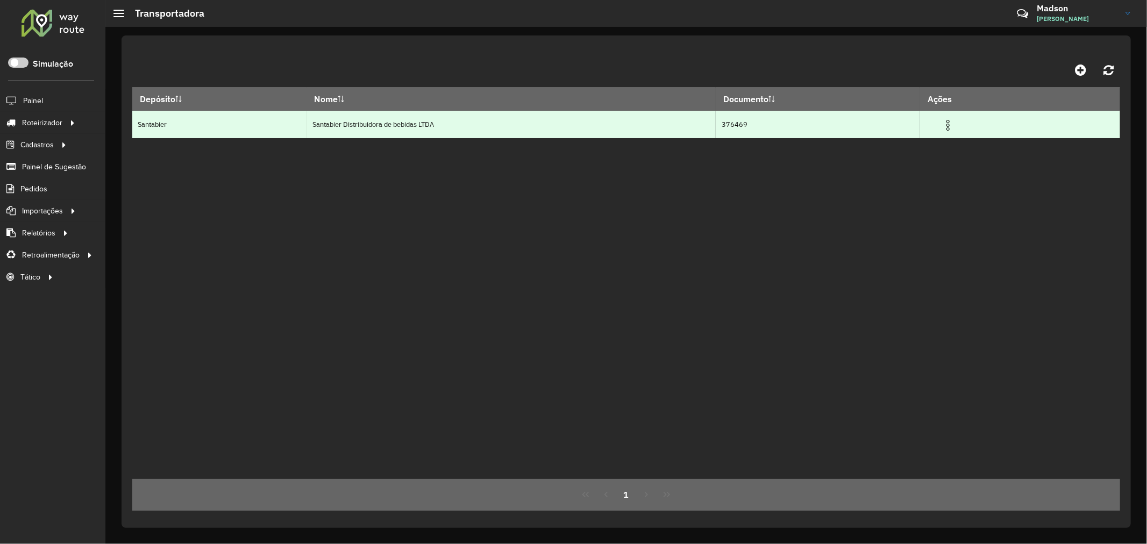
click at [954, 126] on img at bounding box center [947, 125] width 13 height 13
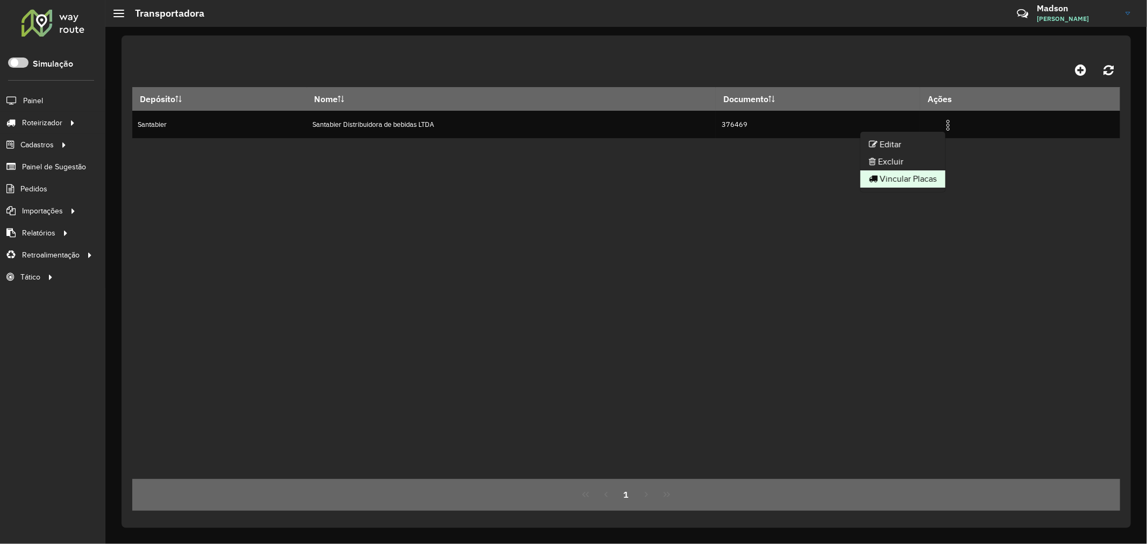
click at [911, 171] on li "Vincular Placas" at bounding box center [902, 178] width 85 height 17
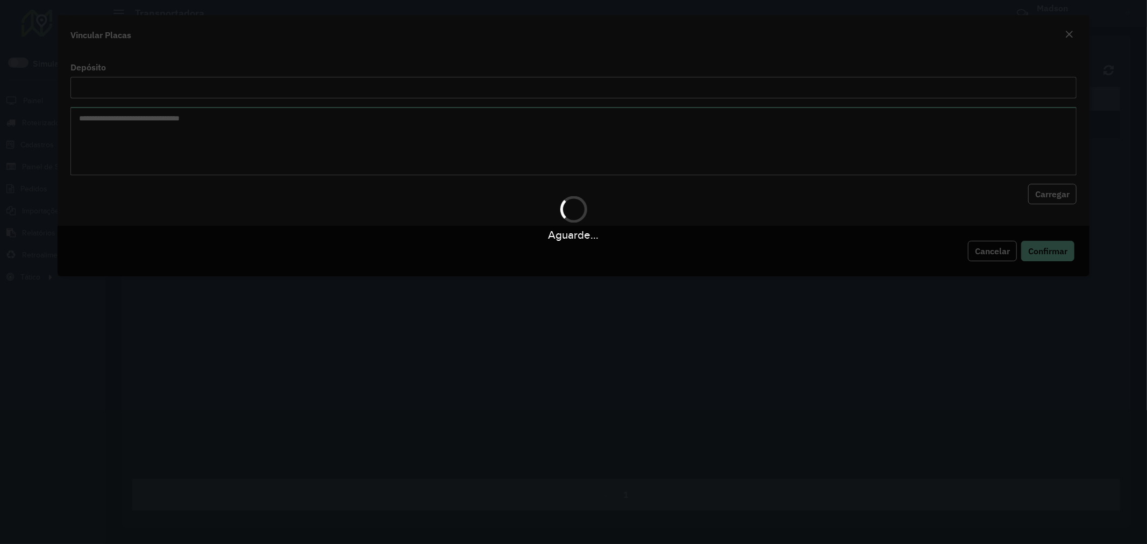
type input "*********"
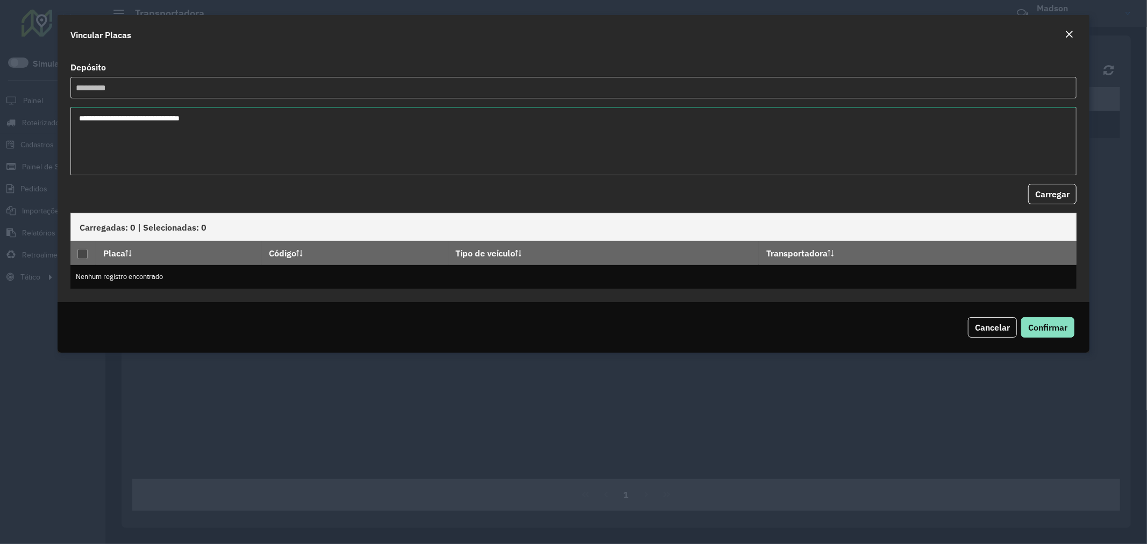
click at [249, 122] on textarea at bounding box center [573, 141] width 1006 height 68
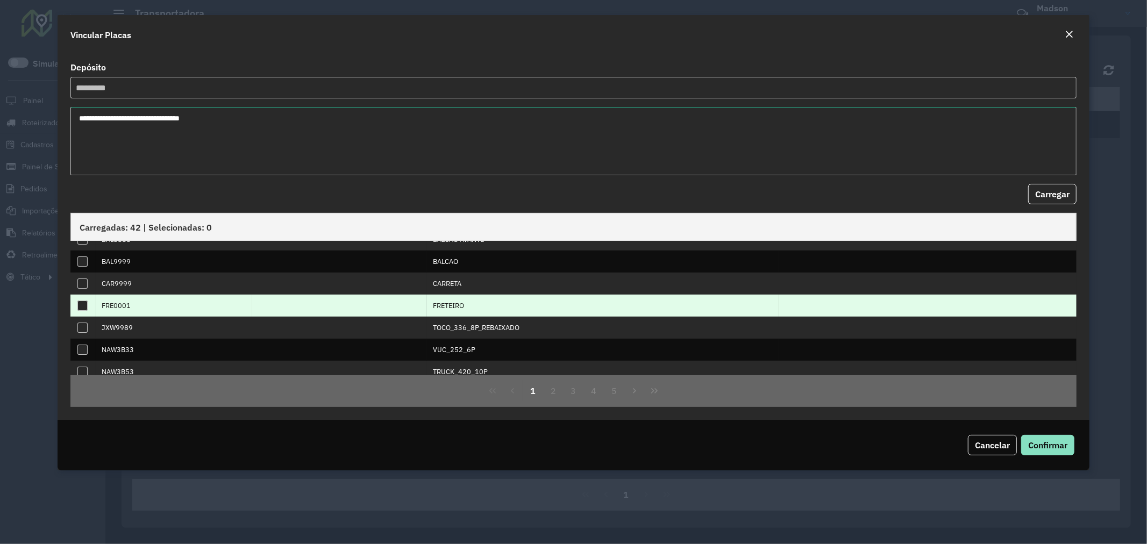
scroll to position [110, 0]
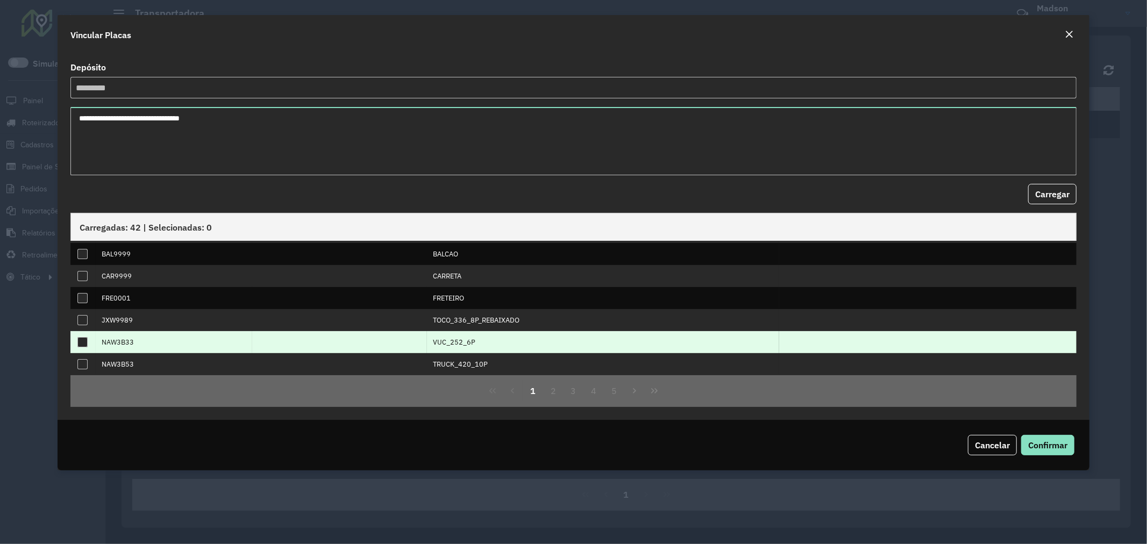
click at [81, 342] on div at bounding box center [82, 342] width 10 height 10
click at [549, 389] on button "2" at bounding box center [553, 391] width 20 height 20
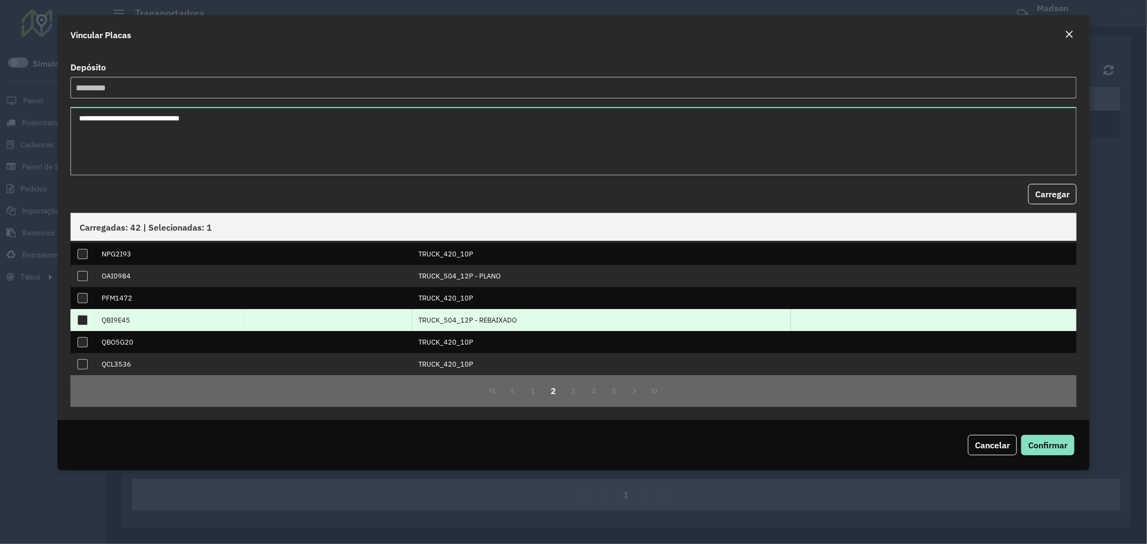
click at [82, 317] on div at bounding box center [82, 320] width 10 height 10
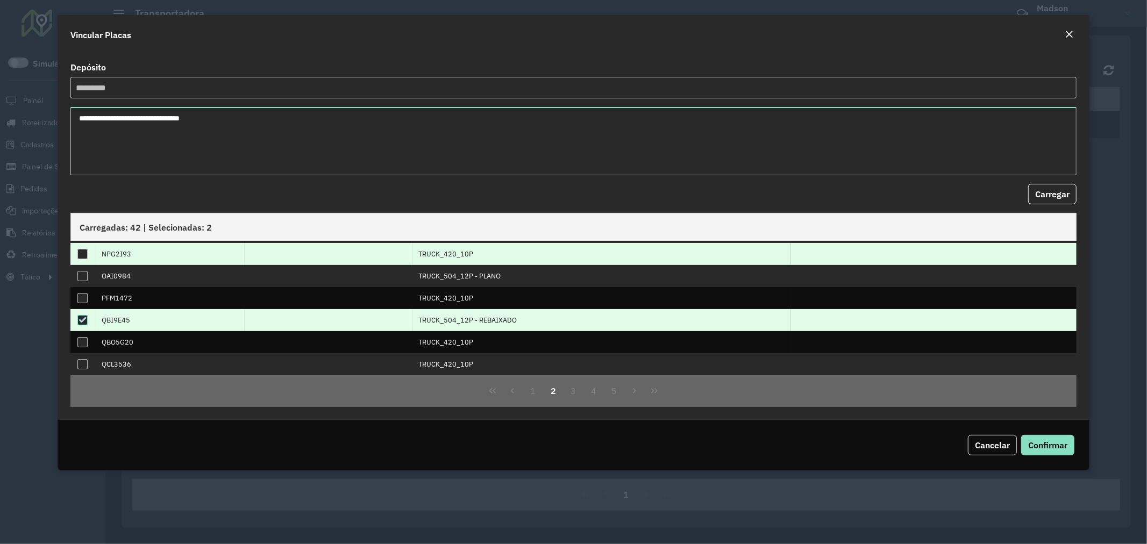
click at [83, 252] on div at bounding box center [82, 254] width 10 height 10
click at [572, 398] on button "3" at bounding box center [573, 391] width 20 height 20
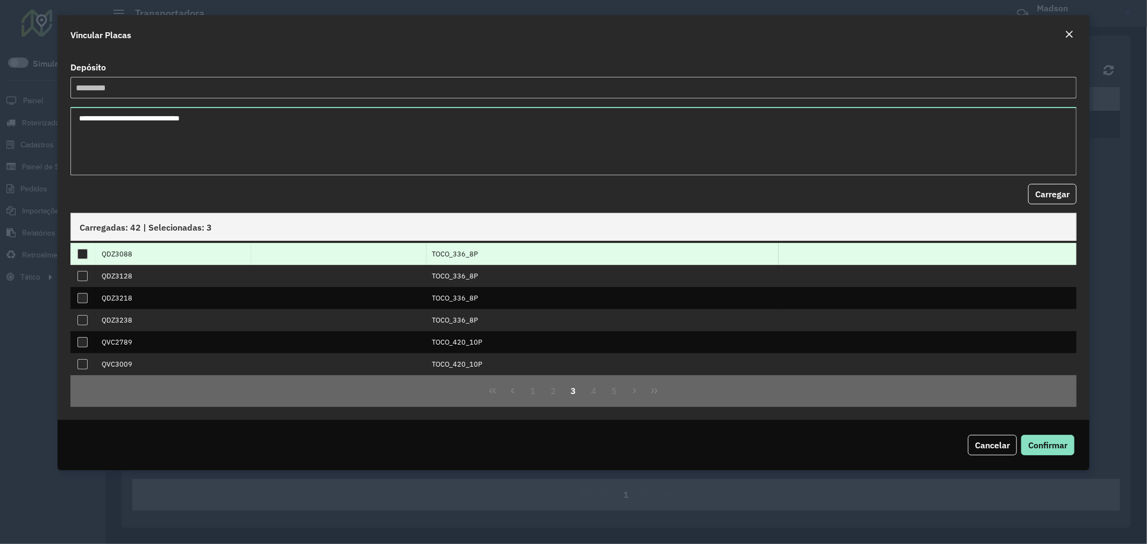
click at [79, 252] on div at bounding box center [82, 254] width 10 height 10
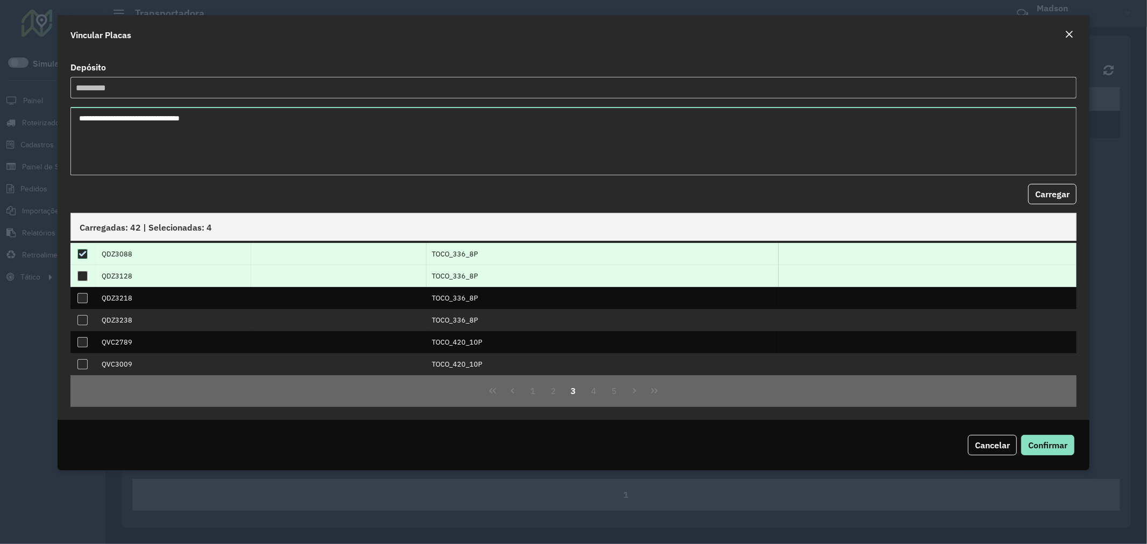
click at [83, 274] on div at bounding box center [82, 276] width 10 height 10
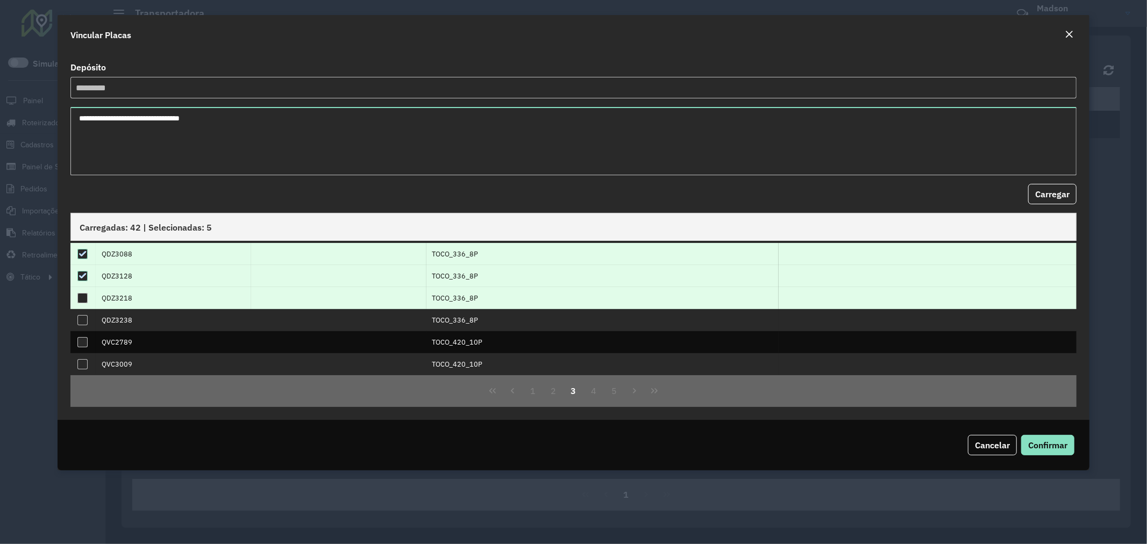
click at [81, 299] on div at bounding box center [82, 298] width 10 height 10
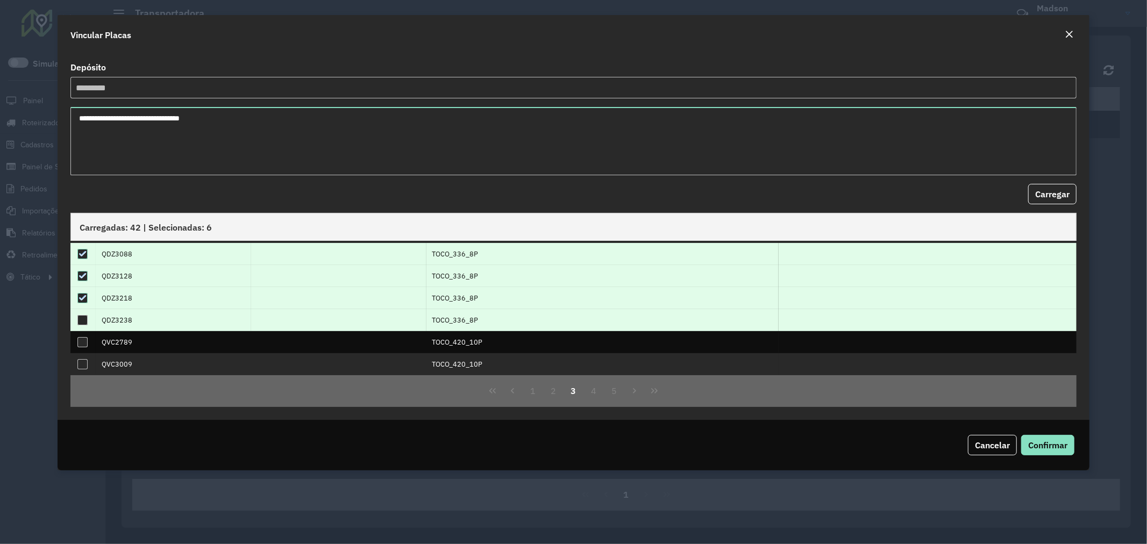
click at [87, 324] on div at bounding box center [82, 320] width 10 height 10
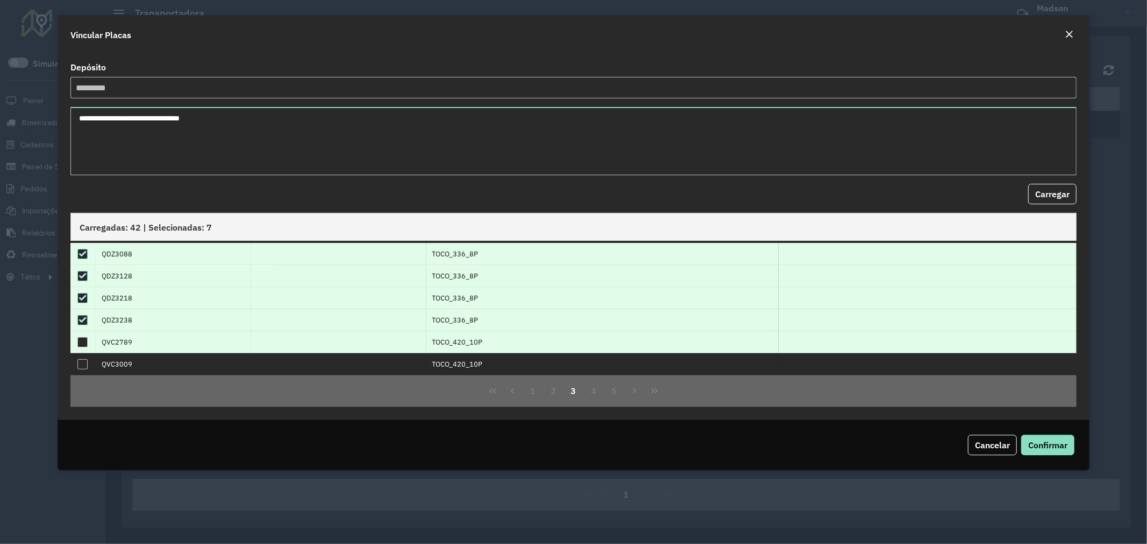
click at [83, 341] on div at bounding box center [82, 342] width 10 height 10
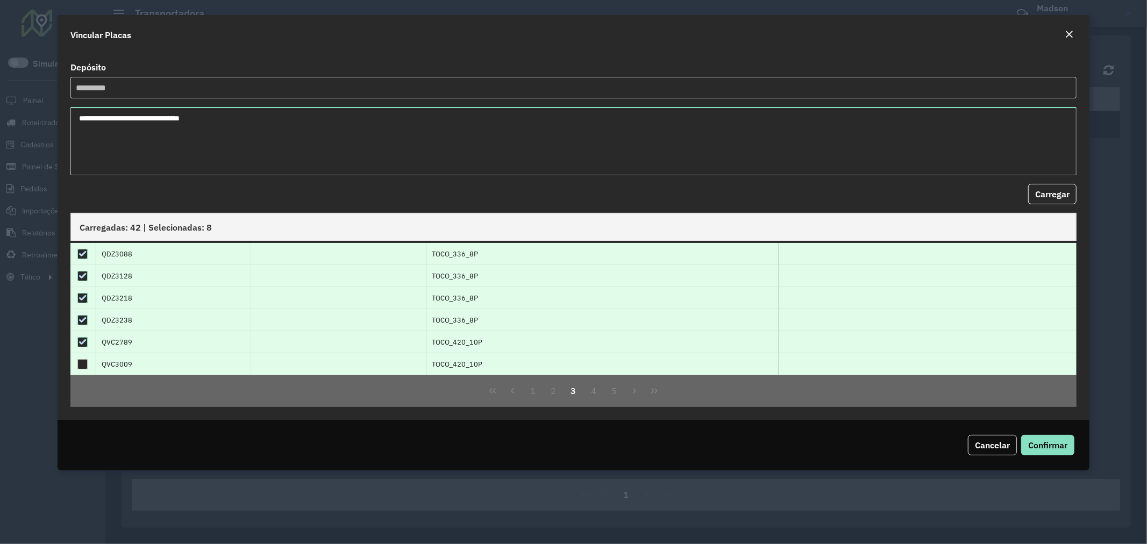
click at [82, 363] on div at bounding box center [82, 364] width 10 height 10
click at [594, 391] on button "4" at bounding box center [593, 391] width 20 height 20
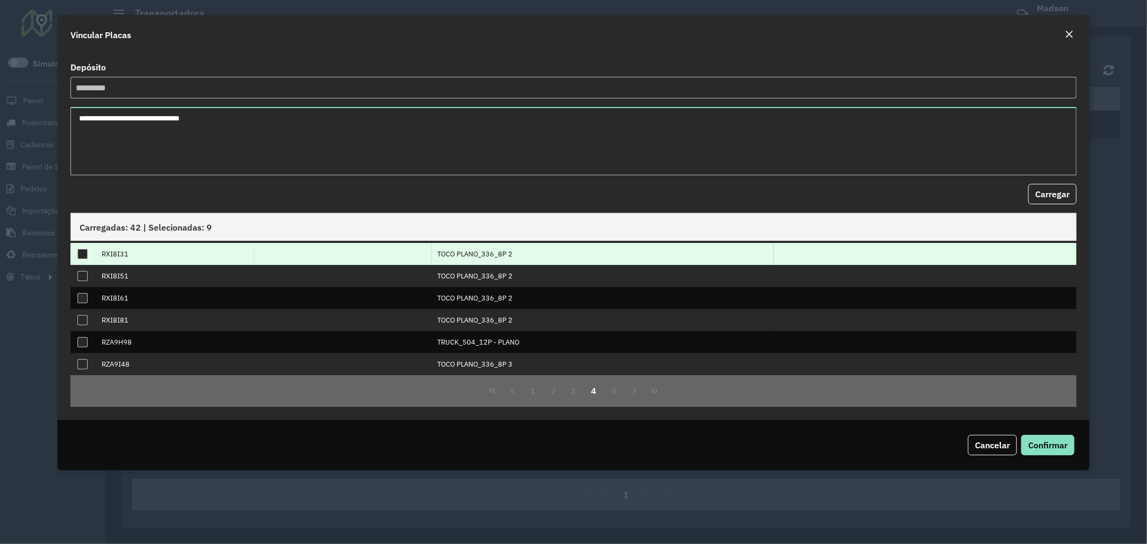
click at [82, 255] on div at bounding box center [82, 254] width 10 height 10
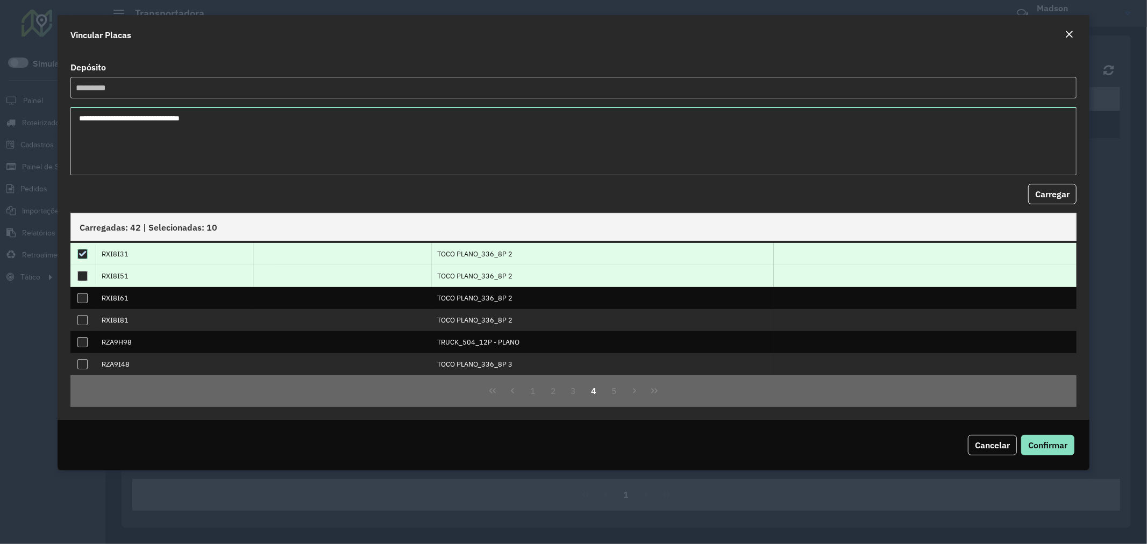
click at [83, 276] on div at bounding box center [82, 276] width 10 height 10
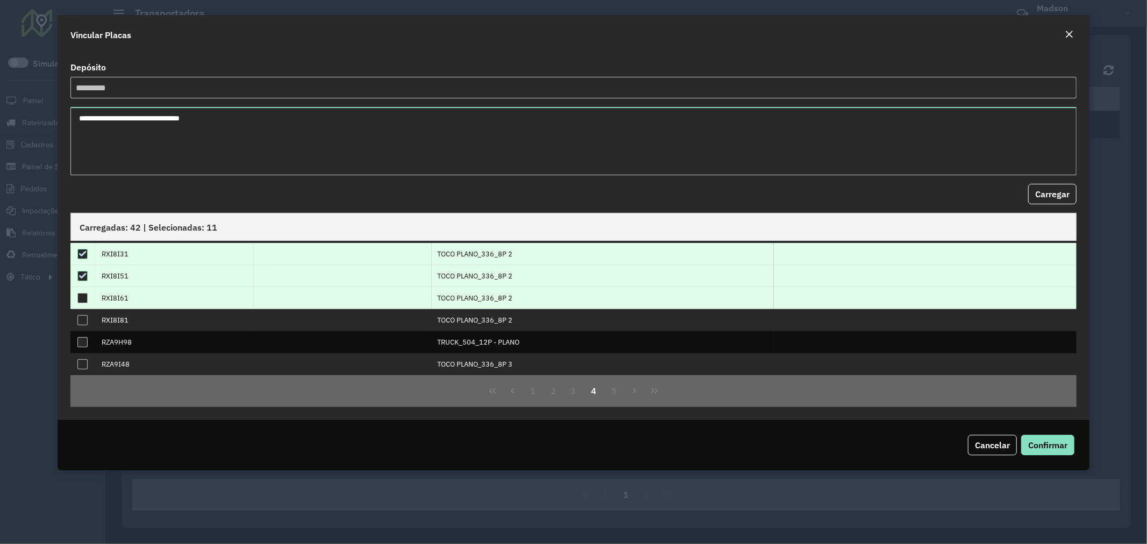
click at [83, 294] on div at bounding box center [82, 298] width 10 height 10
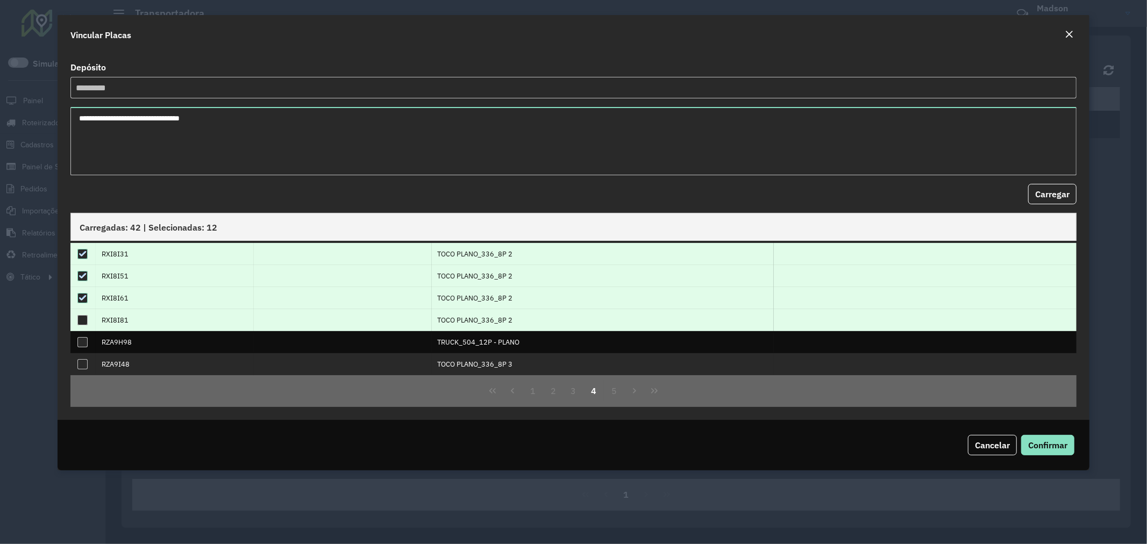
click at [80, 318] on div at bounding box center [82, 320] width 10 height 10
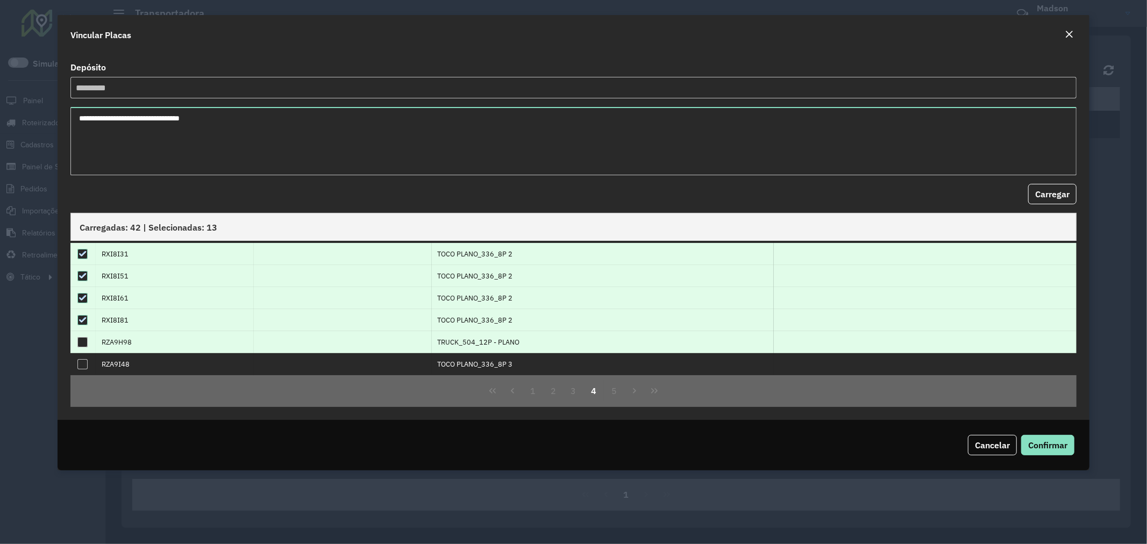
click at [82, 339] on div at bounding box center [82, 342] width 10 height 10
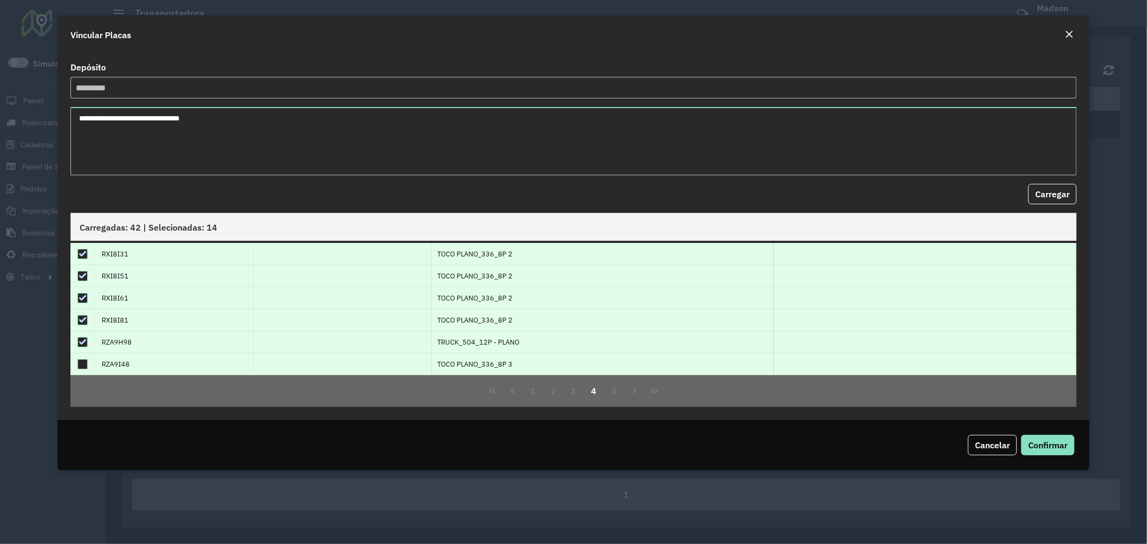
click at [79, 362] on div at bounding box center [82, 364] width 10 height 10
click at [611, 394] on button "5" at bounding box center [614, 391] width 20 height 20
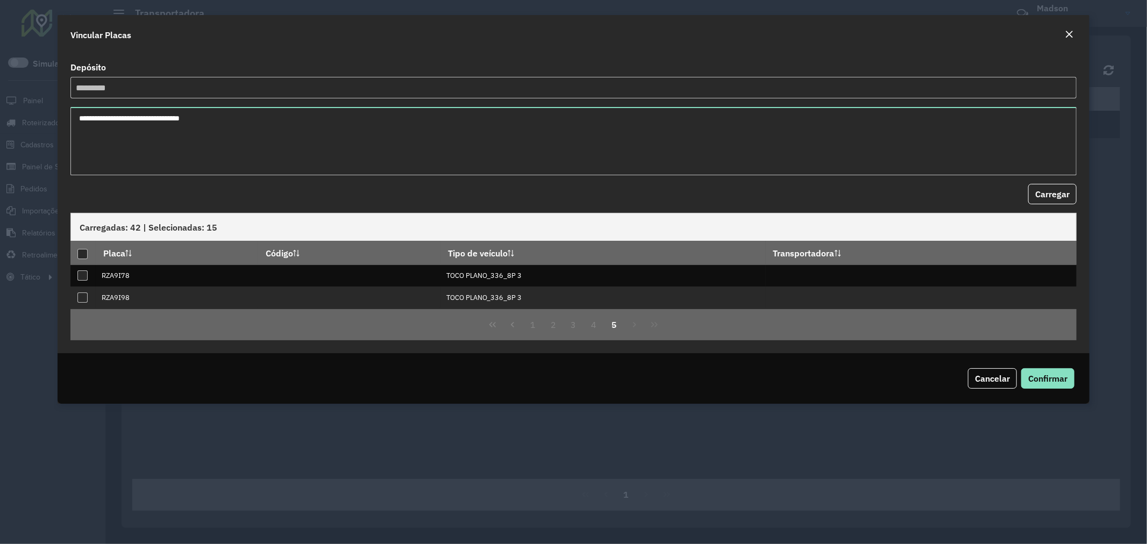
scroll to position [0, 0]
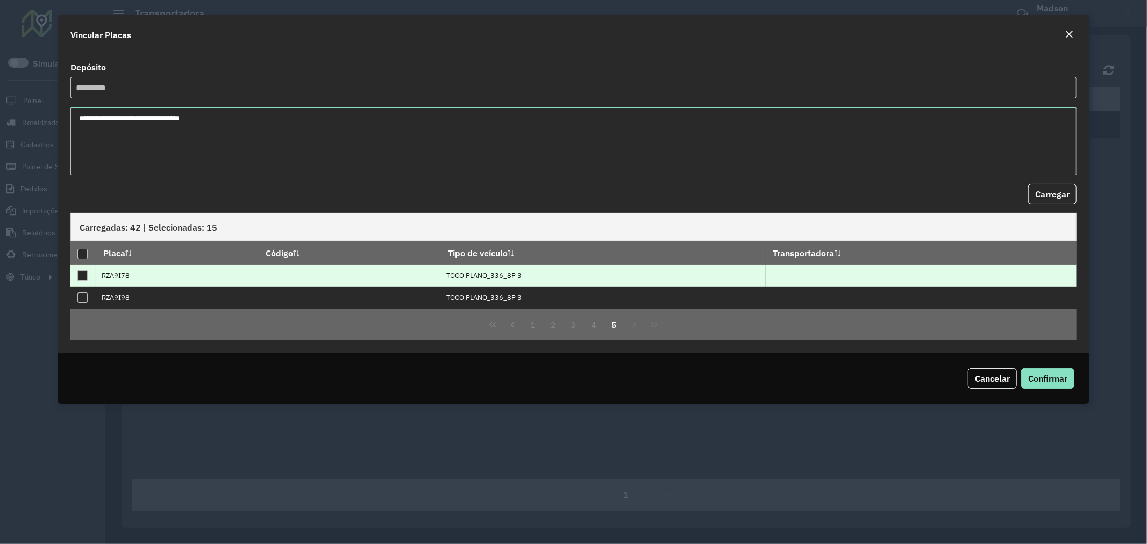
click at [81, 280] on div at bounding box center [82, 275] width 10 height 10
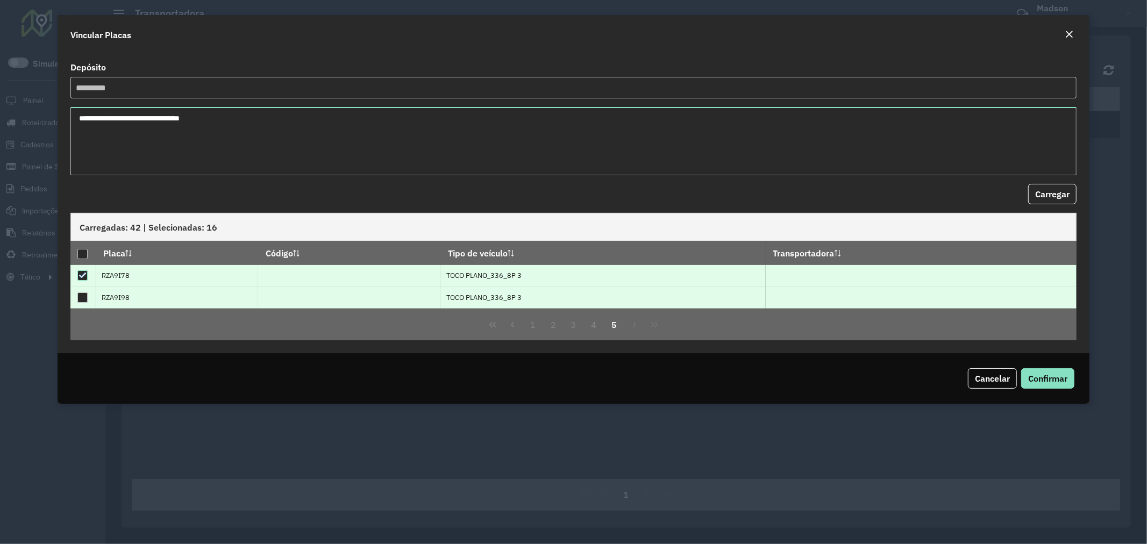
click at [80, 297] on div at bounding box center [82, 297] width 10 height 10
click at [594, 324] on button "4" at bounding box center [593, 324] width 20 height 20
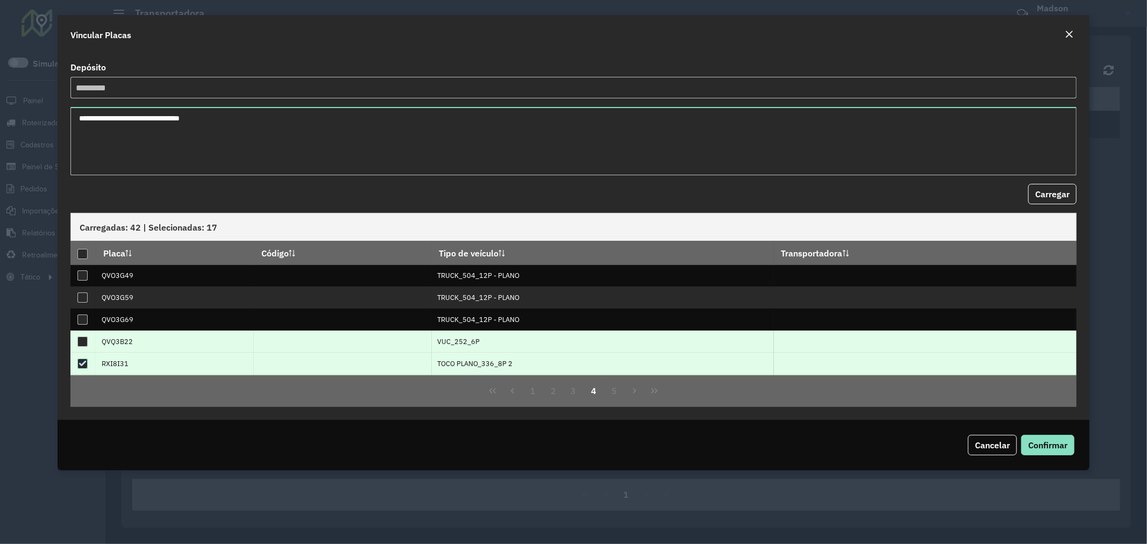
click at [83, 341] on div at bounding box center [82, 342] width 10 height 10
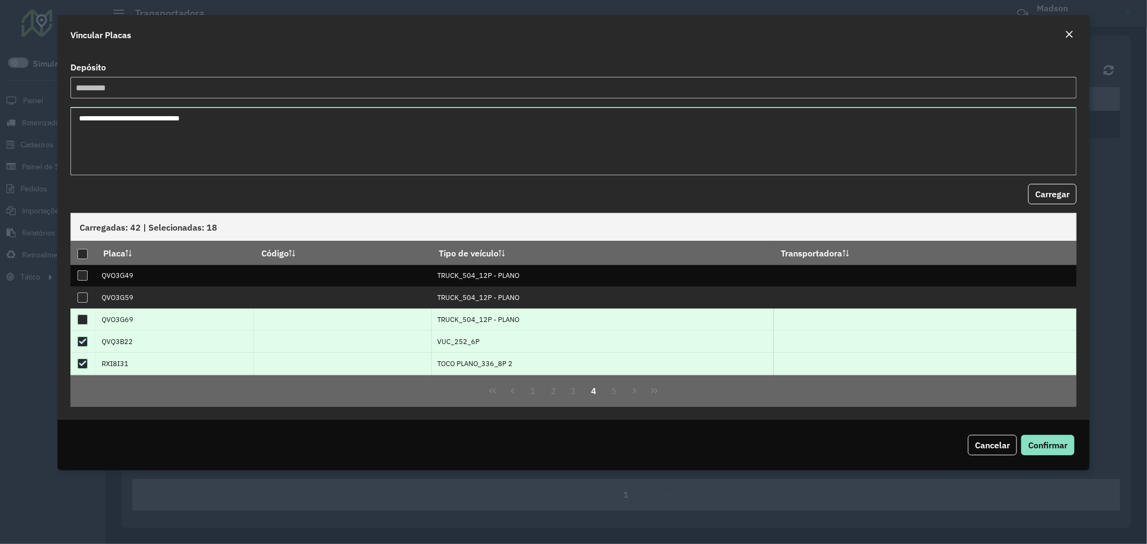
click at [83, 321] on div at bounding box center [82, 319] width 10 height 10
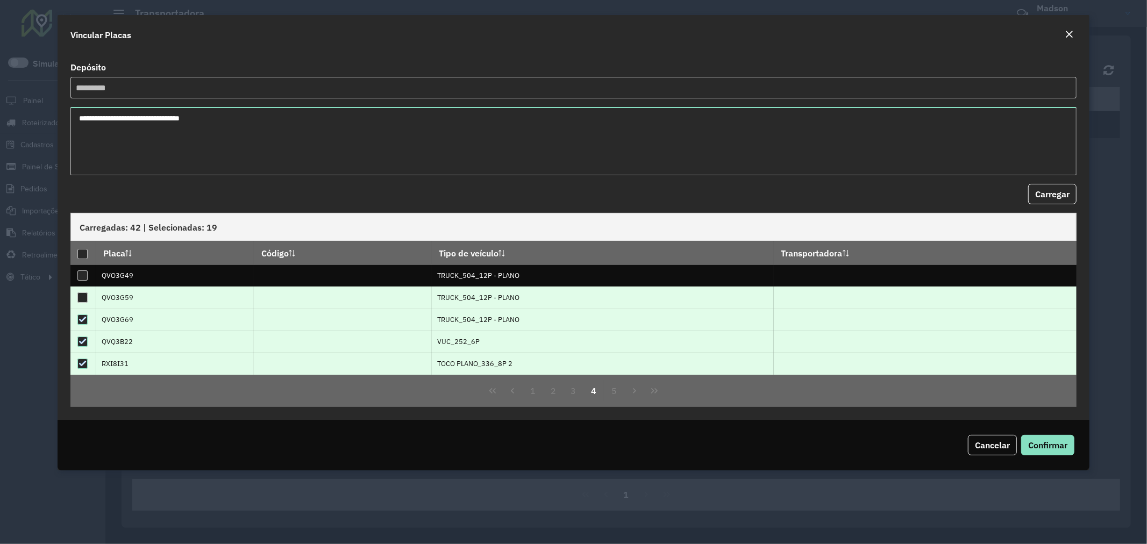
click at [84, 298] on div at bounding box center [82, 297] width 10 height 10
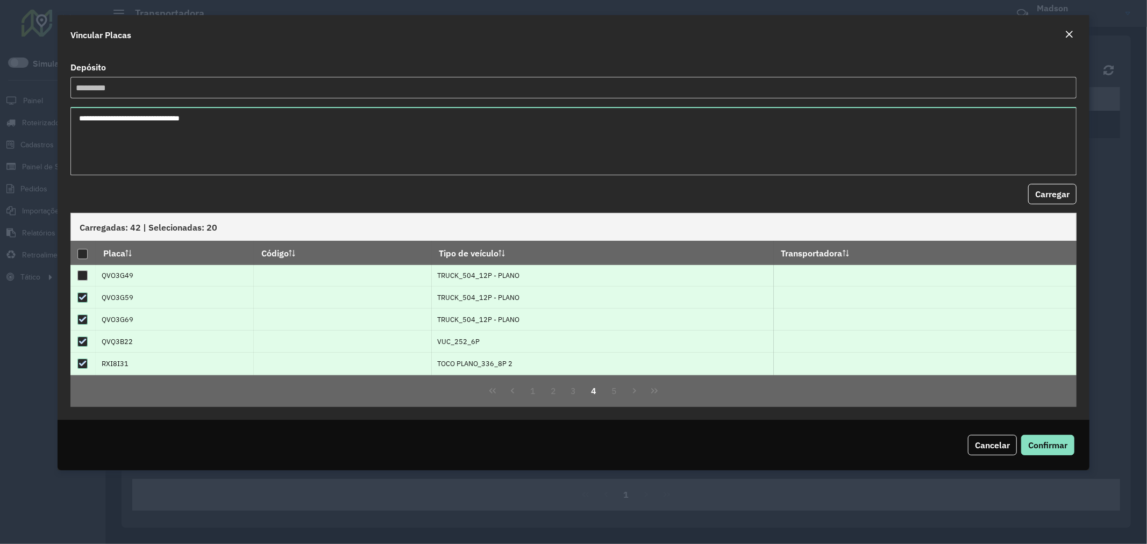
click at [83, 274] on div at bounding box center [82, 275] width 10 height 10
click at [577, 391] on button "3" at bounding box center [573, 391] width 20 height 20
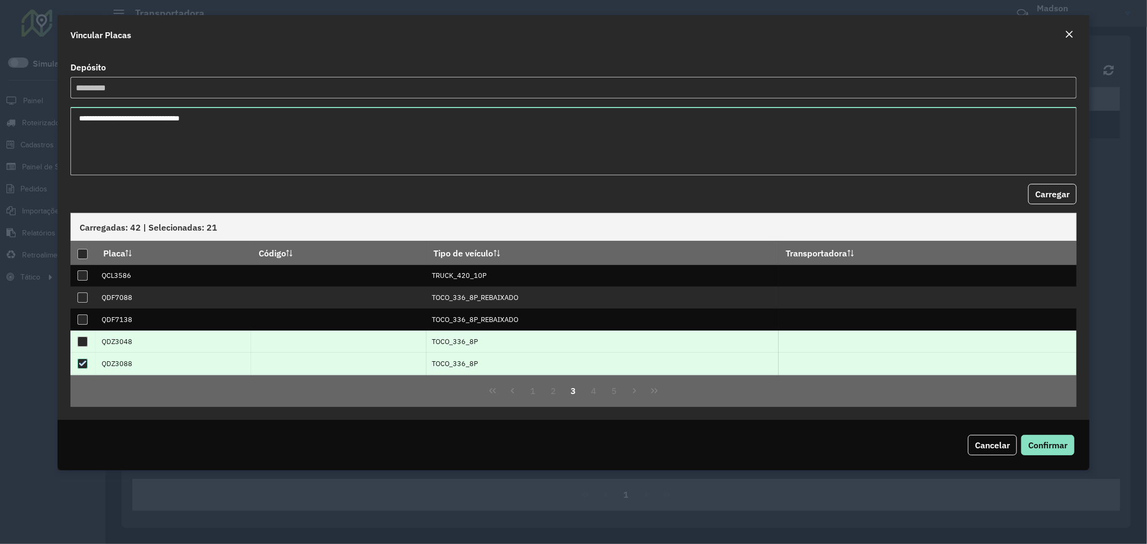
click at [83, 345] on div at bounding box center [82, 342] width 10 height 10
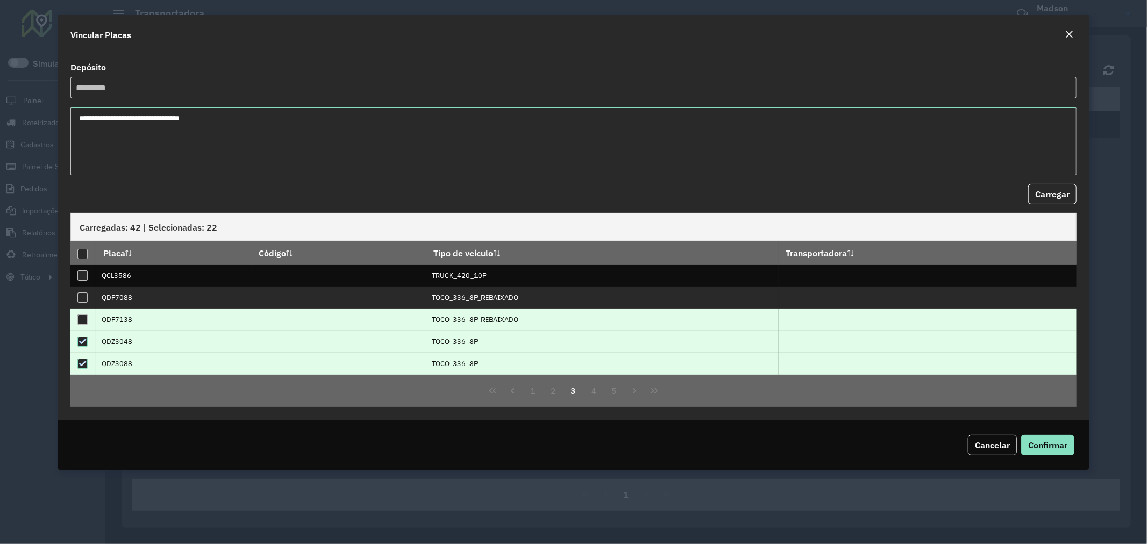
click at [83, 323] on div at bounding box center [82, 319] width 10 height 10
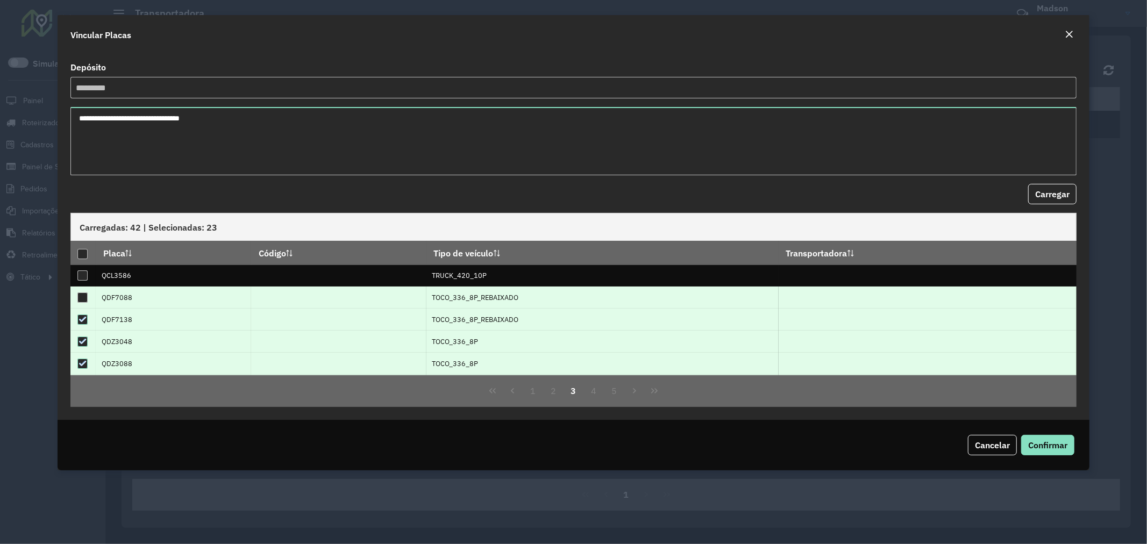
click at [82, 298] on div at bounding box center [82, 297] width 10 height 10
click at [552, 393] on button "2" at bounding box center [553, 391] width 20 height 20
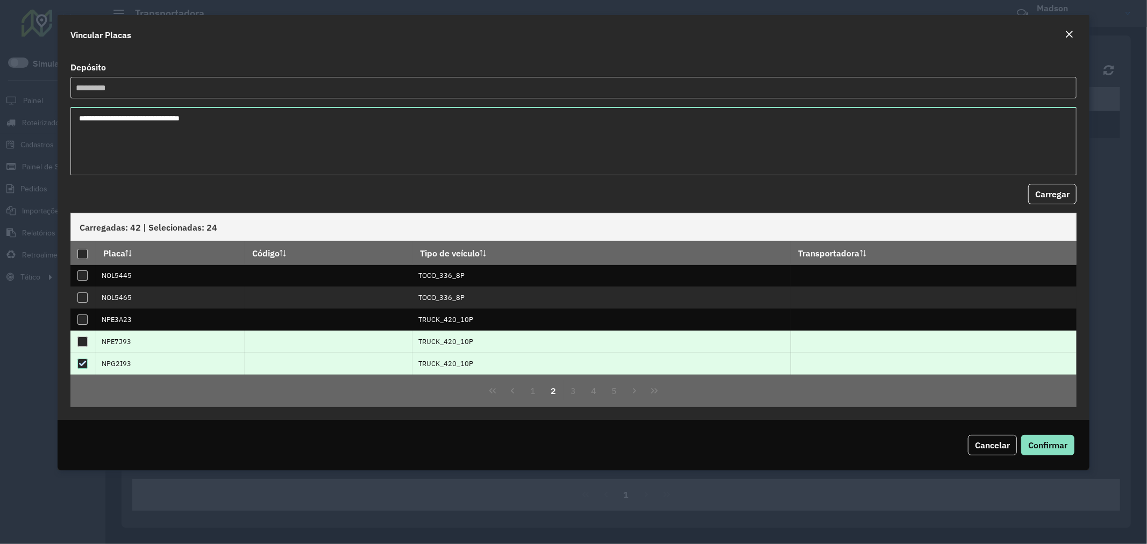
click at [84, 341] on div at bounding box center [82, 342] width 10 height 10
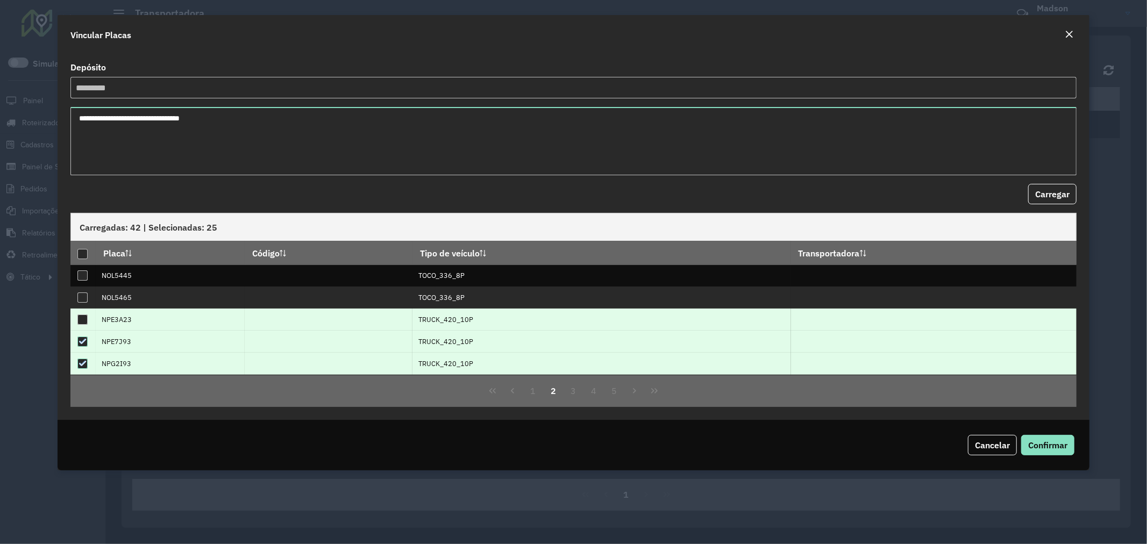
click at [83, 323] on div at bounding box center [82, 319] width 10 height 10
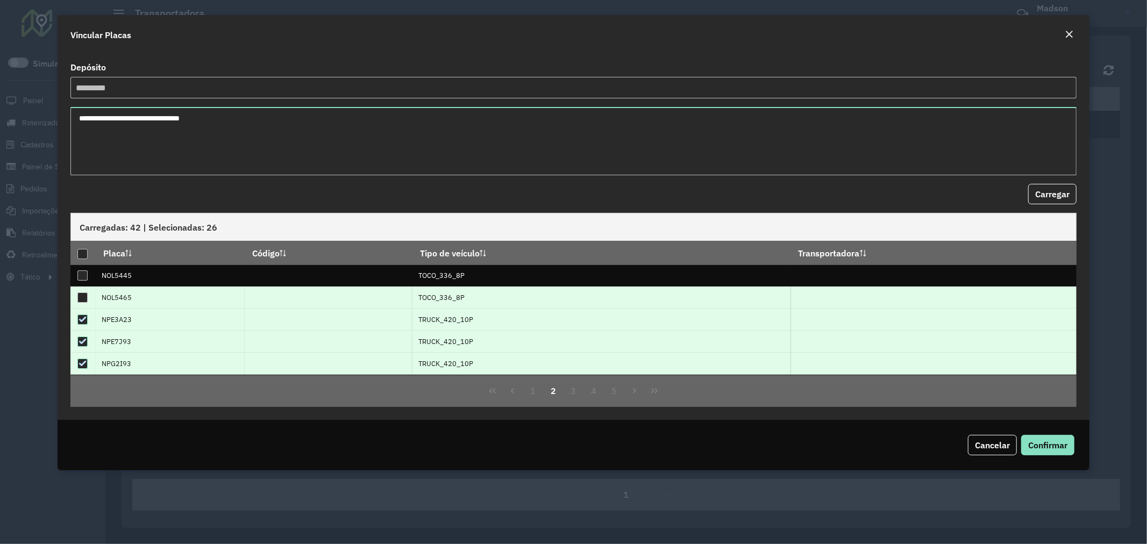
click at [83, 298] on div at bounding box center [82, 297] width 10 height 10
click at [1045, 444] on span "Confirmar" at bounding box center [1047, 445] width 39 height 11
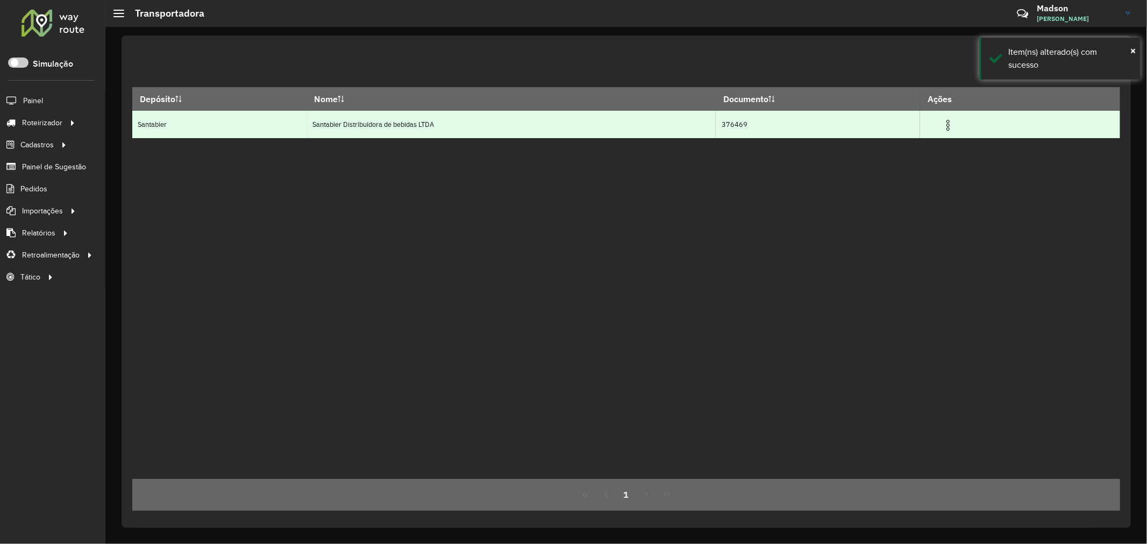
click at [953, 125] on img at bounding box center [947, 125] width 13 height 13
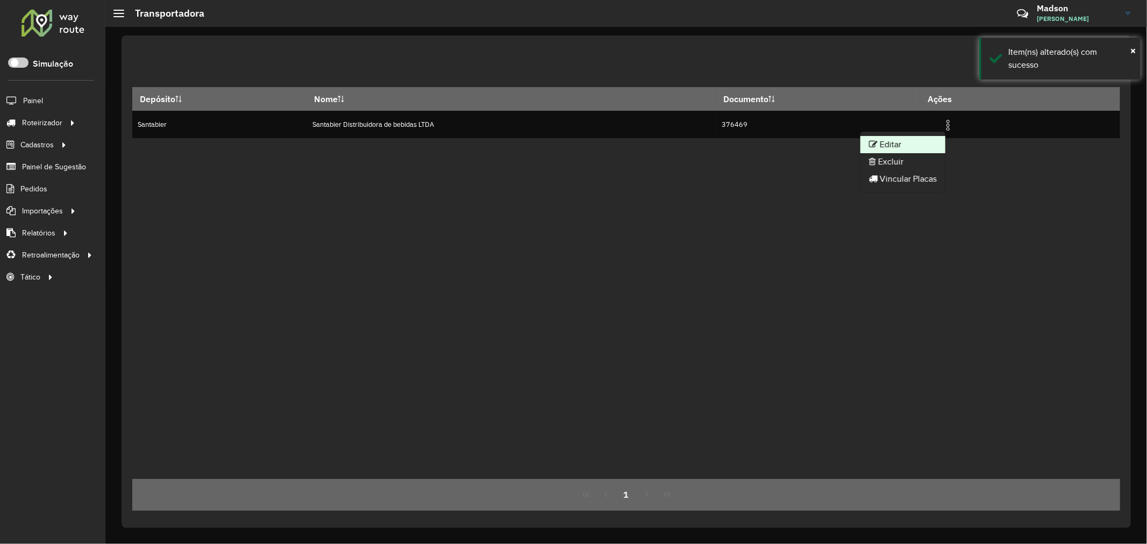
click at [921, 139] on li "Editar" at bounding box center [902, 144] width 85 height 17
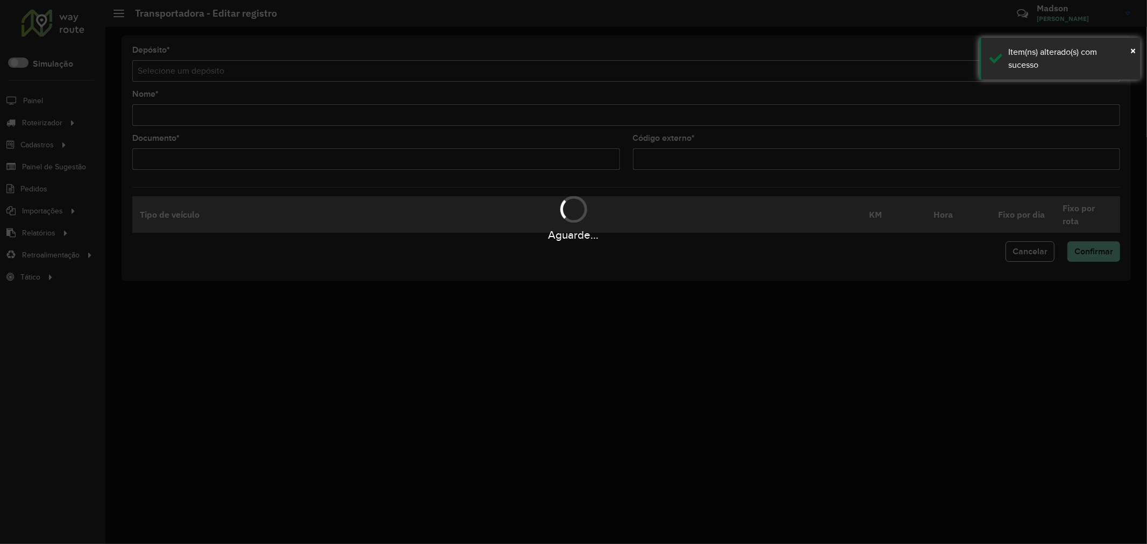
type input "**********"
type input "******"
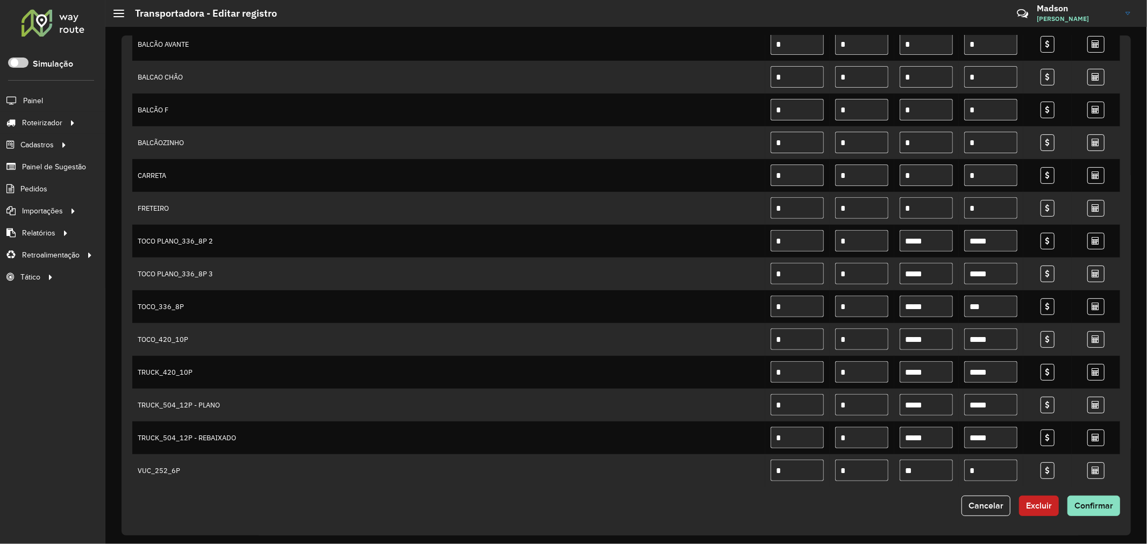
scroll to position [271, 0]
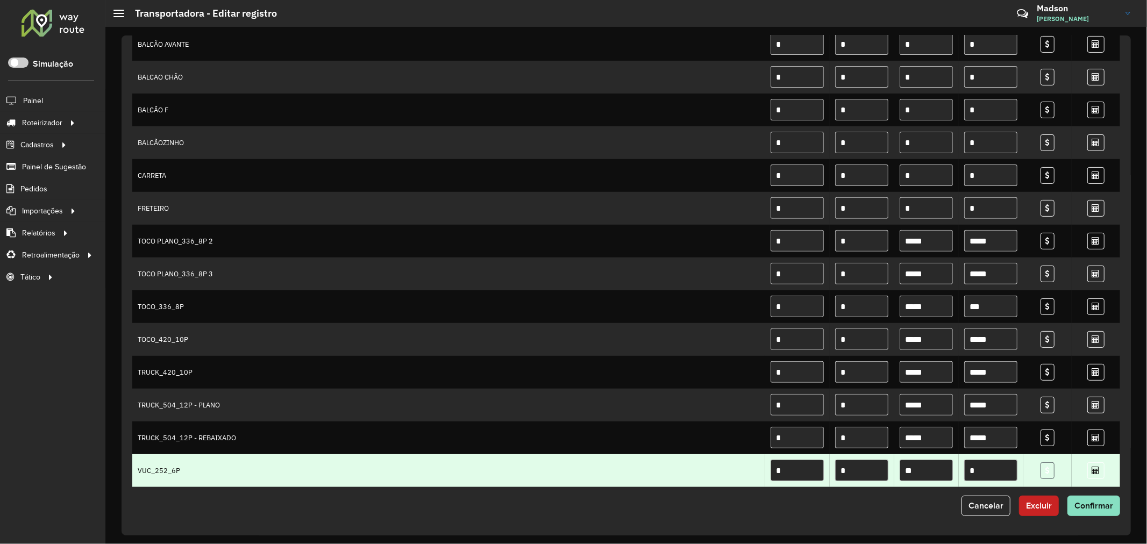
click at [1045, 467] on icon at bounding box center [1047, 471] width 4 height 8
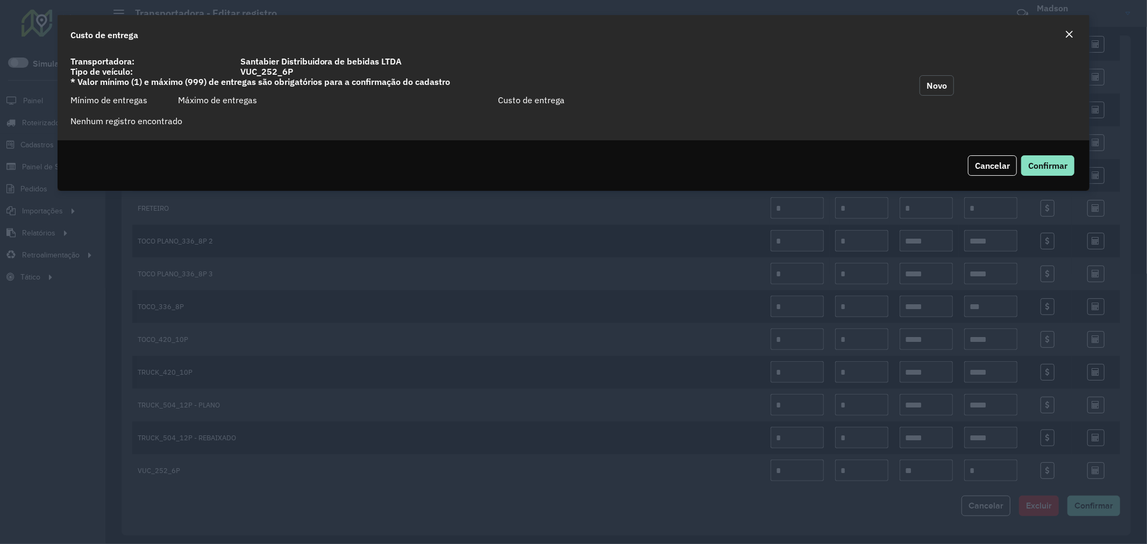
click at [938, 81] on button "Novo" at bounding box center [936, 85] width 34 height 20
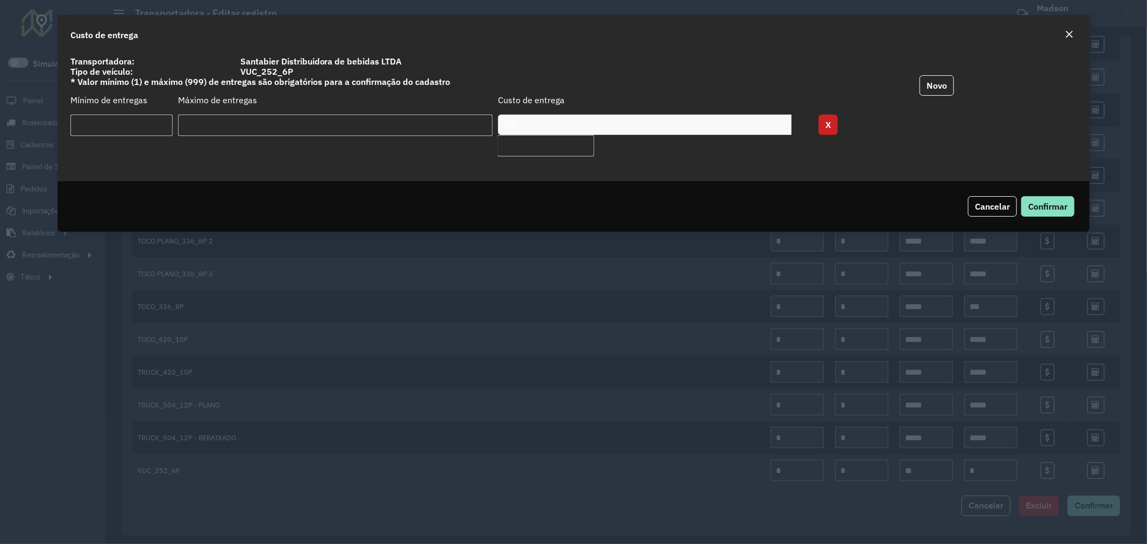
click at [567, 127] on div "R$" at bounding box center [645, 125] width 294 height 20
click at [595, 123] on div "R$" at bounding box center [645, 125] width 294 height 20
click at [561, 144] on input "input" at bounding box center [545, 146] width 97 height 22
type input "**"
click at [1035, 203] on span "Confirmar" at bounding box center [1047, 206] width 39 height 11
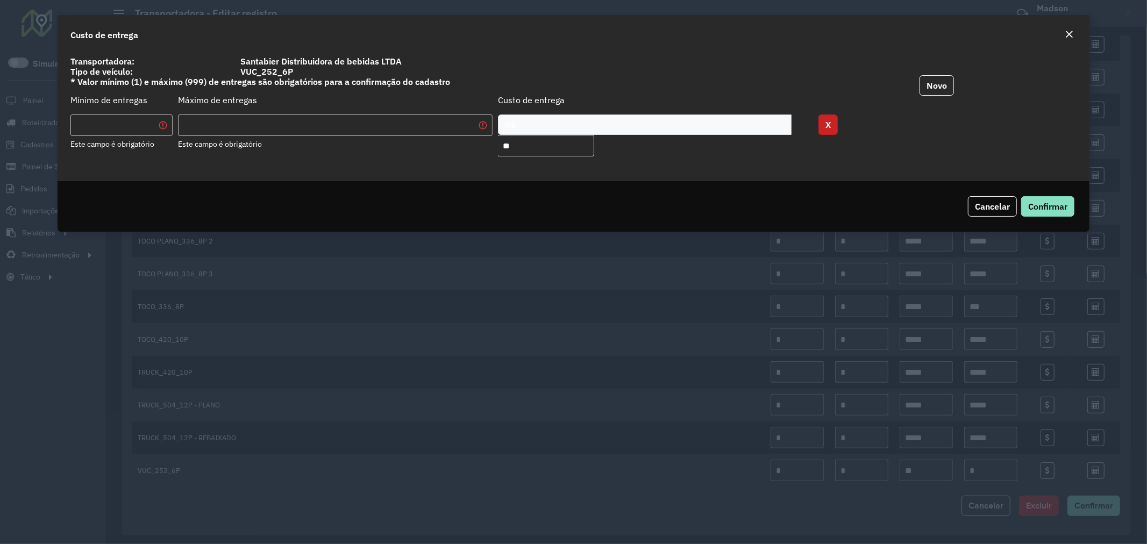
click at [105, 130] on input "number" at bounding box center [121, 126] width 102 height 22
type input "*"
click at [206, 121] on input "number" at bounding box center [335, 126] width 315 height 22
type input "**"
drag, startPoint x: 529, startPoint y: 147, endPoint x: 495, endPoint y: 148, distance: 34.4
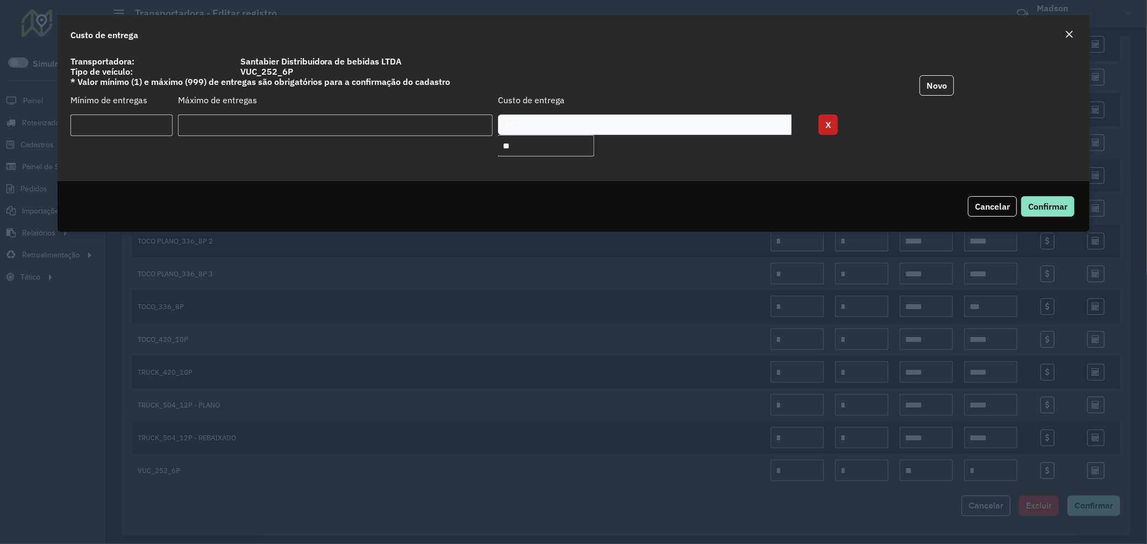
click at [495, 148] on div "* ** R$ X" at bounding box center [573, 140] width 1006 height 51
click at [1039, 199] on button "Confirmar" at bounding box center [1047, 206] width 53 height 20
click at [364, 121] on input "**" at bounding box center [335, 126] width 315 height 22
click at [1044, 199] on button "Confirmar" at bounding box center [1047, 206] width 53 height 20
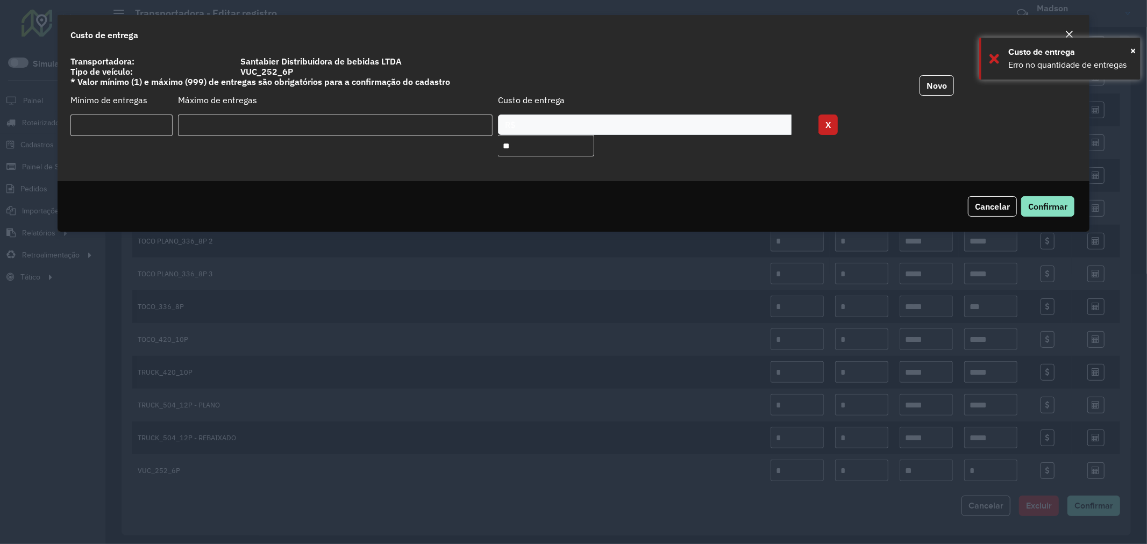
click at [108, 119] on input "*" at bounding box center [121, 126] width 102 height 22
type input "*"
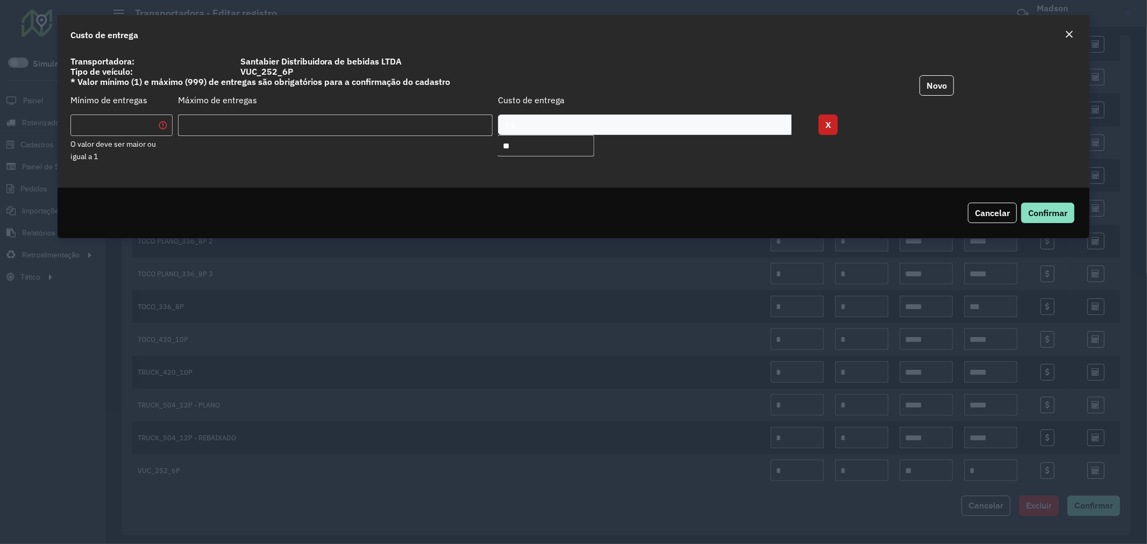
type input "*"
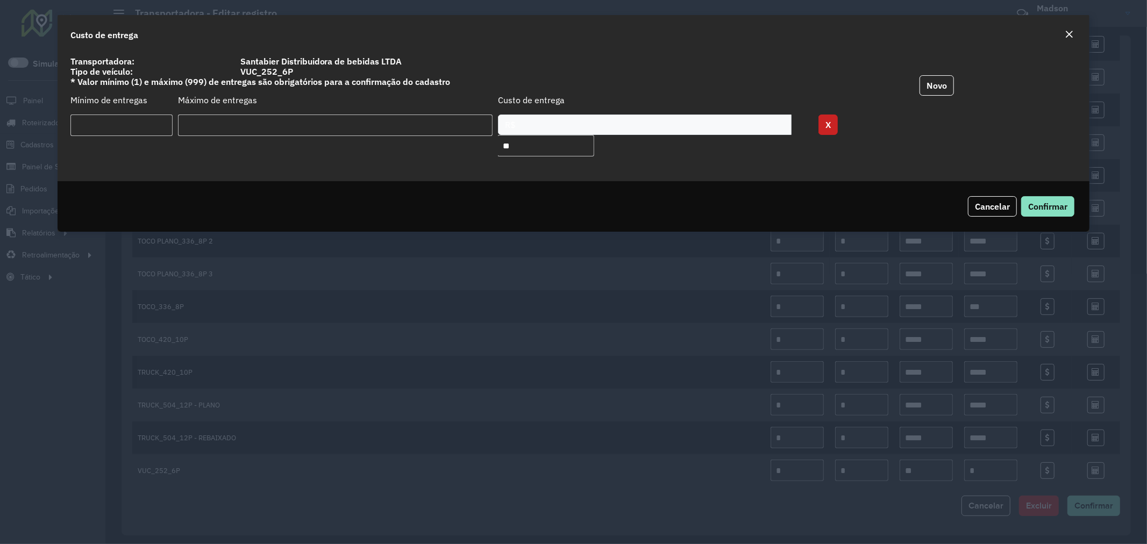
click at [227, 125] on input "**" at bounding box center [335, 126] width 315 height 22
type input "*"
click at [1039, 199] on button "Confirmar" at bounding box center [1047, 206] width 53 height 20
click at [406, 116] on input "*" at bounding box center [335, 126] width 315 height 22
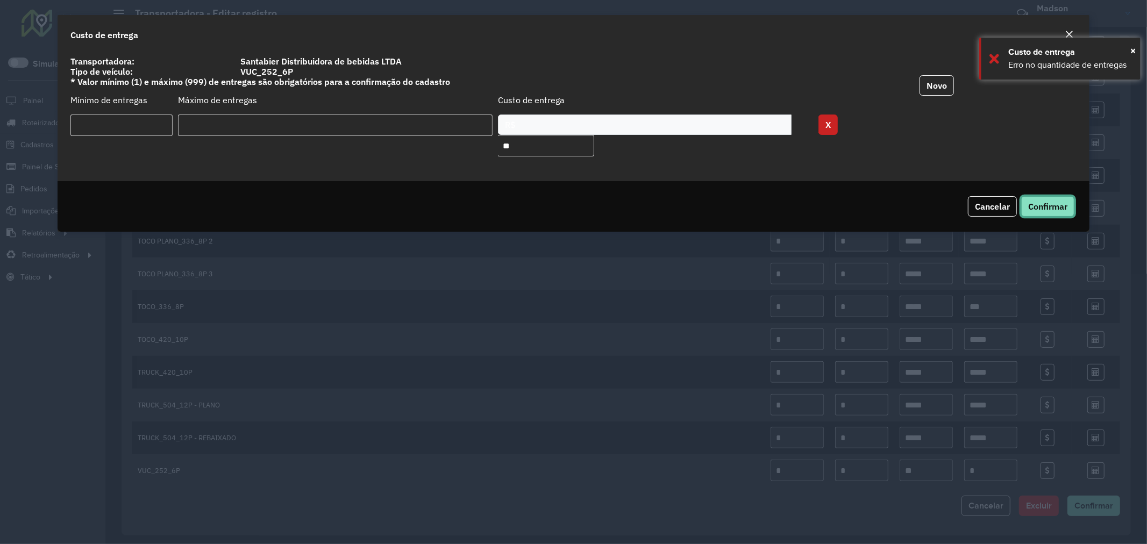
click at [1049, 198] on button "Confirmar" at bounding box center [1047, 206] width 53 height 20
click at [1057, 212] on button "Confirmar" at bounding box center [1047, 206] width 53 height 20
click at [352, 123] on input "***" at bounding box center [335, 126] width 315 height 22
type input "*"
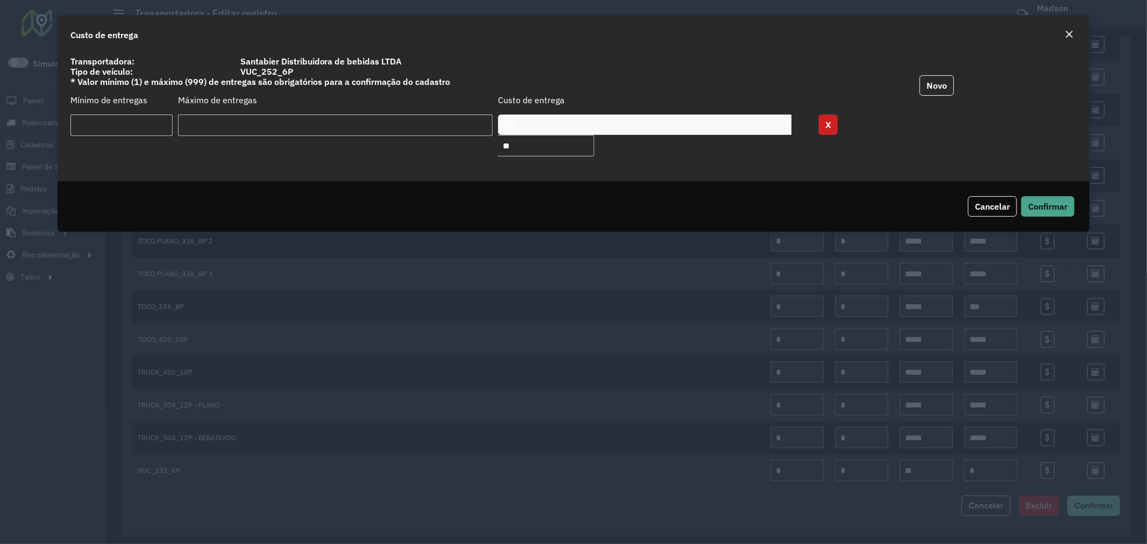
type input "***"
click at [1033, 199] on button "Confirmar" at bounding box center [1047, 206] width 53 height 20
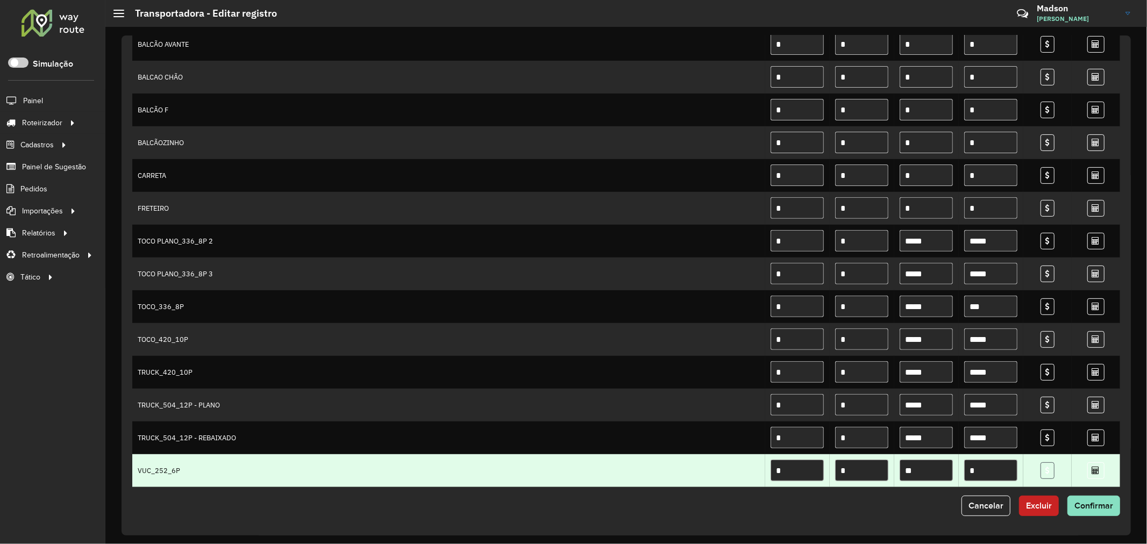
click at [1046, 472] on icon at bounding box center [1047, 471] width 4 height 8
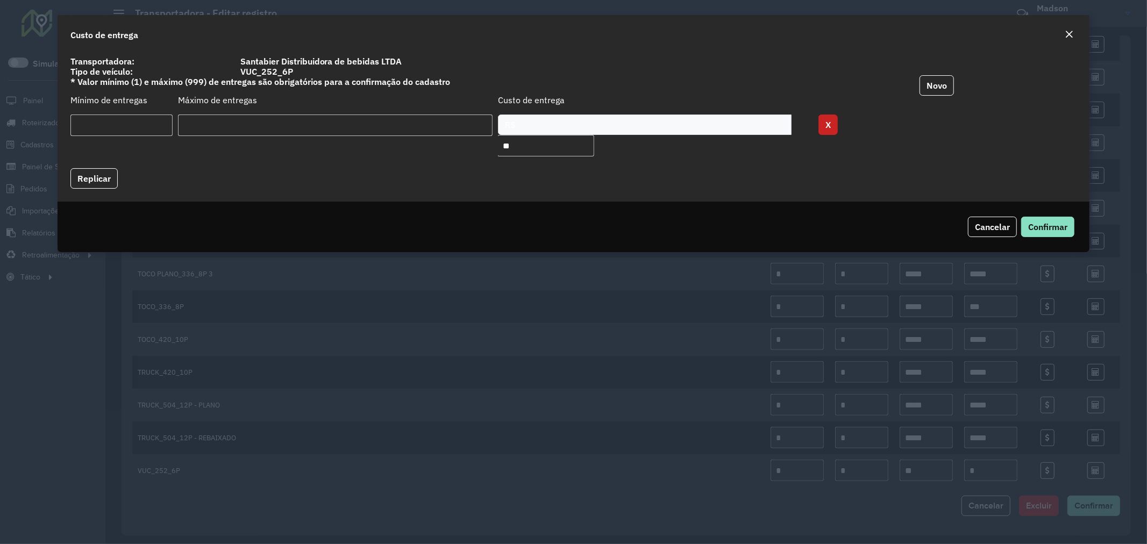
click at [1065, 34] on em "Close" at bounding box center [1068, 34] width 9 height 9
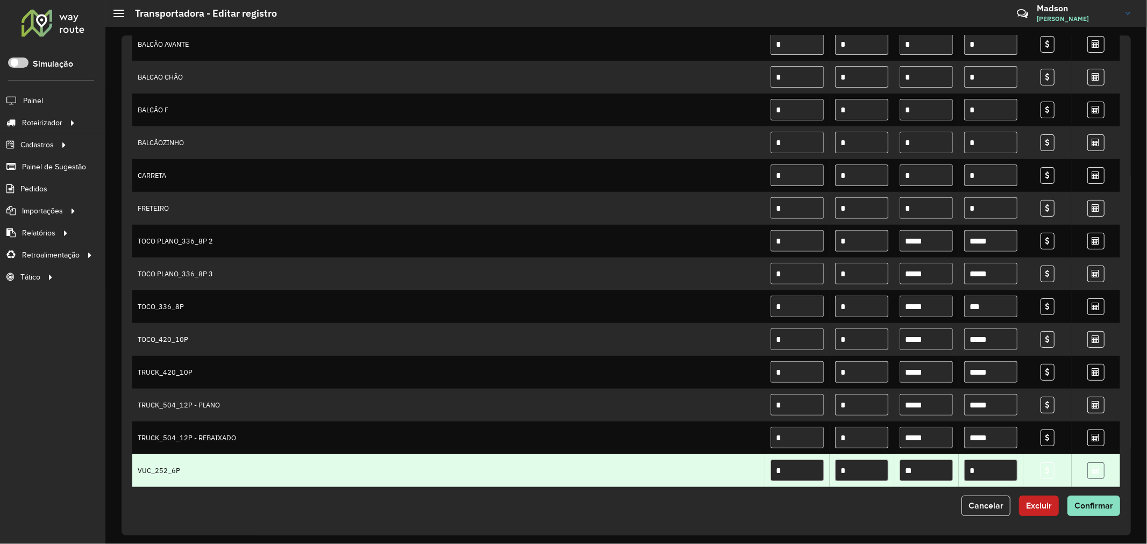
click at [1087, 468] on link at bounding box center [1095, 470] width 17 height 17
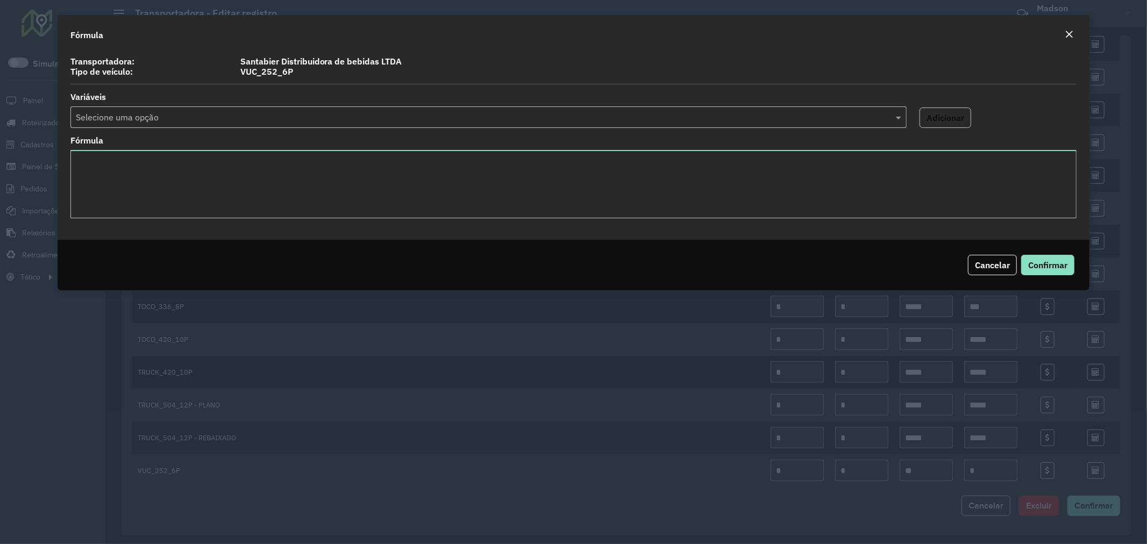
click at [888, 120] on div at bounding box center [488, 117] width 836 height 14
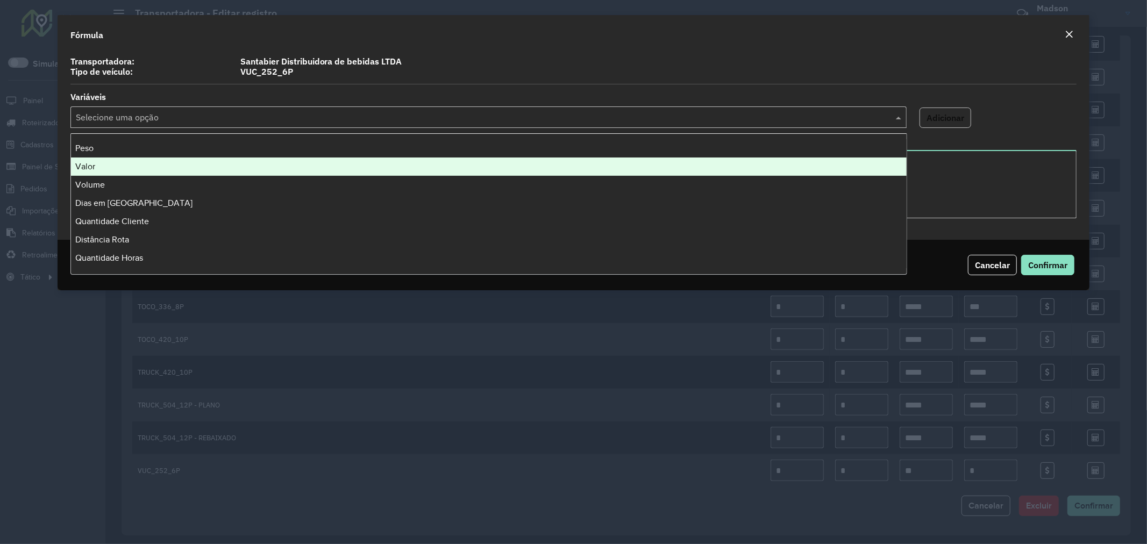
click at [368, 167] on div "Valor" at bounding box center [488, 167] width 835 height 18
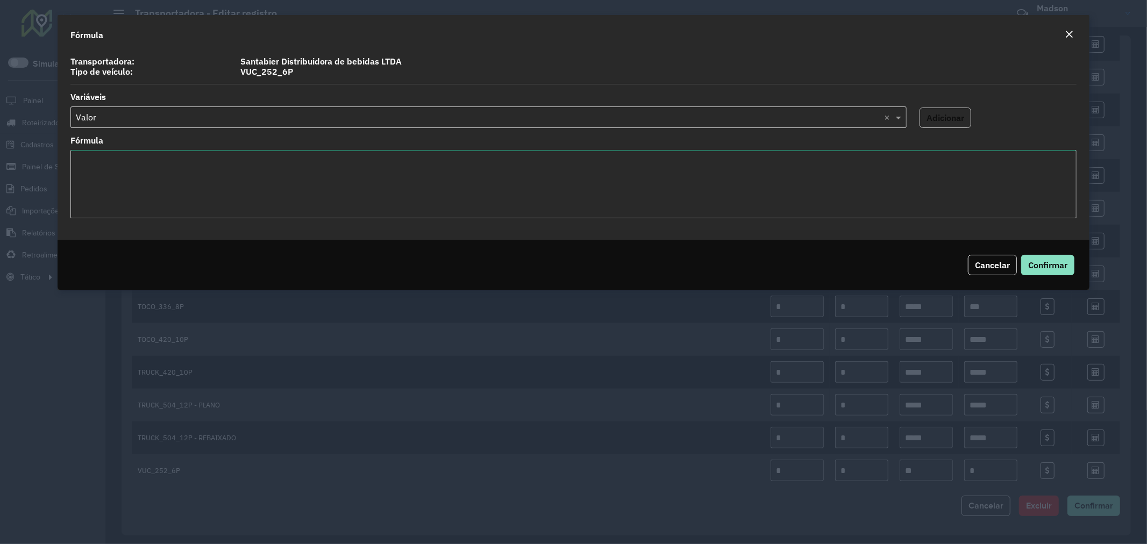
click at [368, 167] on textarea "Fórmula" at bounding box center [573, 184] width 1006 height 68
click at [1063, 35] on button "Close" at bounding box center [1068, 35] width 15 height 14
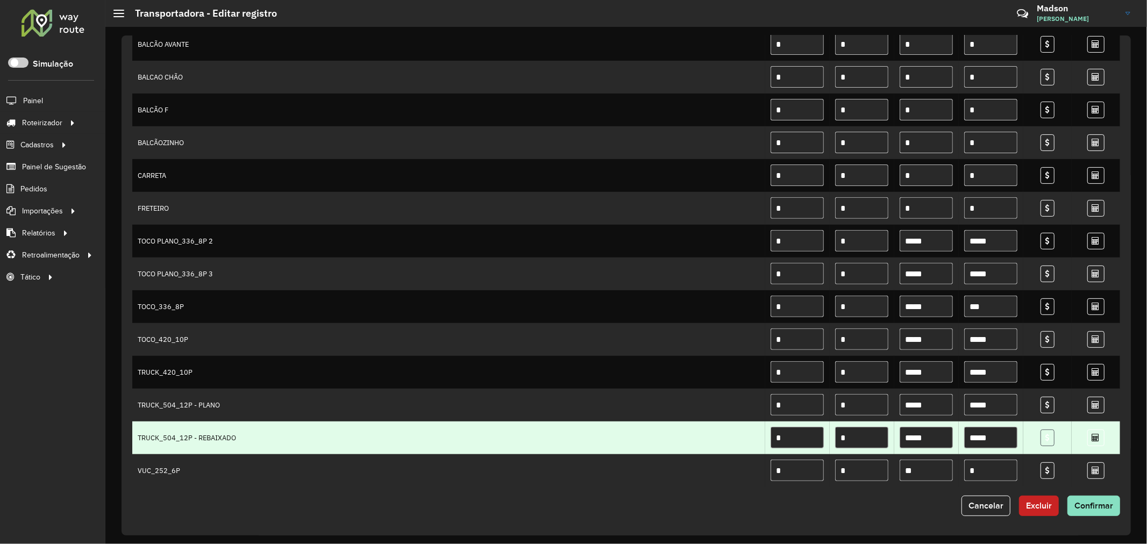
click at [1046, 441] on icon at bounding box center [1047, 438] width 4 height 8
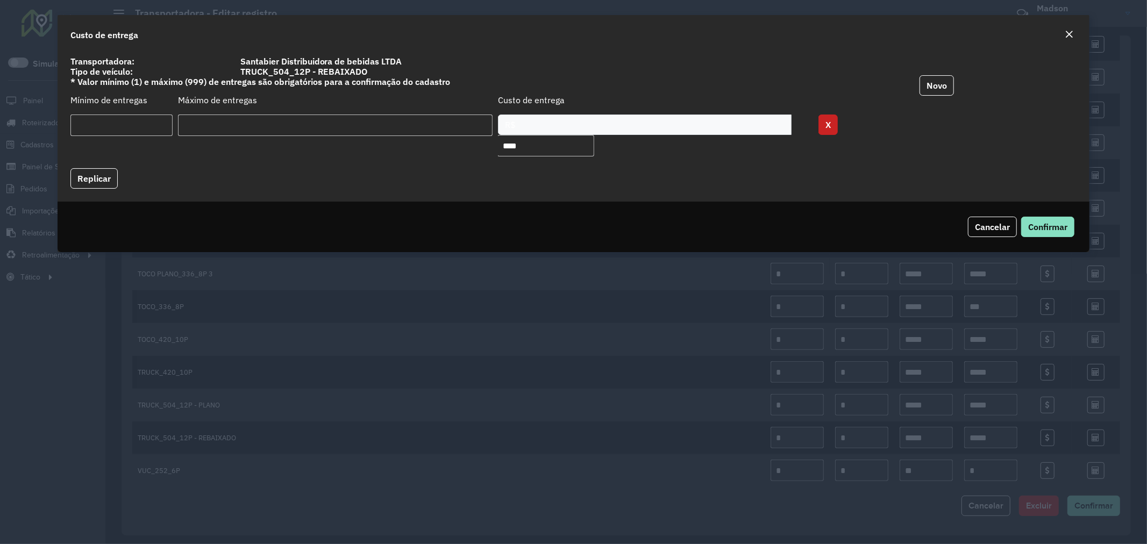
click at [1071, 33] on em "Close" at bounding box center [1068, 34] width 9 height 9
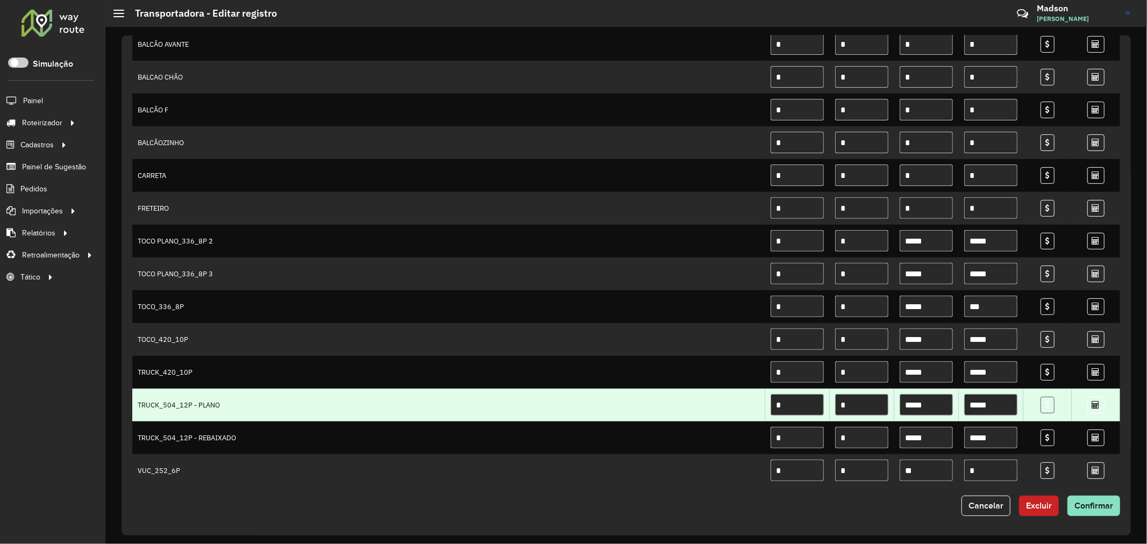
click at [1050, 411] on link at bounding box center [1047, 405] width 14 height 17
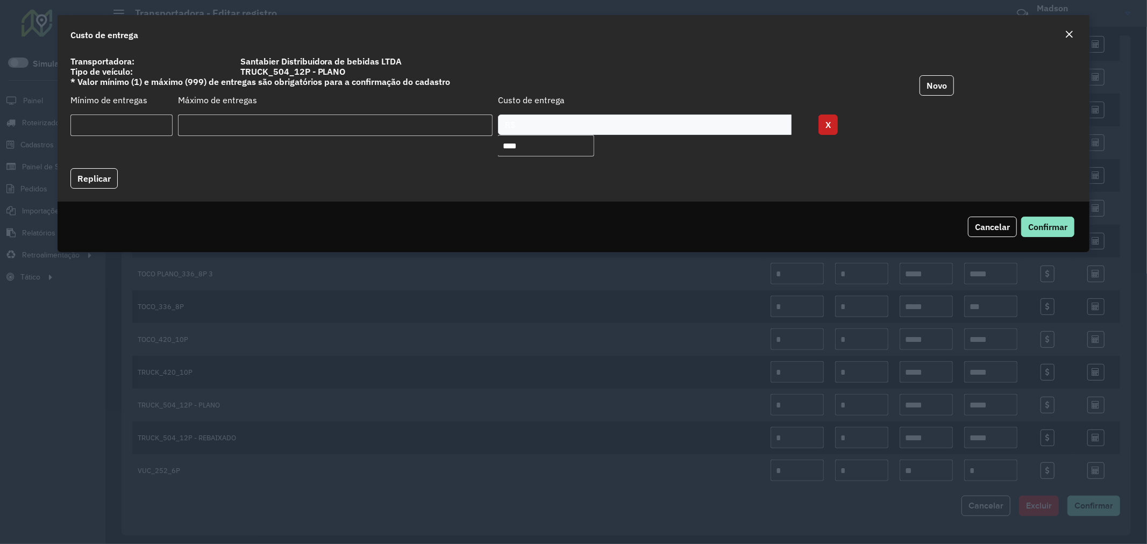
click at [1067, 34] on em "Close" at bounding box center [1068, 34] width 9 height 9
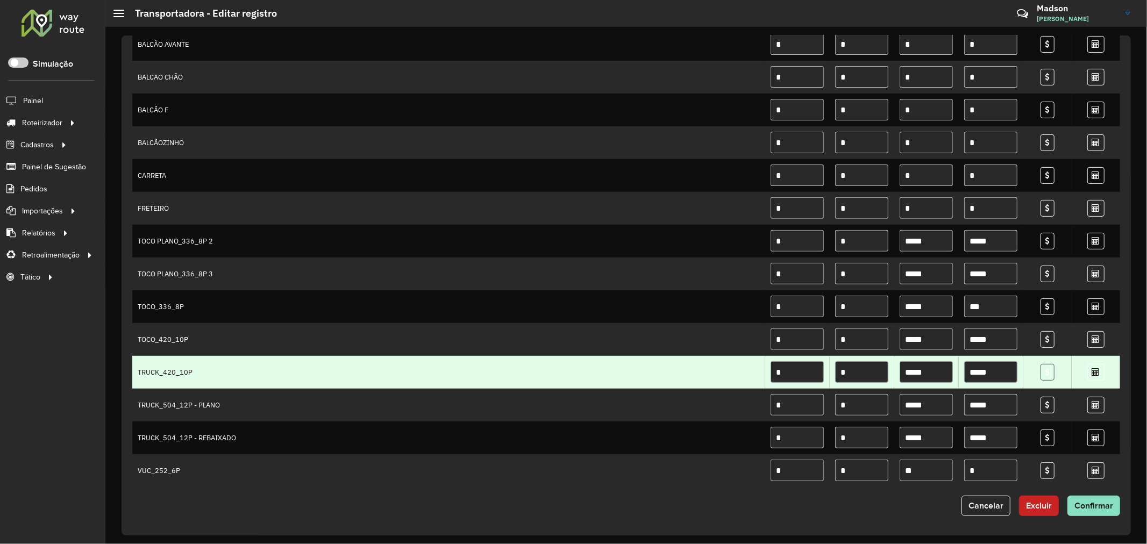
click at [1045, 378] on link at bounding box center [1047, 372] width 14 height 17
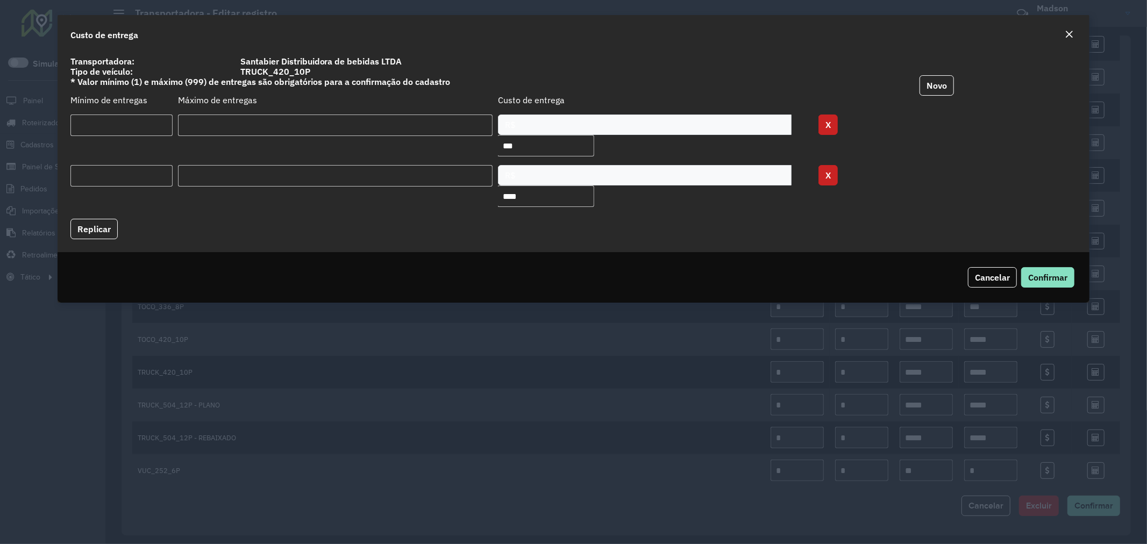
click at [1071, 35] on em "Close" at bounding box center [1068, 34] width 9 height 9
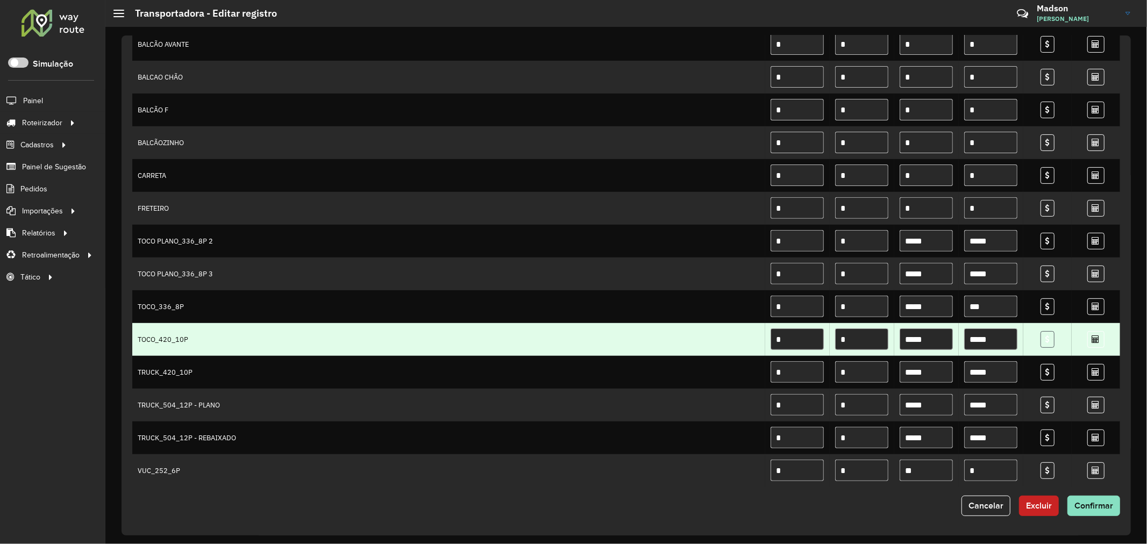
click at [1045, 343] on icon at bounding box center [1047, 339] width 4 height 8
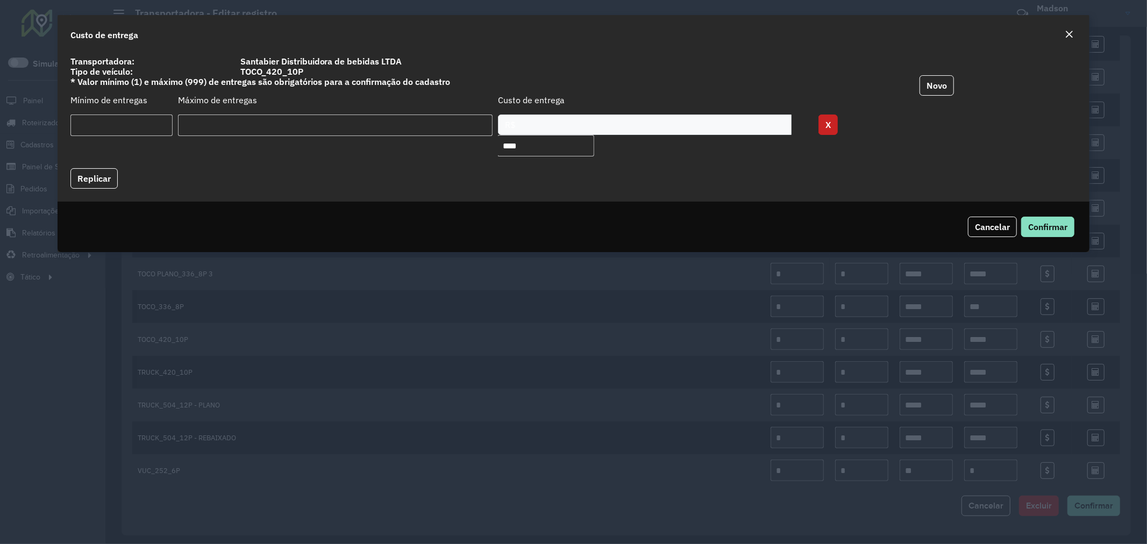
click at [1066, 33] on em "Close" at bounding box center [1068, 34] width 9 height 9
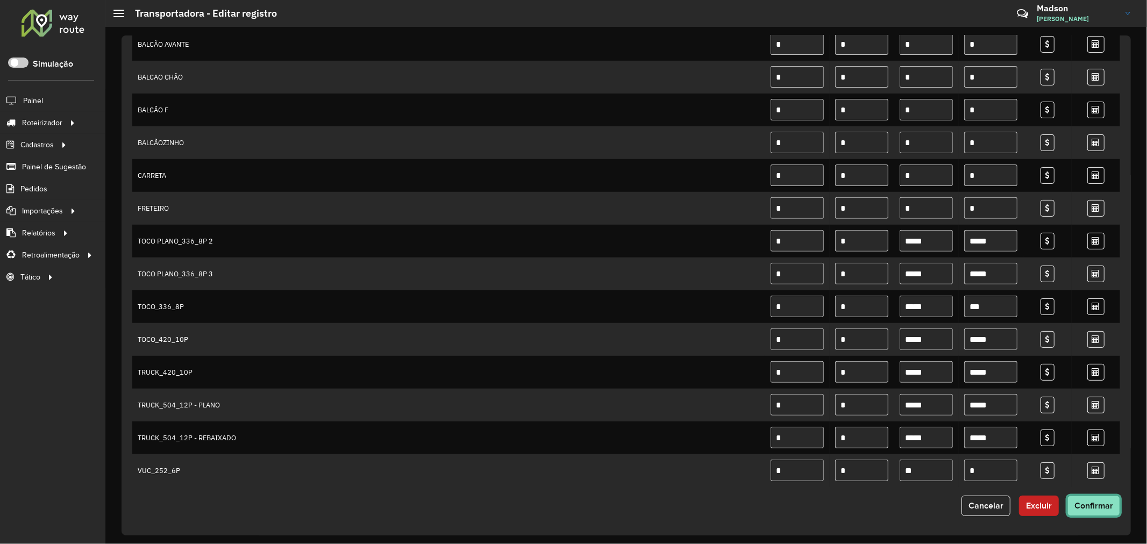
click at [1111, 513] on button "Confirmar" at bounding box center [1093, 506] width 53 height 20
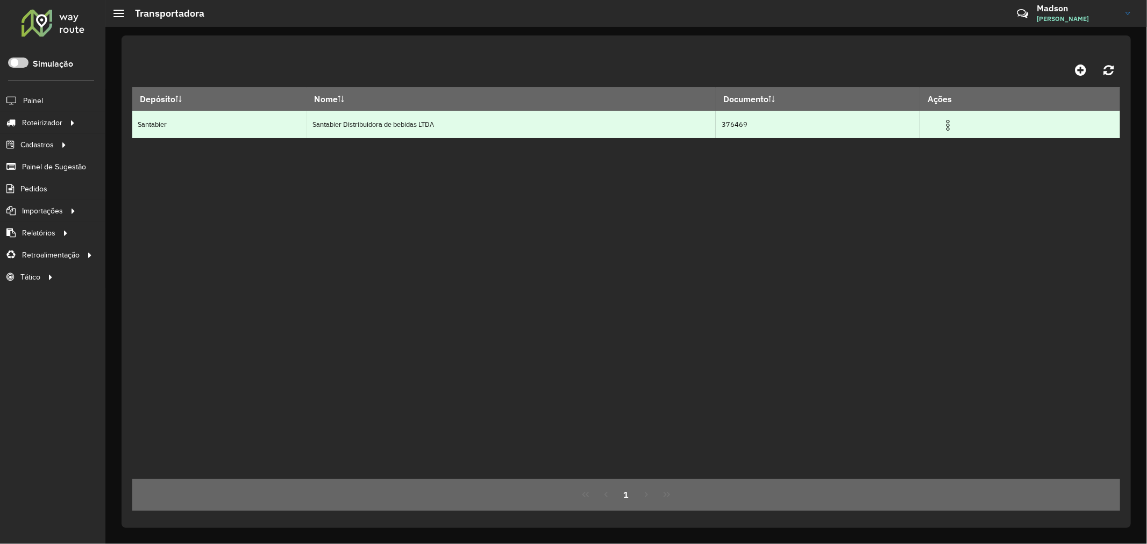
click at [953, 127] on img at bounding box center [947, 125] width 13 height 13
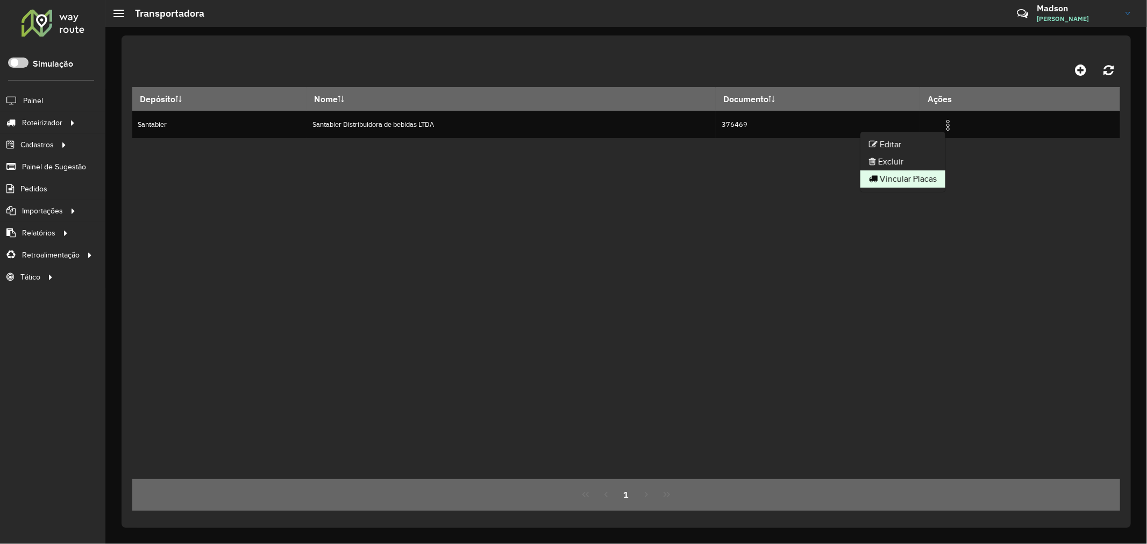
click at [902, 179] on li "Vincular Placas" at bounding box center [902, 178] width 85 height 17
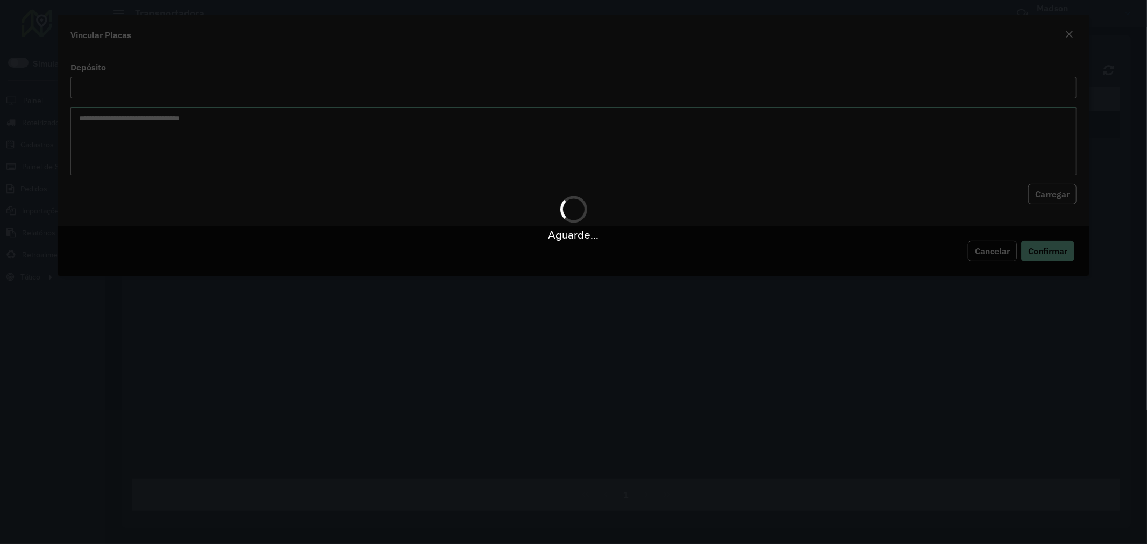
type input "*********"
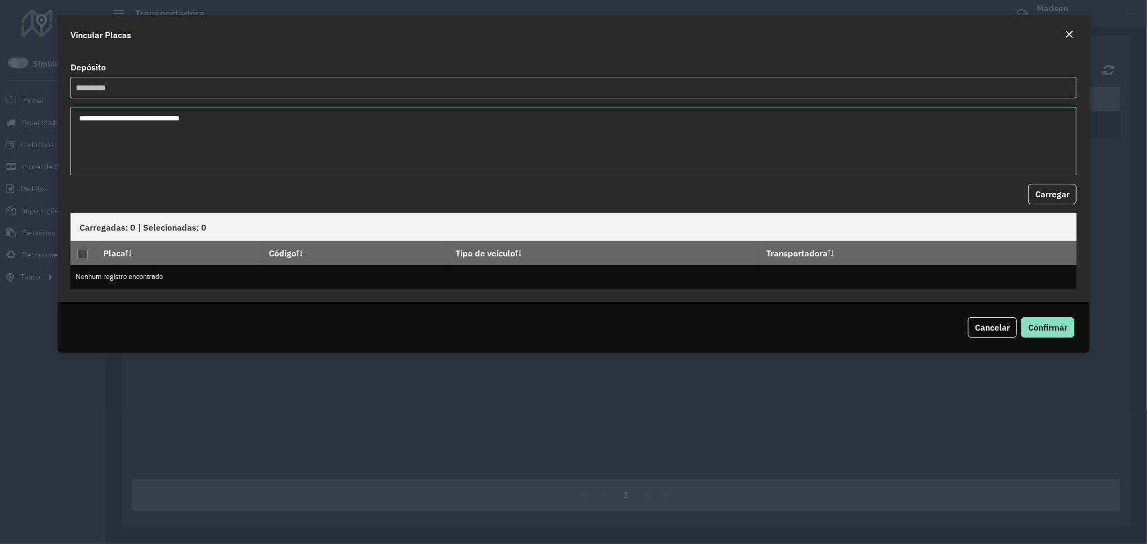
click at [278, 127] on textarea at bounding box center [573, 141] width 1006 height 68
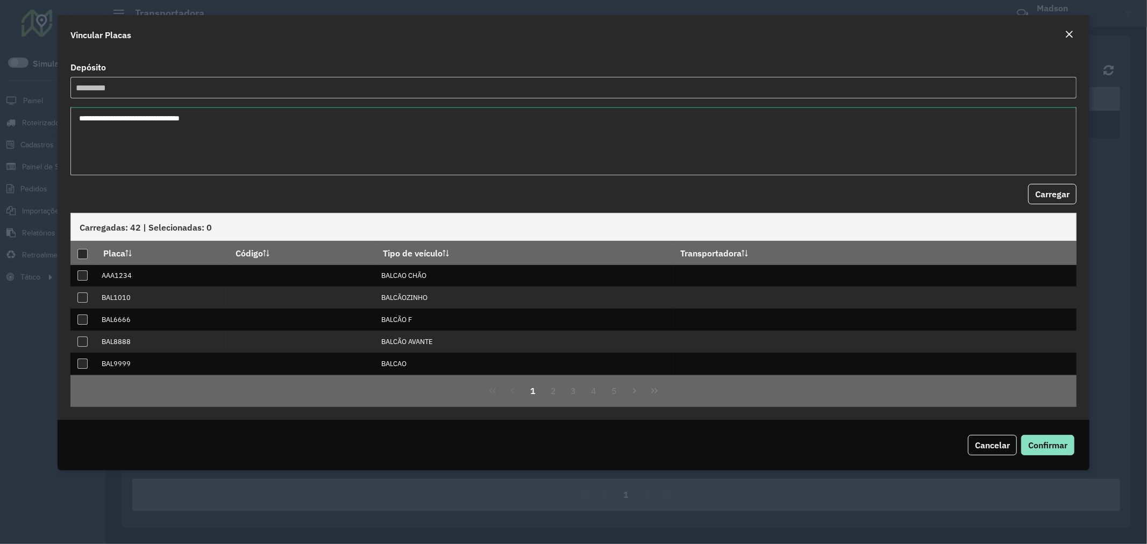
click at [278, 127] on textarea at bounding box center [573, 141] width 1006 height 68
click at [253, 154] on textarea at bounding box center [573, 141] width 1006 height 68
type textarea "*******"
click at [1033, 185] on button "Carregar" at bounding box center [1052, 194] width 48 height 20
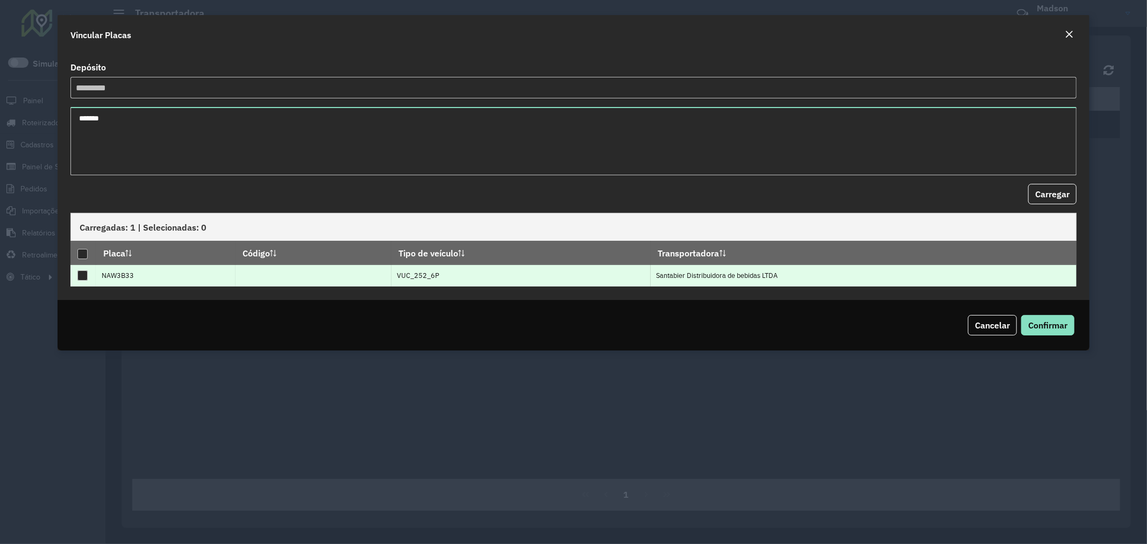
click at [87, 274] on div at bounding box center [82, 275] width 10 height 10
click at [1049, 331] on button "Confirmar" at bounding box center [1047, 325] width 53 height 20
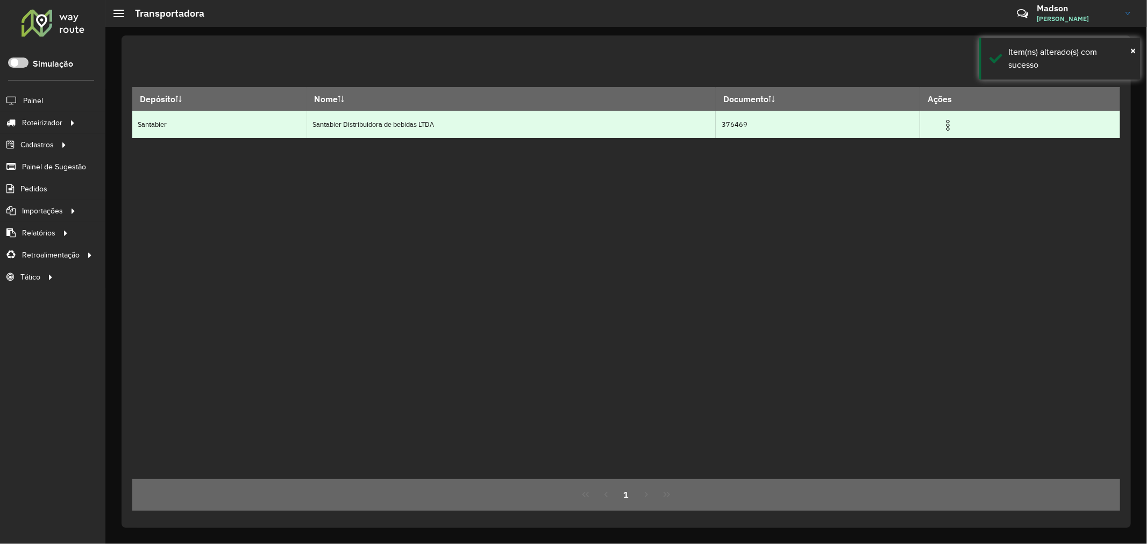
click at [952, 124] on img at bounding box center [947, 125] width 13 height 13
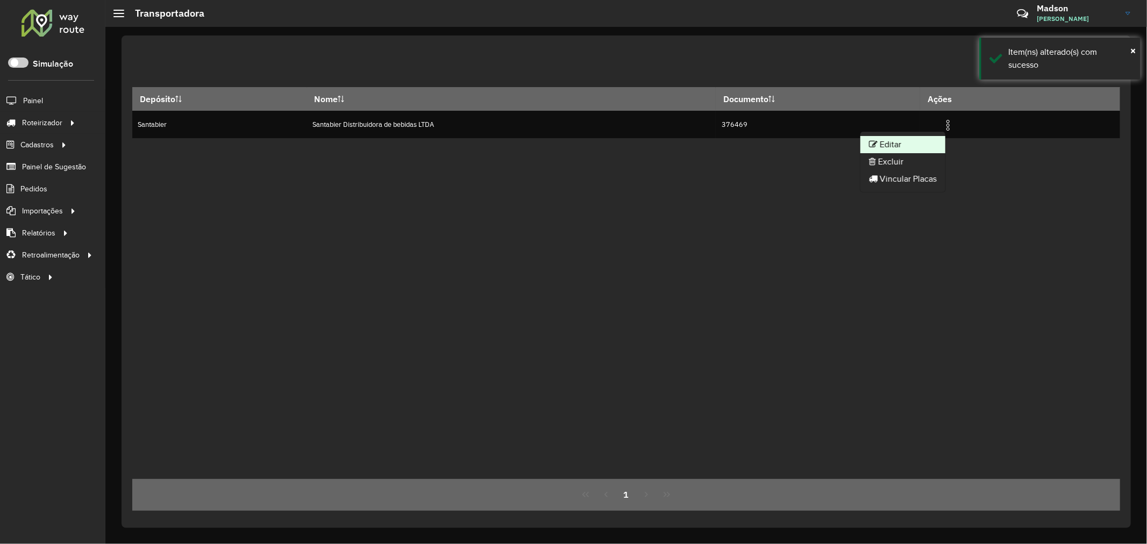
click at [932, 138] on li "Editar" at bounding box center [902, 144] width 85 height 17
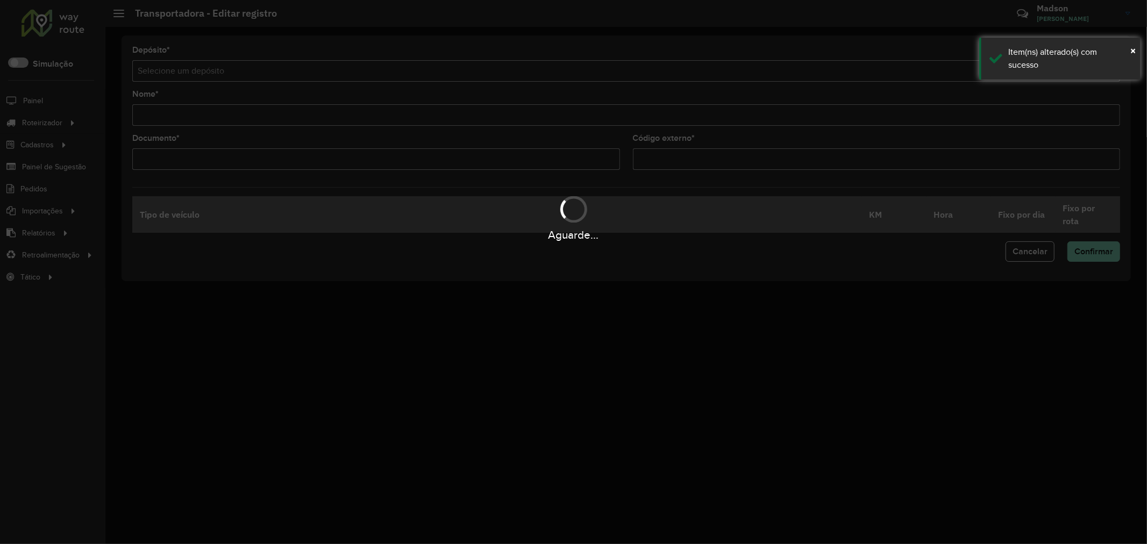
type input "**********"
type input "******"
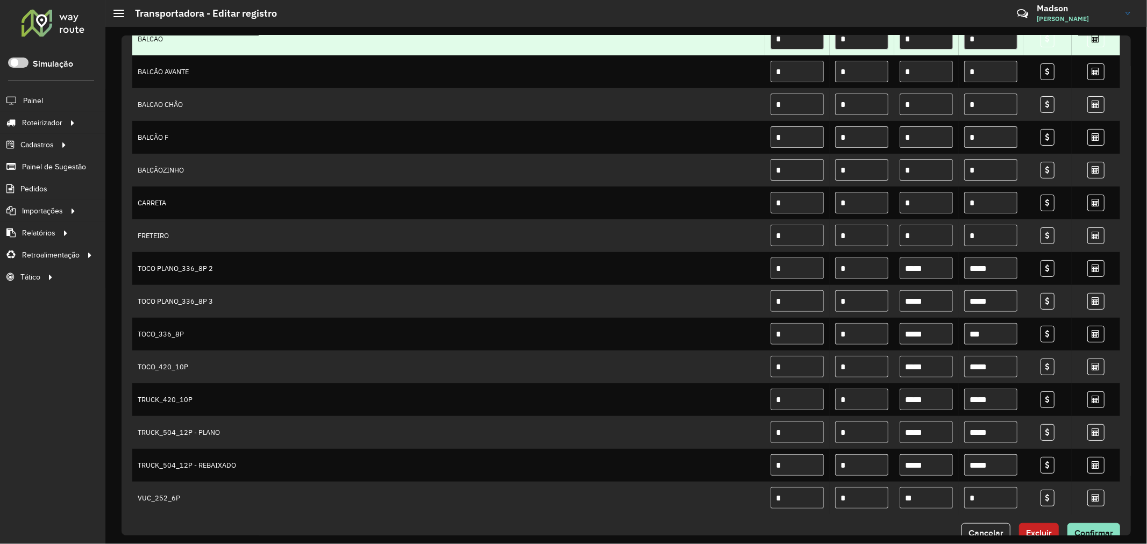
scroll to position [271, 0]
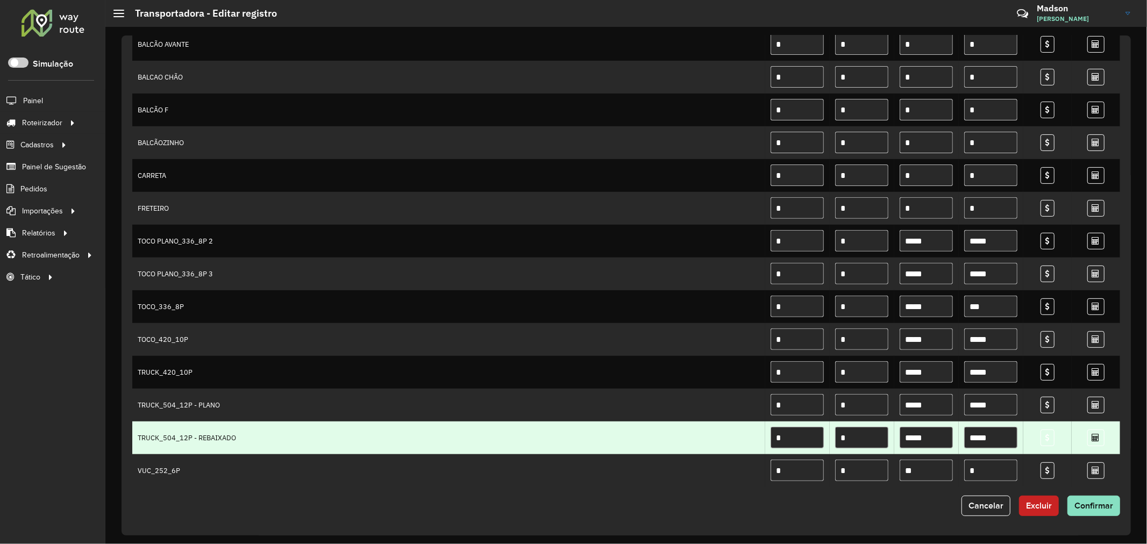
click at [796, 433] on input "*" at bounding box center [796, 438] width 53 height 22
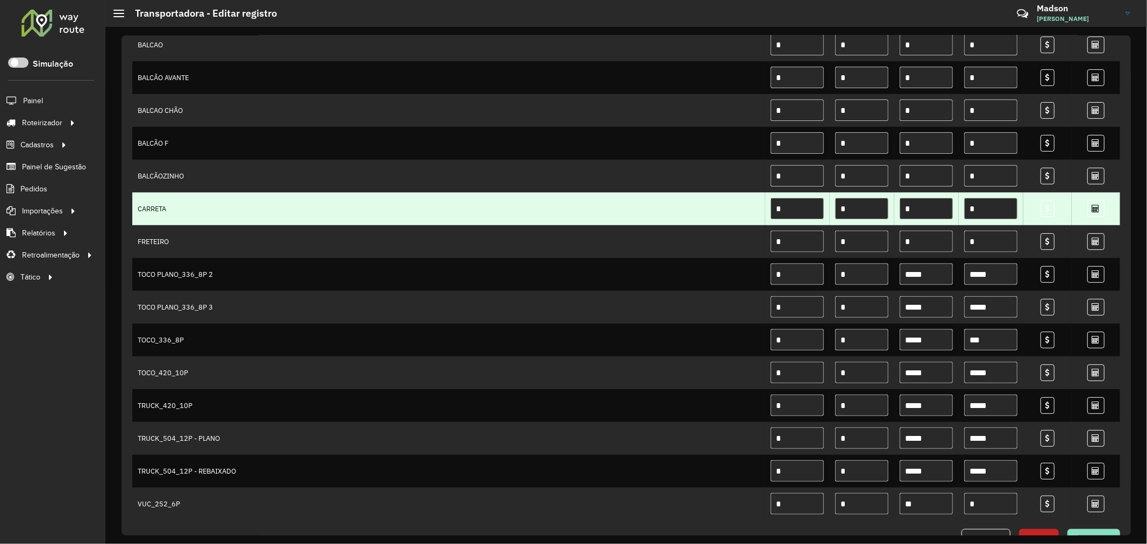
scroll to position [239, 0]
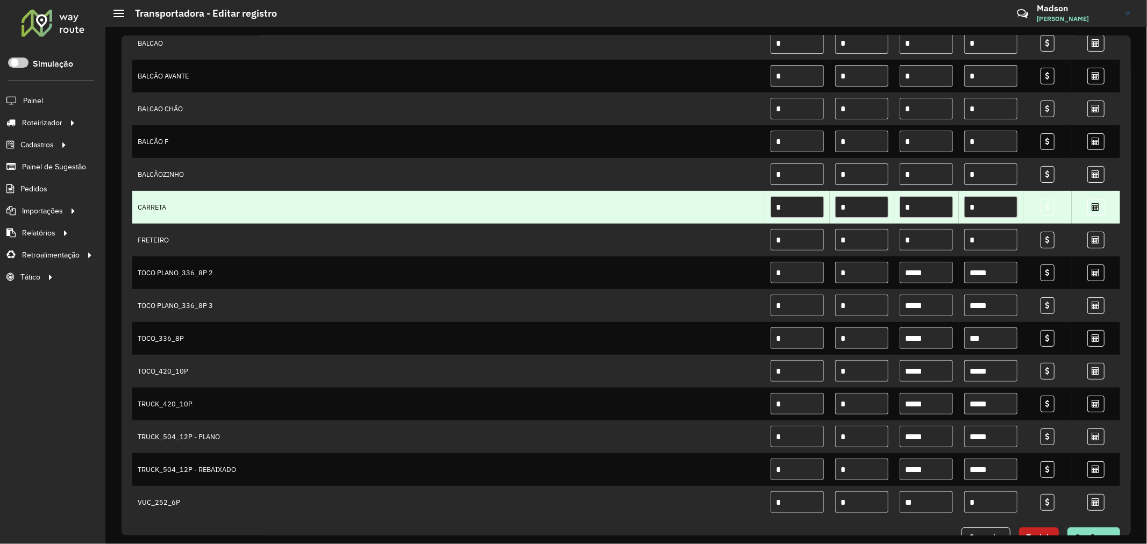
type input "*"
click at [797, 432] on input "*" at bounding box center [796, 437] width 53 height 22
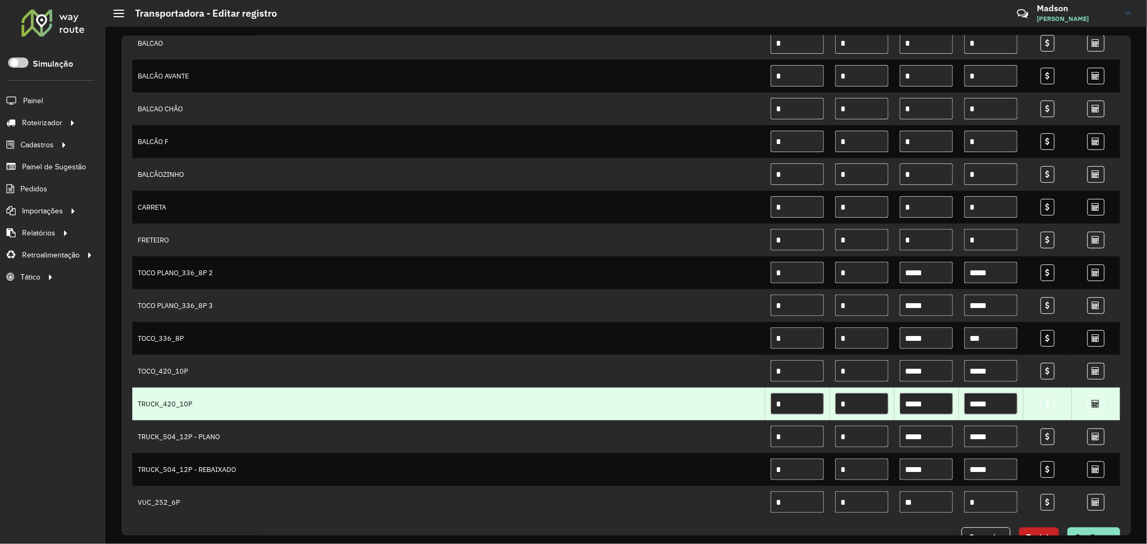
type input "*"
click at [807, 405] on input "*" at bounding box center [796, 404] width 53 height 22
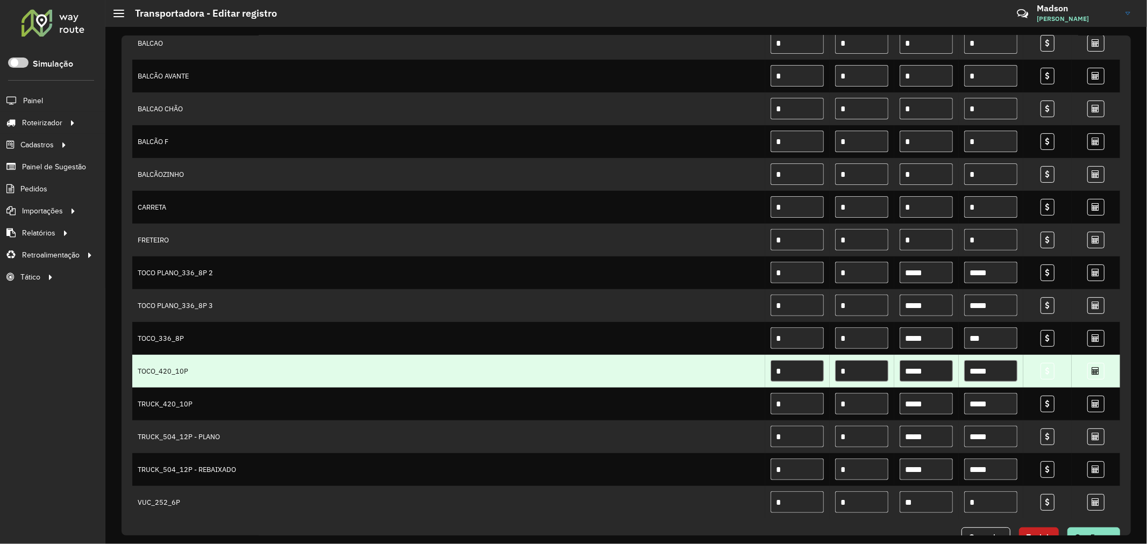
type input "*"
click at [809, 375] on input "*" at bounding box center [796, 371] width 53 height 22
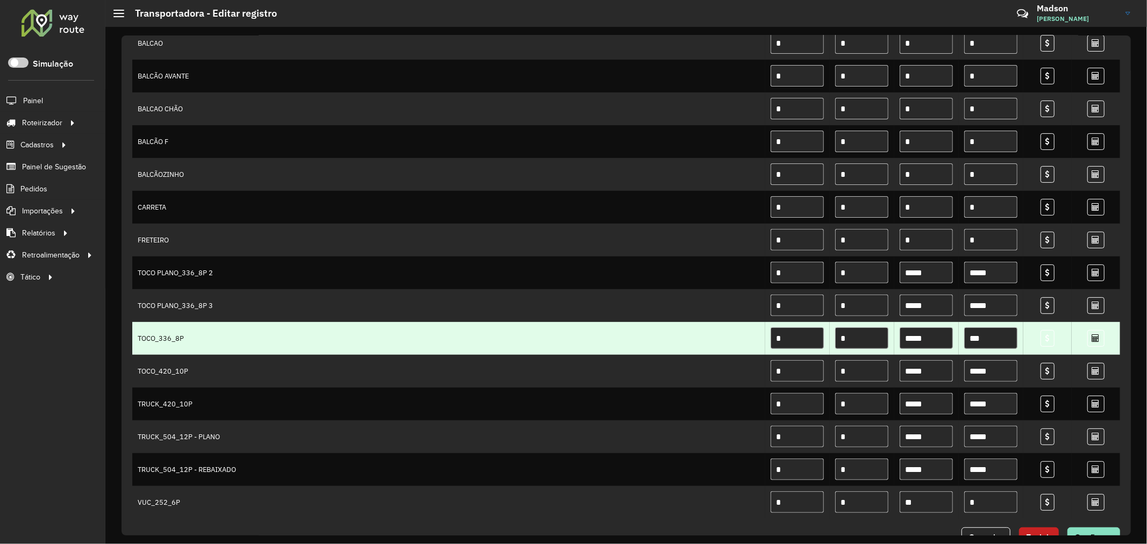
type input "*"
click at [814, 337] on input "*" at bounding box center [796, 338] width 53 height 22
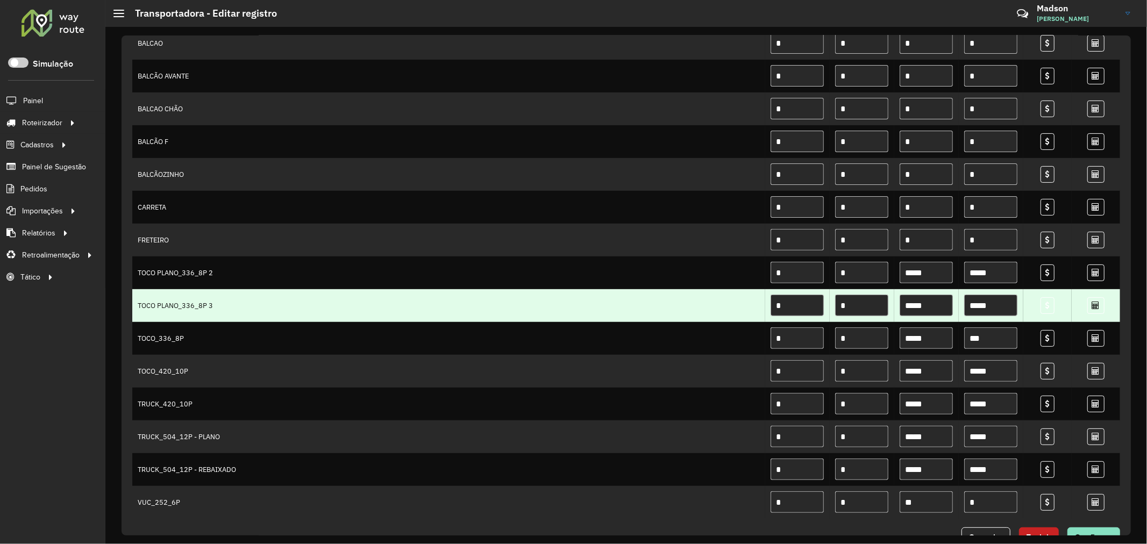
type input "*"
click at [809, 310] on input "*" at bounding box center [796, 306] width 53 height 22
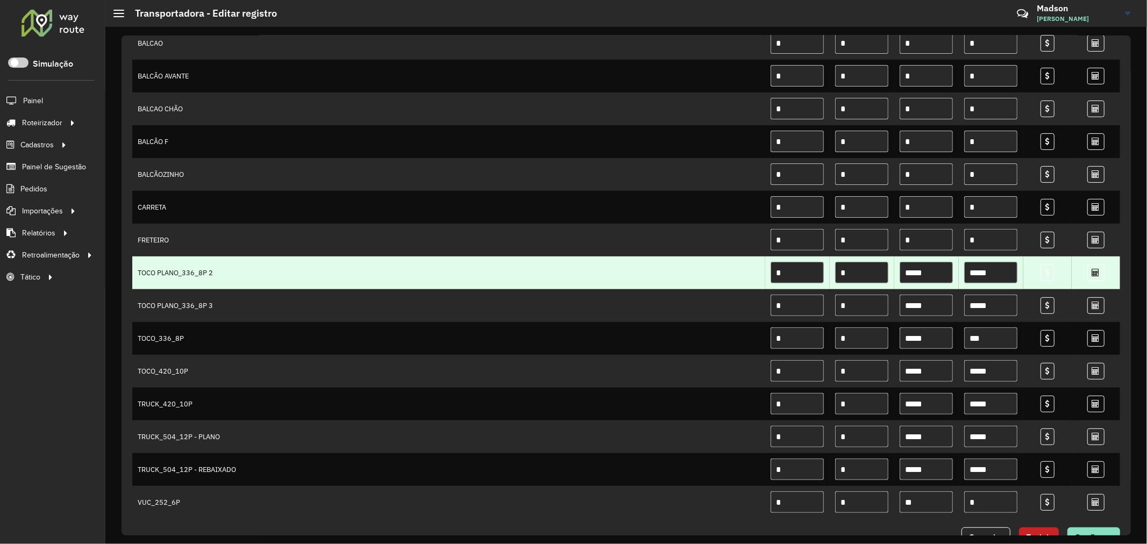
type input "*"
click at [808, 283] on input "*" at bounding box center [796, 273] width 53 height 22
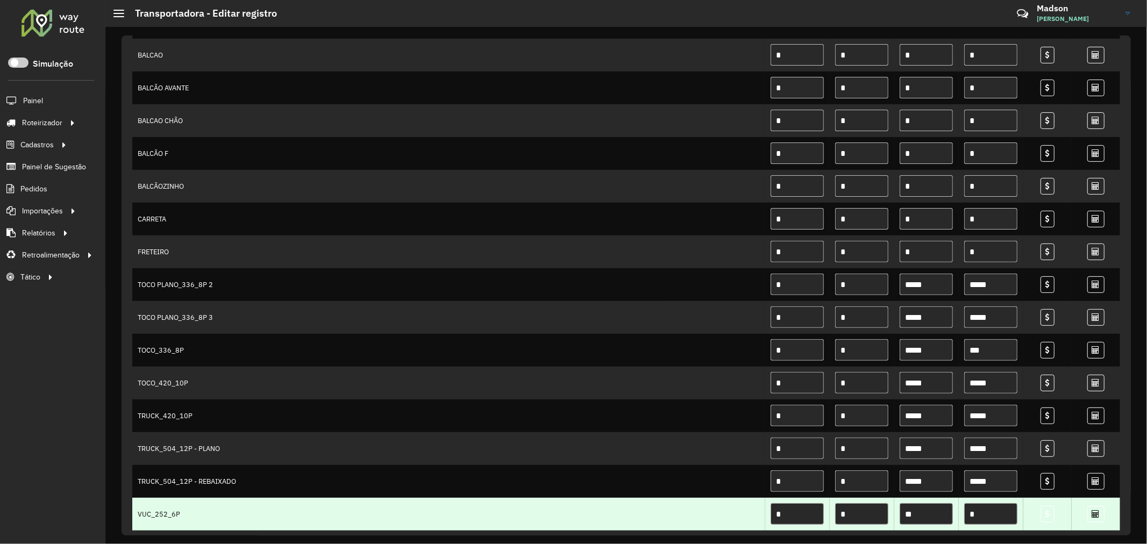
scroll to position [271, 0]
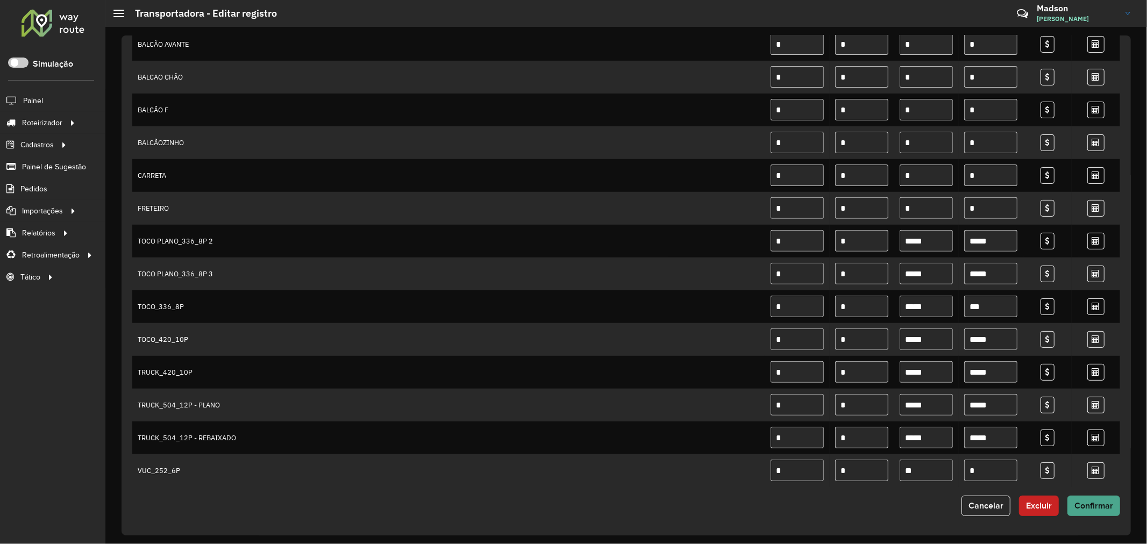
type input "*"
click at [1090, 502] on span "Confirmar" at bounding box center [1093, 505] width 39 height 9
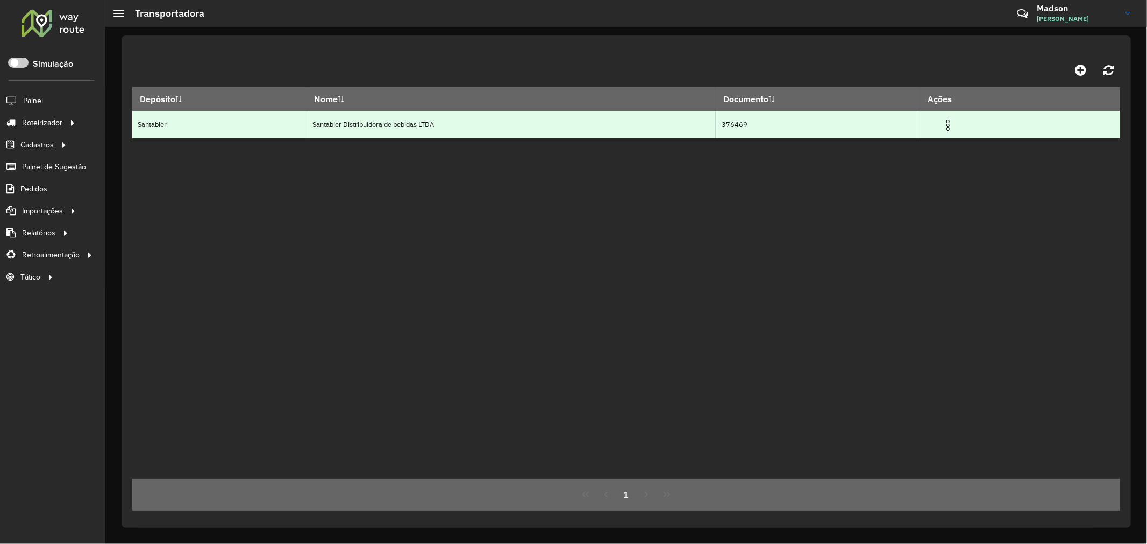
click at [953, 121] on img at bounding box center [947, 125] width 13 height 13
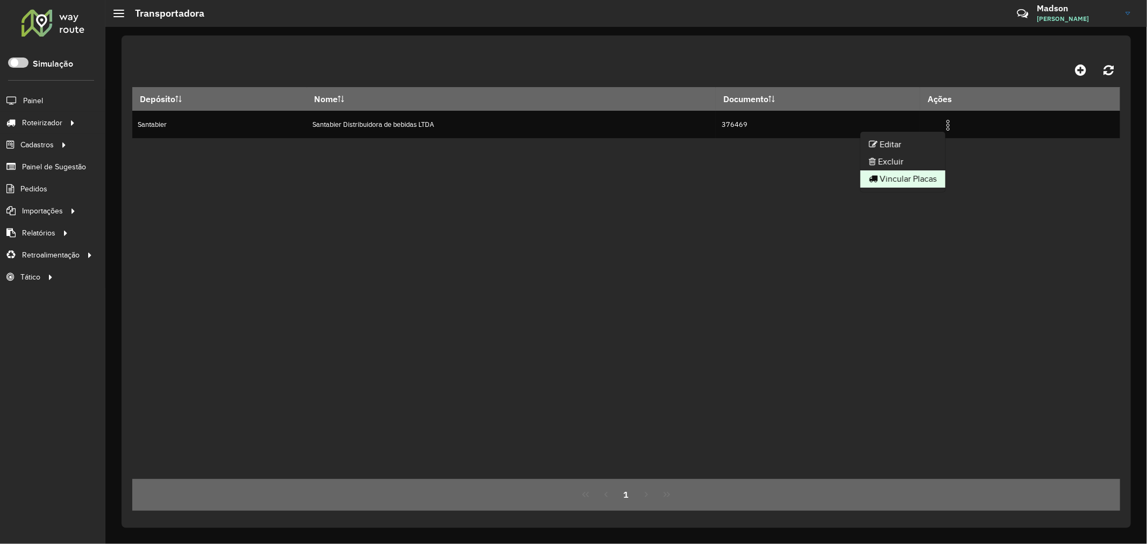
click at [918, 173] on li "Vincular Placas" at bounding box center [902, 178] width 85 height 17
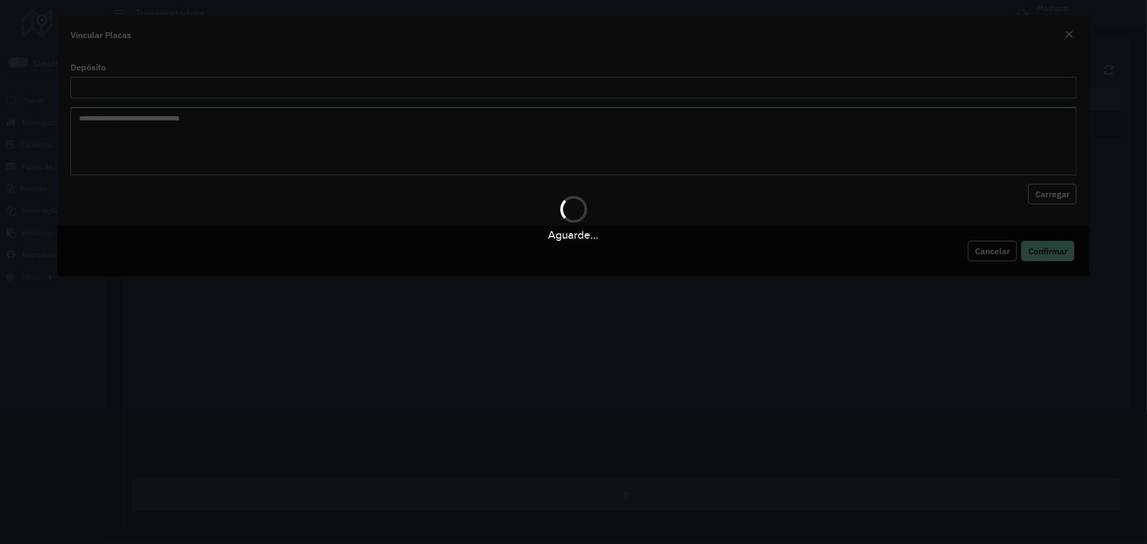
type input "*********"
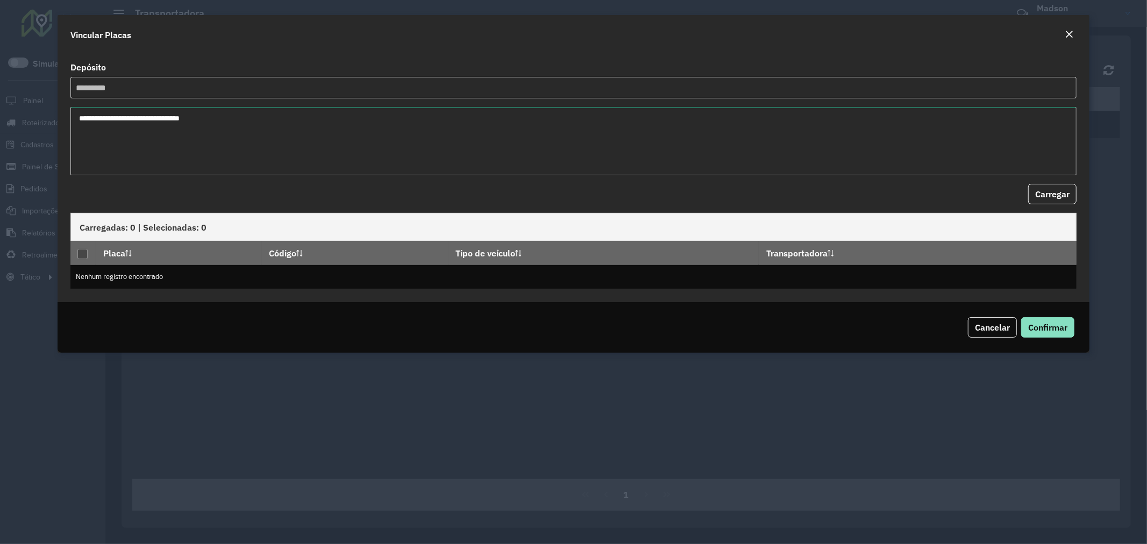
click at [253, 153] on textarea at bounding box center [573, 141] width 1006 height 68
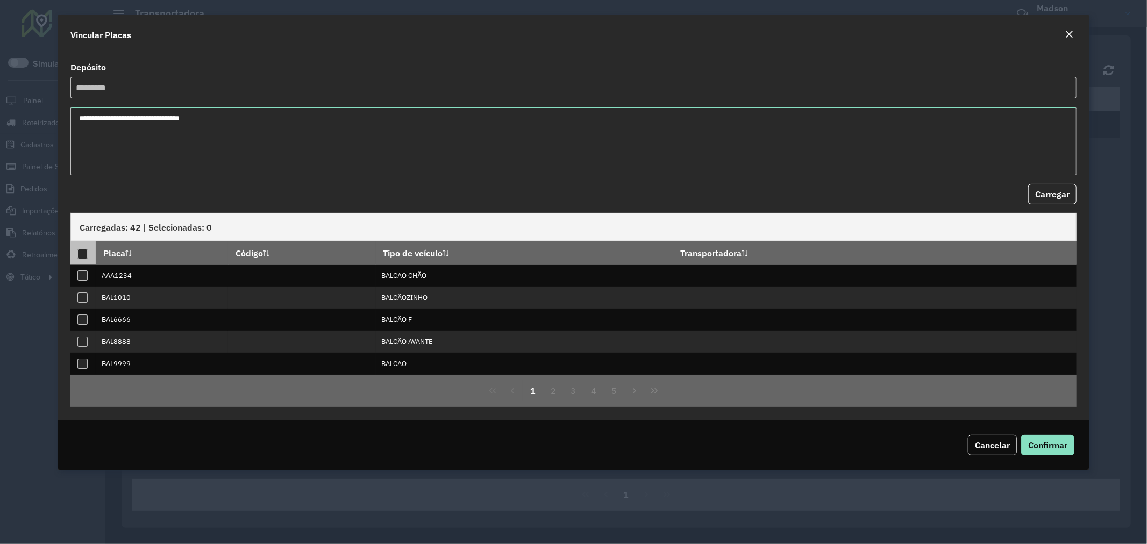
click at [83, 253] on div at bounding box center [82, 254] width 10 height 10
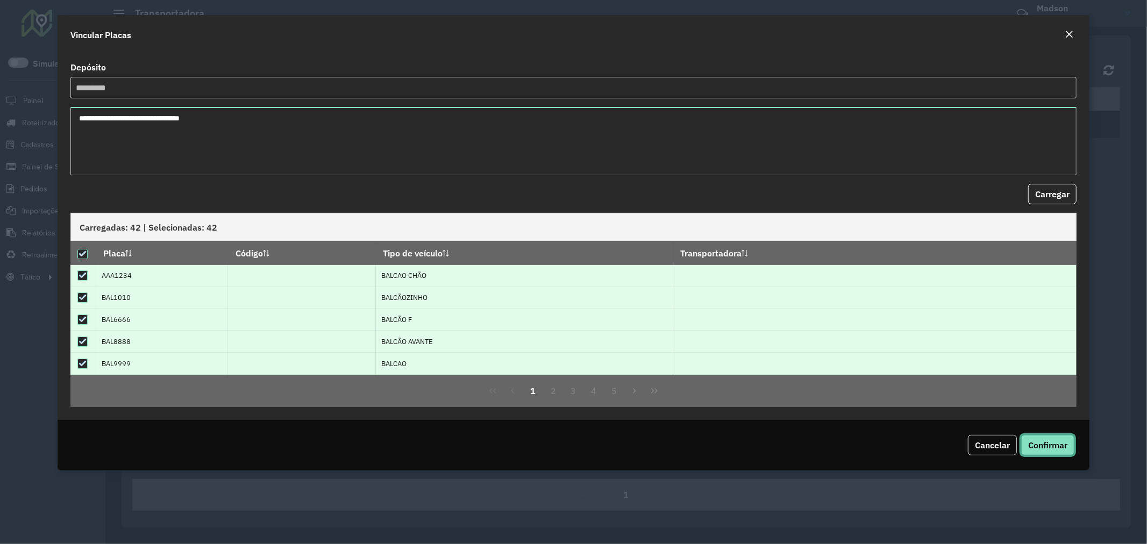
click at [1046, 441] on span "Confirmar" at bounding box center [1047, 445] width 39 height 11
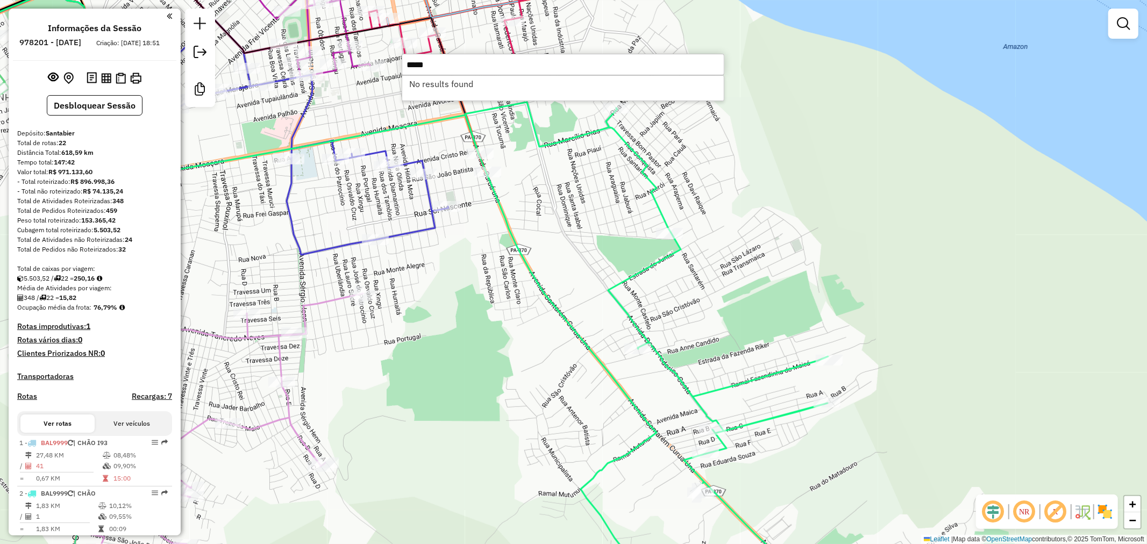
scroll to position [1314, 0]
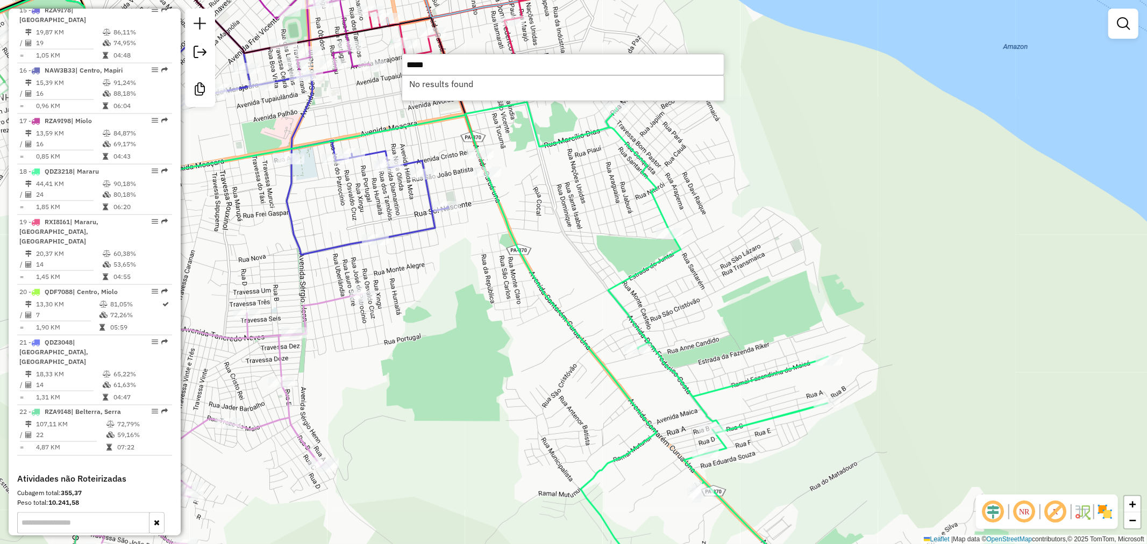
type input "*****"
click at [469, 273] on div "Rota 15 - Placa RZA9I78 1247 - [PERSON_NAME] DE AMA Janela de atendimento Grade…" at bounding box center [573, 272] width 1147 height 544
